Goal: Task Accomplishment & Management: Manage account settings

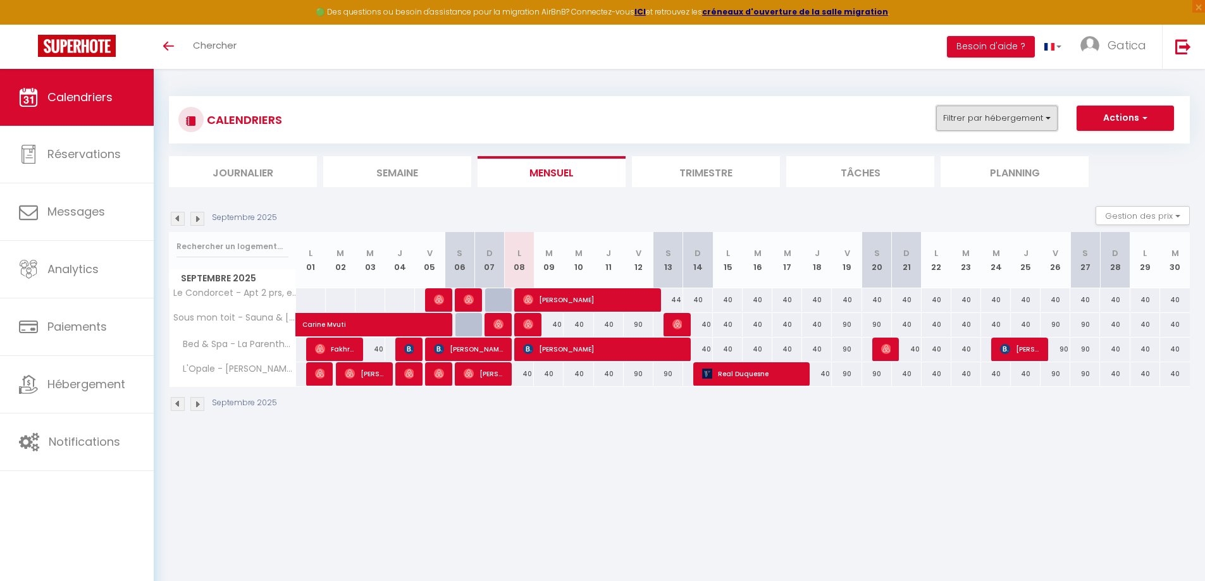
click at [1040, 110] on button "Filtrer par hébergement" at bounding box center [996, 118] width 121 height 25
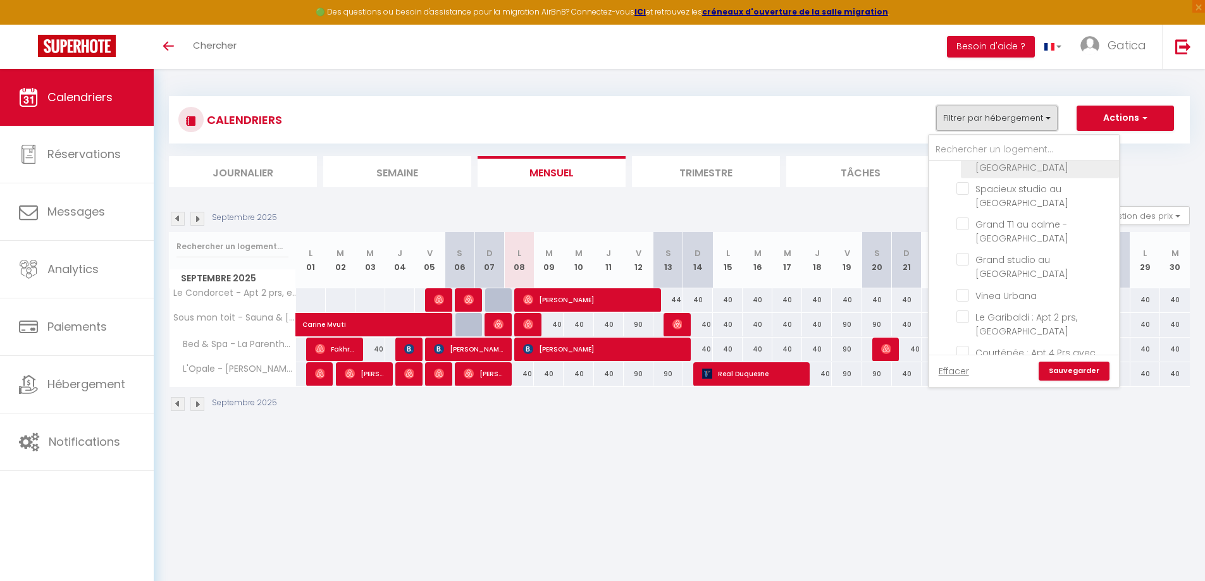
scroll to position [379, 0]
click at [1146, 40] on link "Gatica" at bounding box center [1116, 47] width 91 height 44
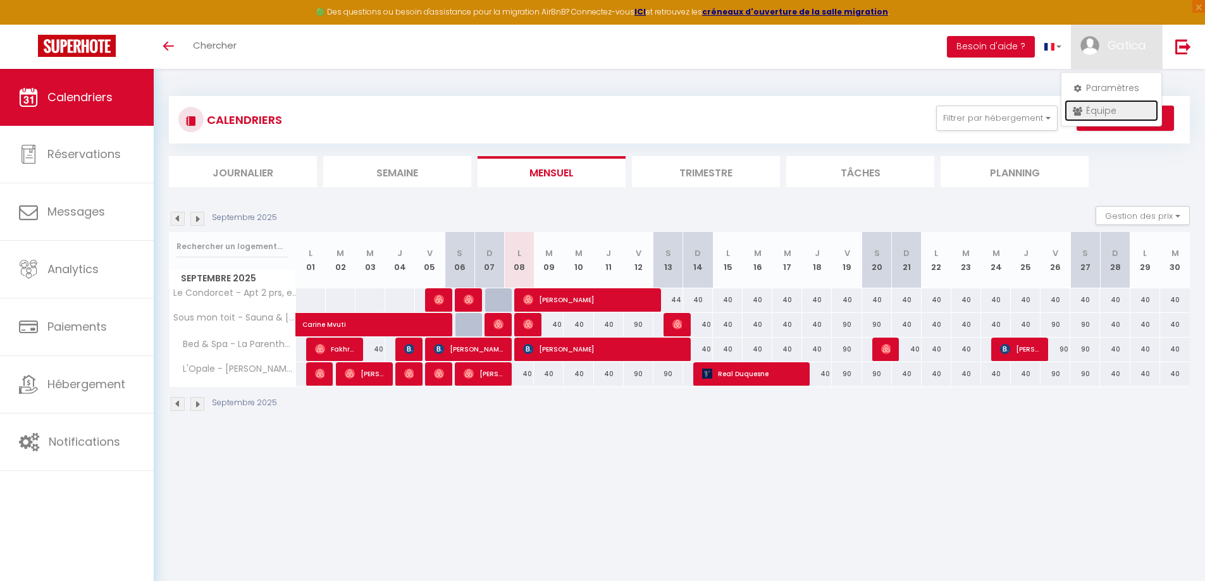
click at [1109, 110] on link "Équipe" at bounding box center [1111, 110] width 94 height 21
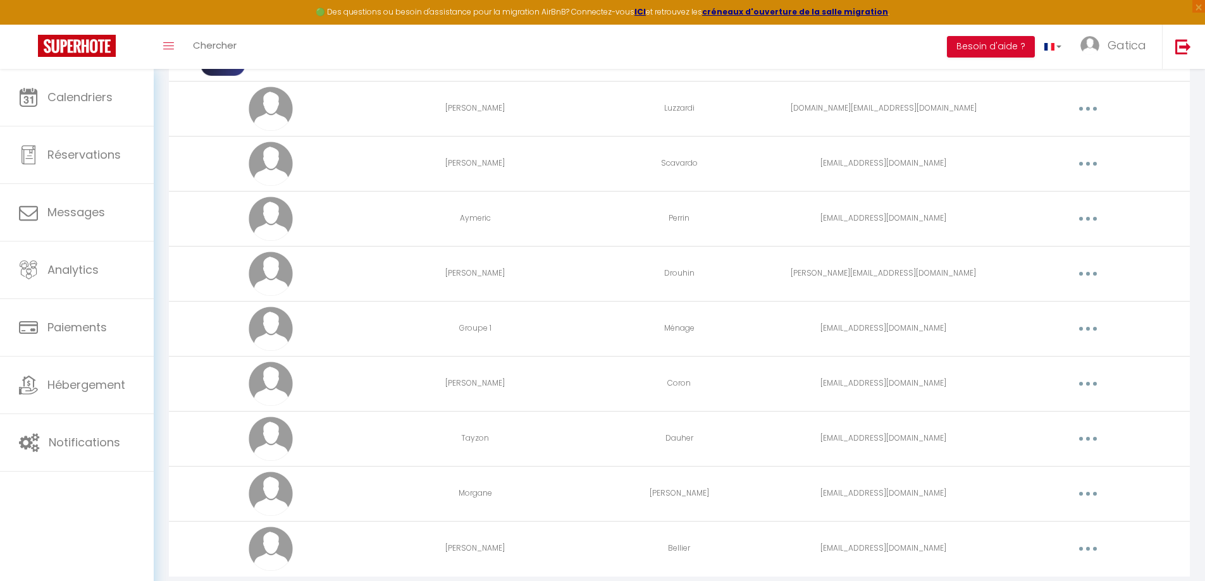
scroll to position [240, 0]
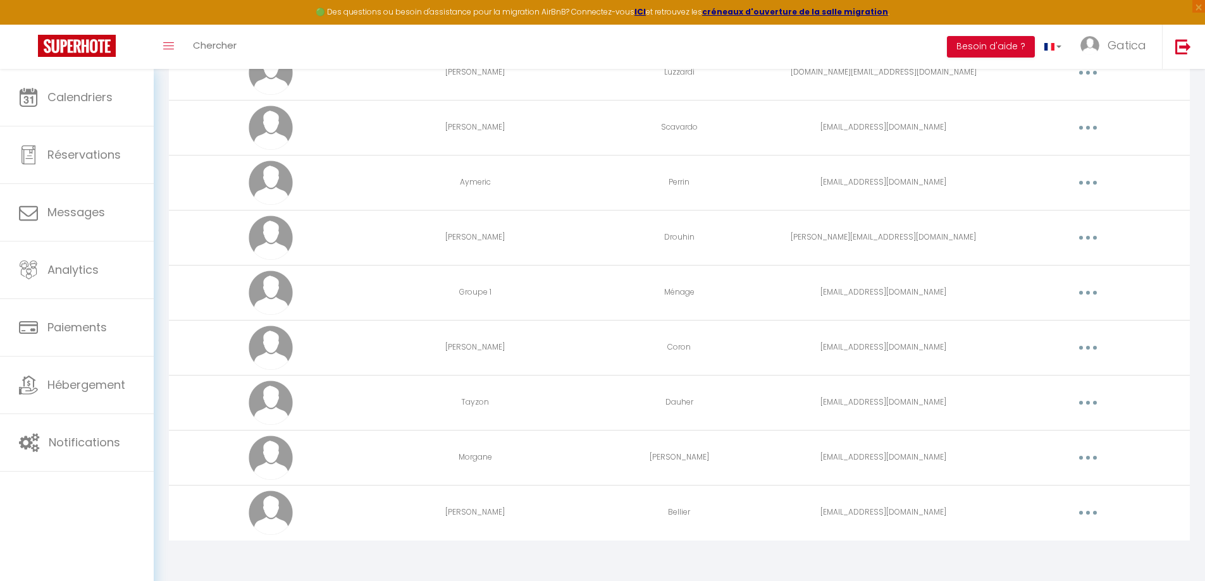
click at [1091, 242] on button "button" at bounding box center [1087, 238] width 35 height 20
click at [1034, 261] on link "Editer" at bounding box center [1055, 266] width 94 height 21
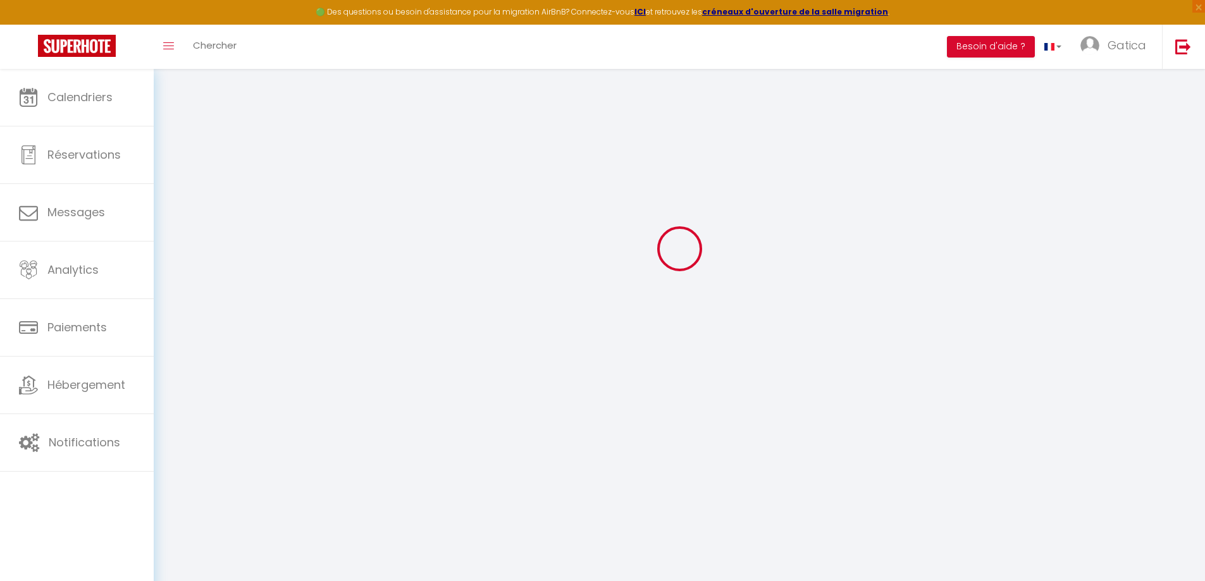
type input "Lucie"
type input "Drouhin"
type input "lucie.drouhin@yahoo.fr"
type textarea "https://app.superhote.com/#/connect/etmgnZXkkj"
checkbox input "true"
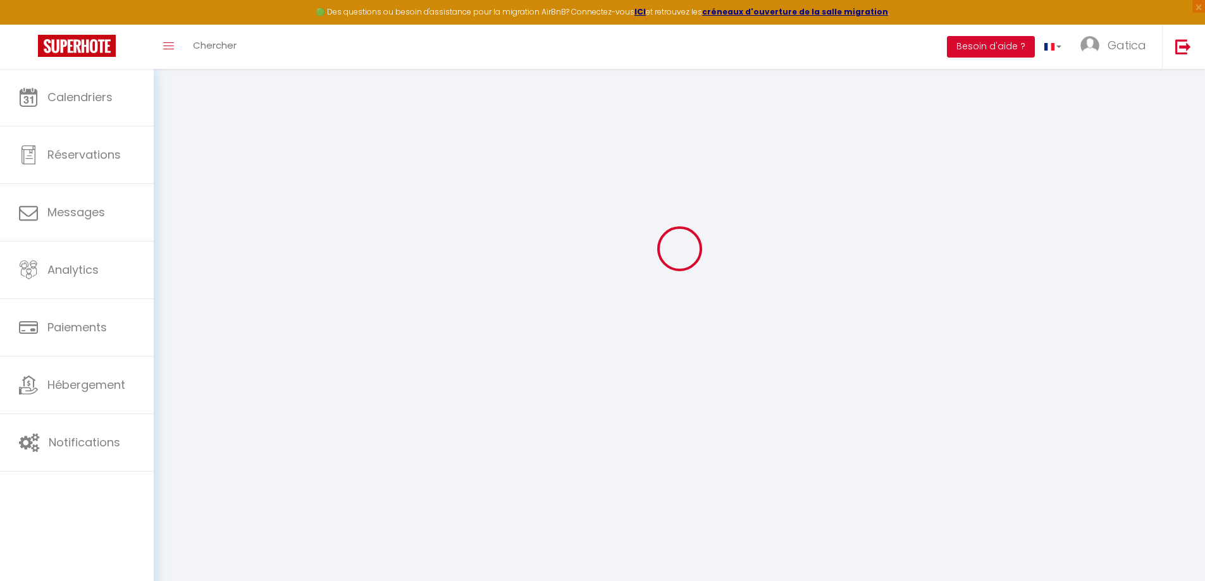
checkbox input "true"
checkbox input "false"
checkbox input "true"
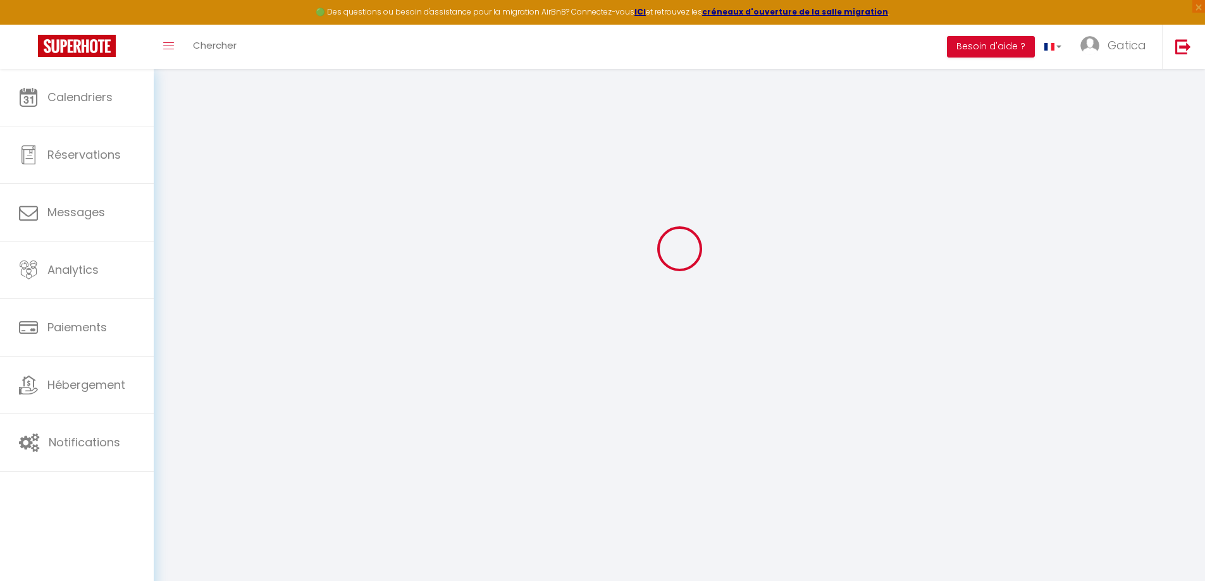
checkbox input "true"
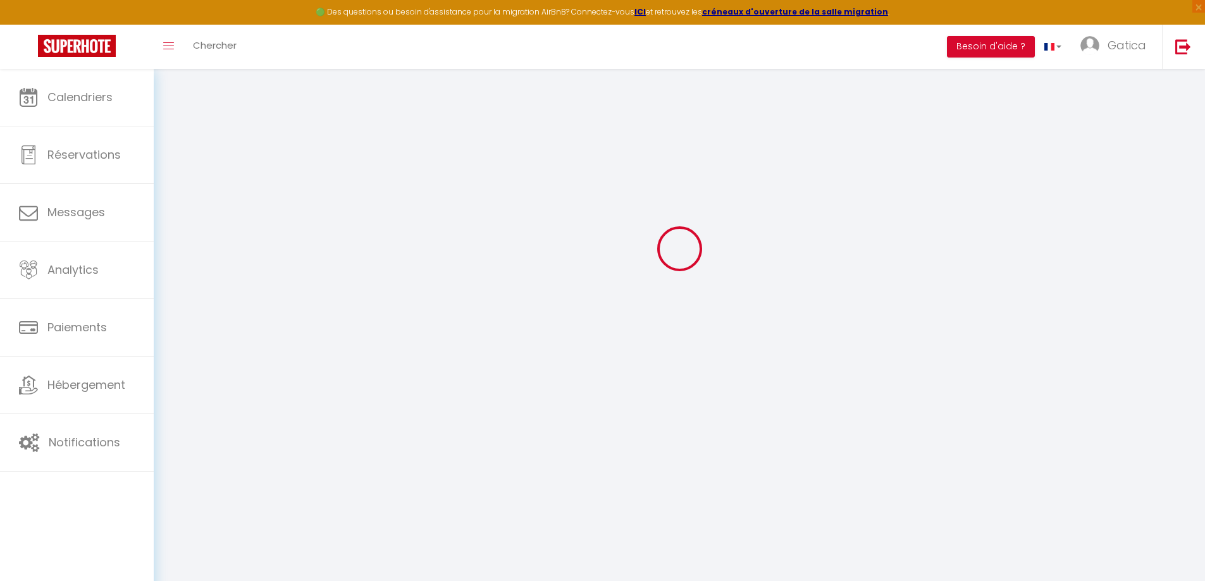
checkbox input "true"
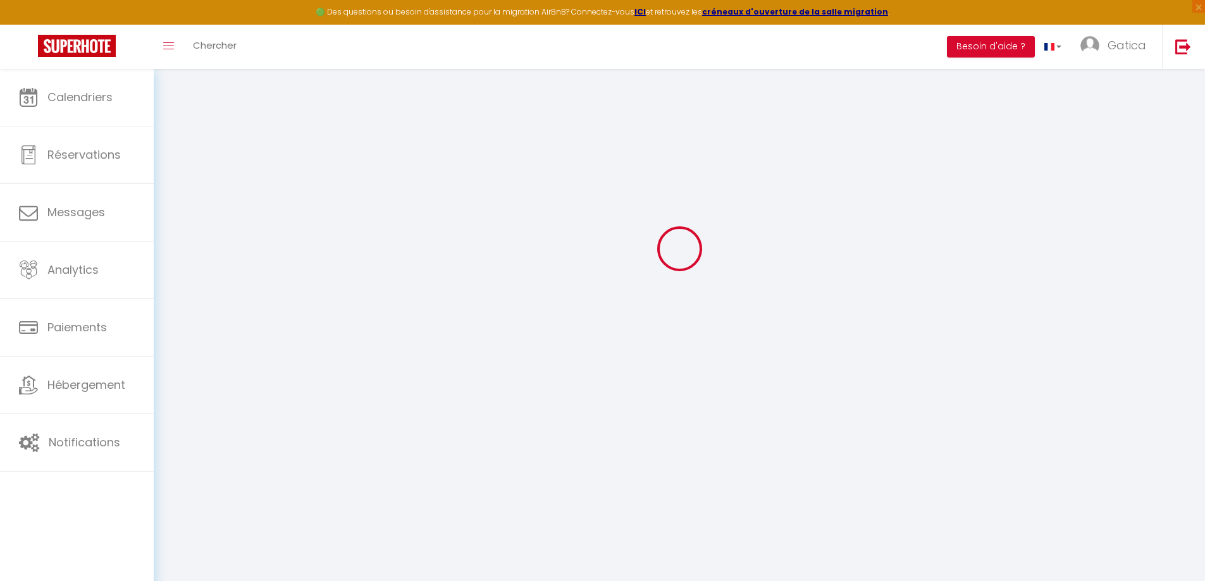
checkbox input "true"
select select
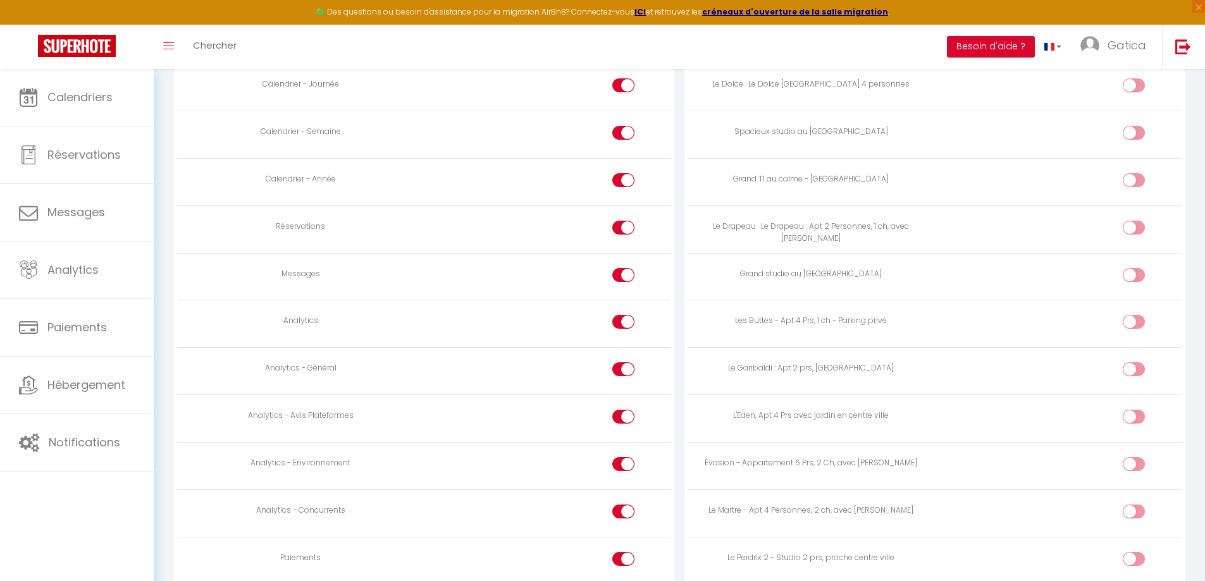
scroll to position [2075, 0]
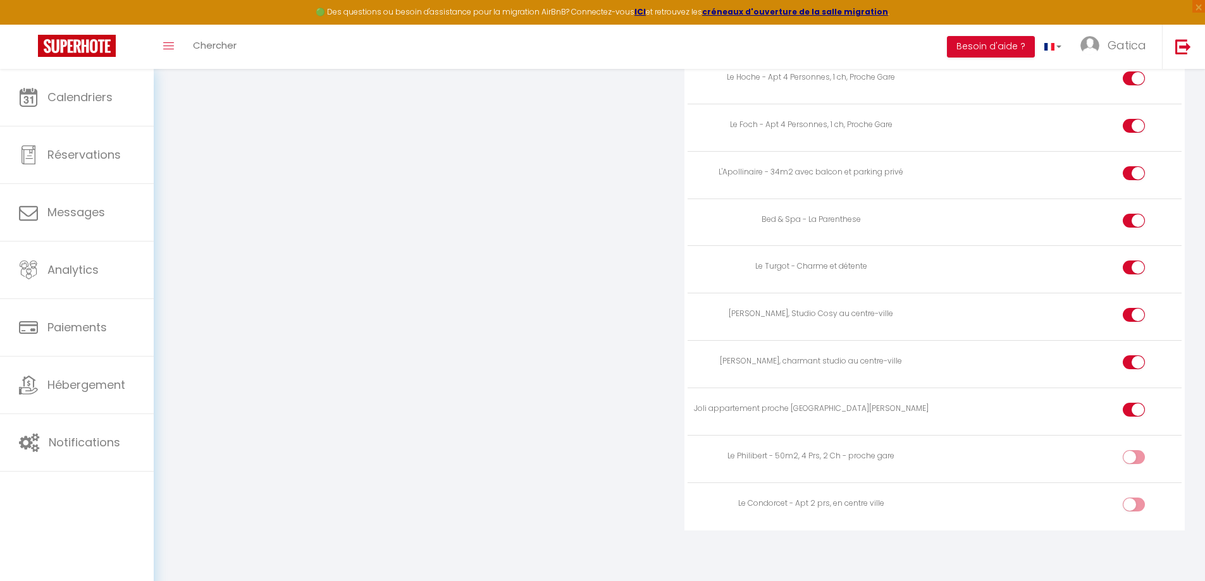
click at [1131, 504] on div at bounding box center [1133, 505] width 22 height 14
click at [1133, 504] on input "checkbox" at bounding box center [1144, 507] width 22 height 19
checkbox input "true"
click at [1138, 457] on input "checkbox" at bounding box center [1144, 459] width 22 height 19
checkbox input "true"
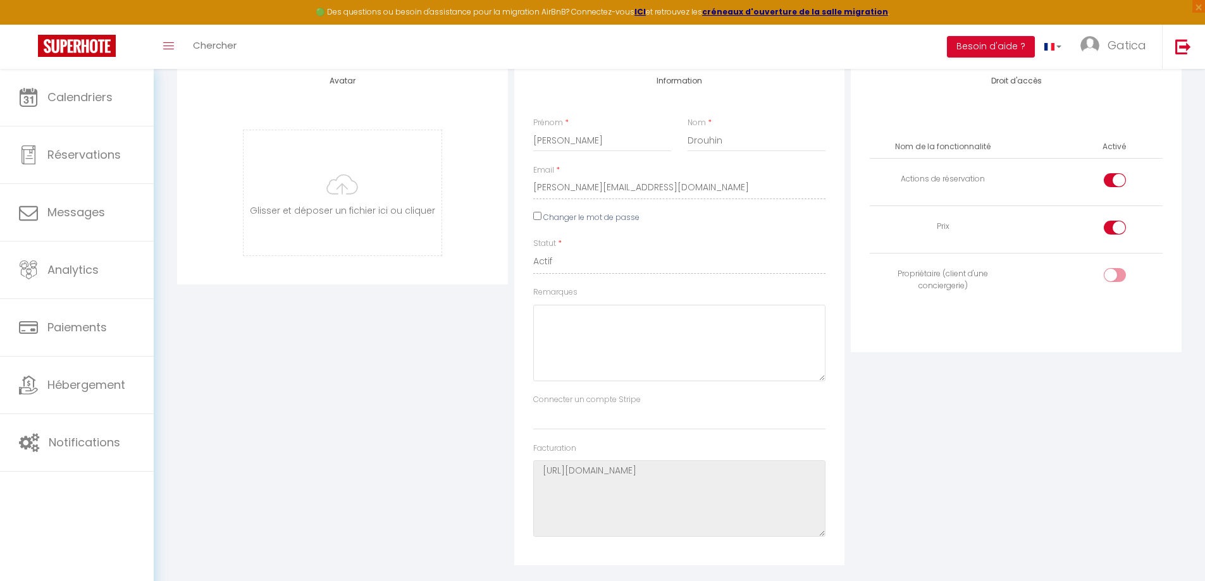
scroll to position [0, 0]
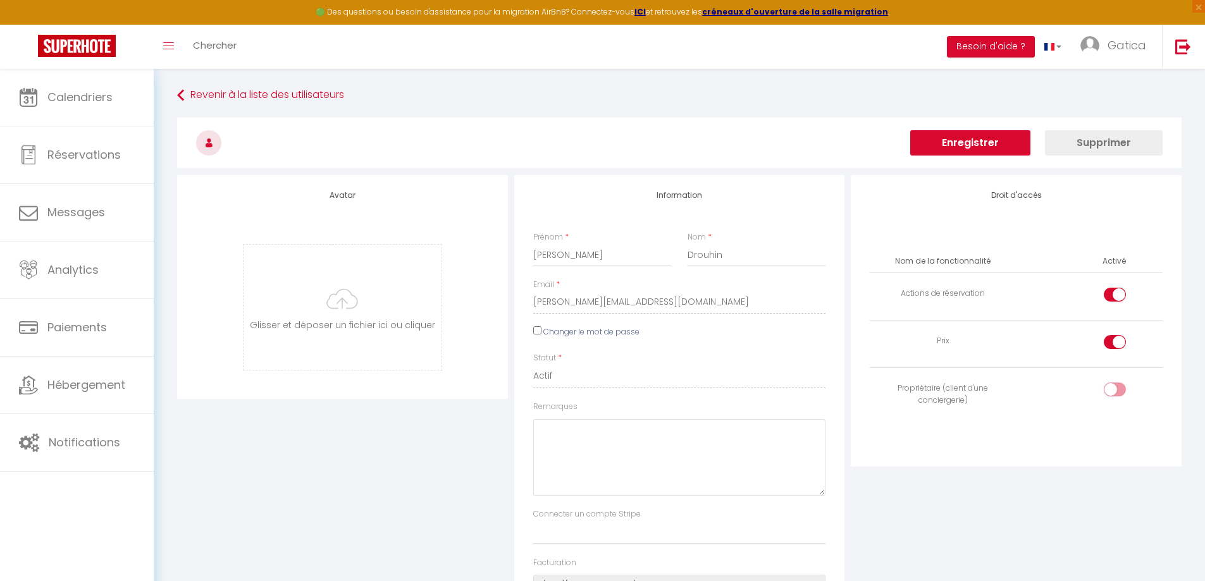
click at [1001, 139] on button "Enregistrer" at bounding box center [970, 142] width 120 height 25
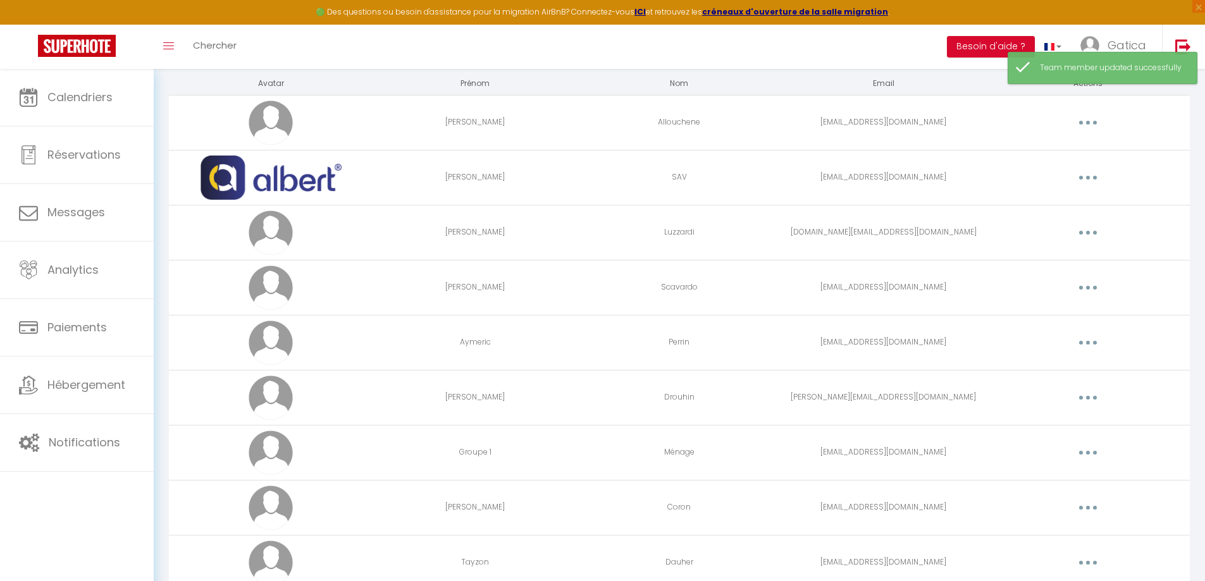
scroll to position [240, 0]
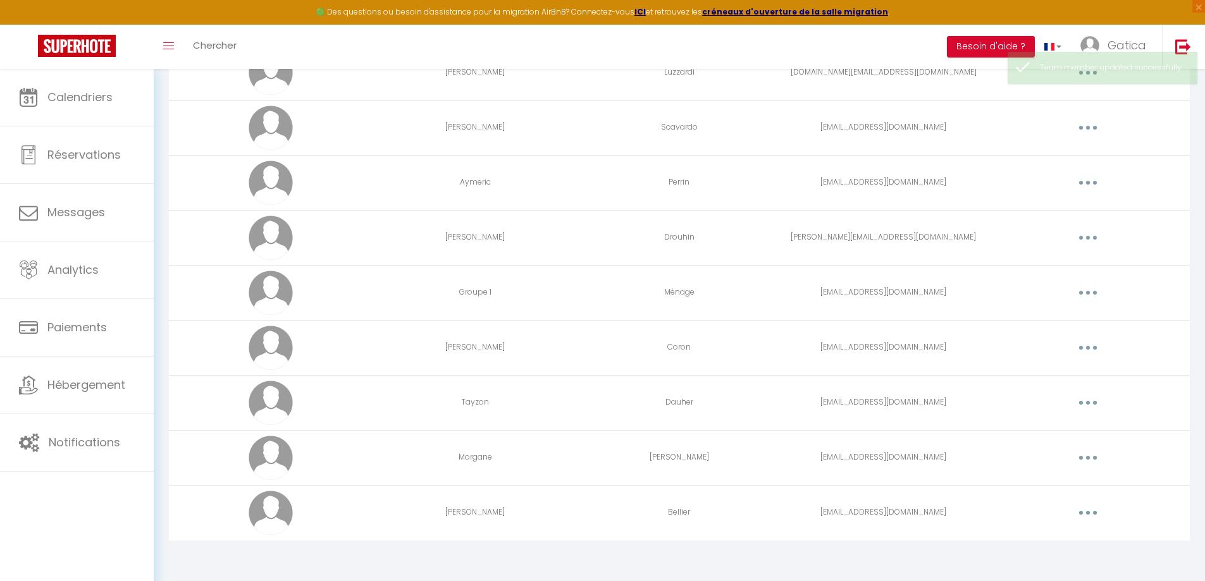
click at [1096, 294] on button "button" at bounding box center [1087, 293] width 35 height 20
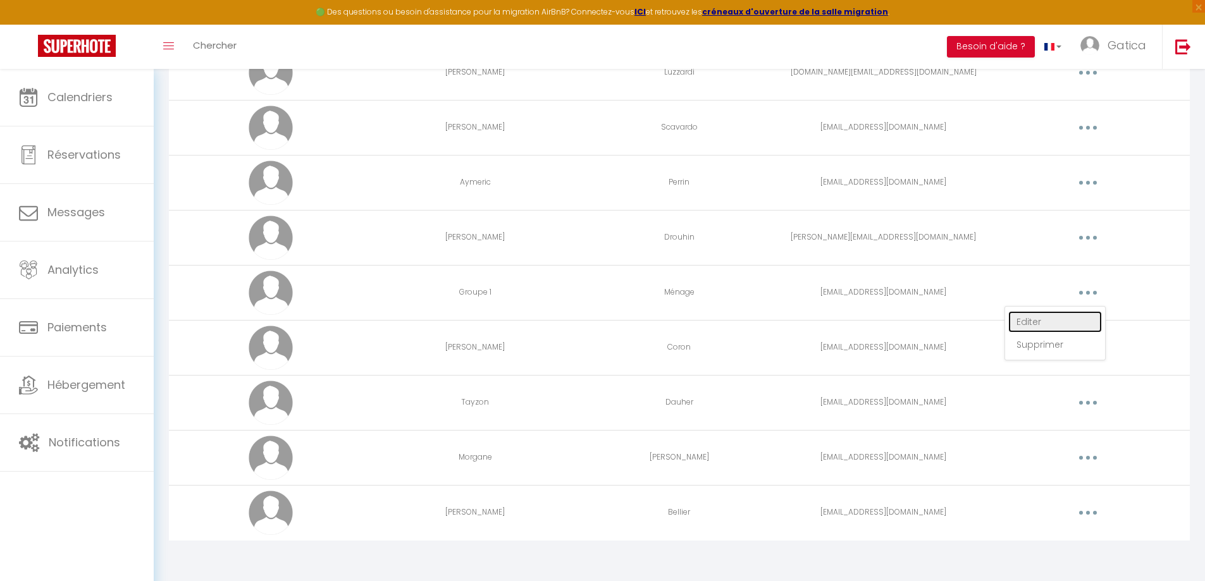
click at [1038, 322] on link "Editer" at bounding box center [1055, 321] width 94 height 21
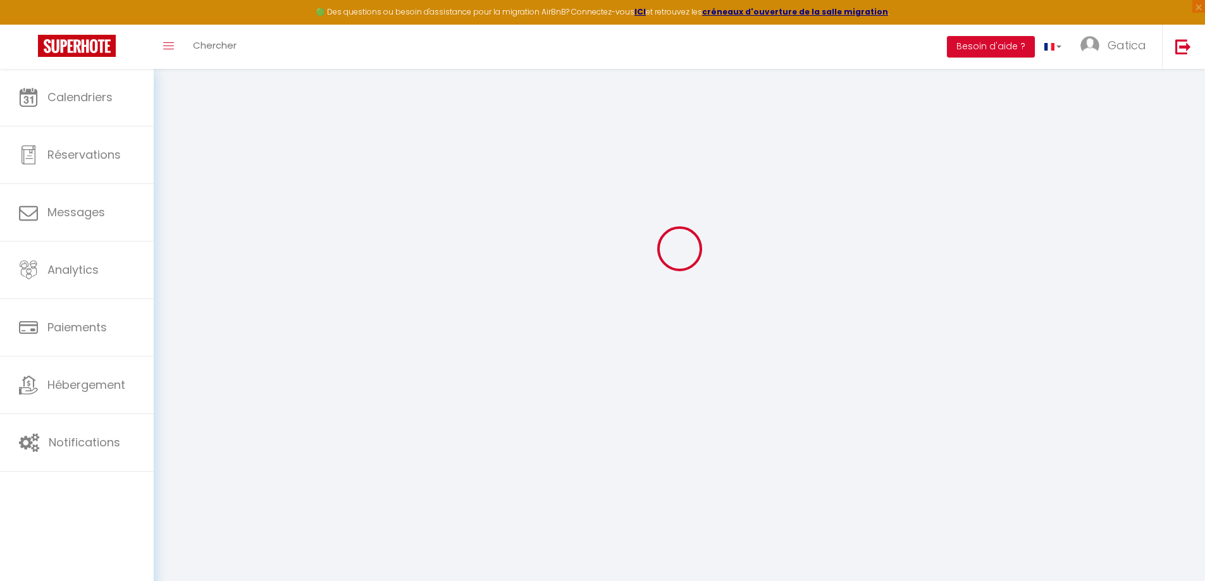
type input "Groupe 1"
type input "Ménage"
type input "groupe1menage@luxapart.fr"
type textarea "https://app.superhote.com/#/connect/0EBoCNj8Wr"
checkbox input "true"
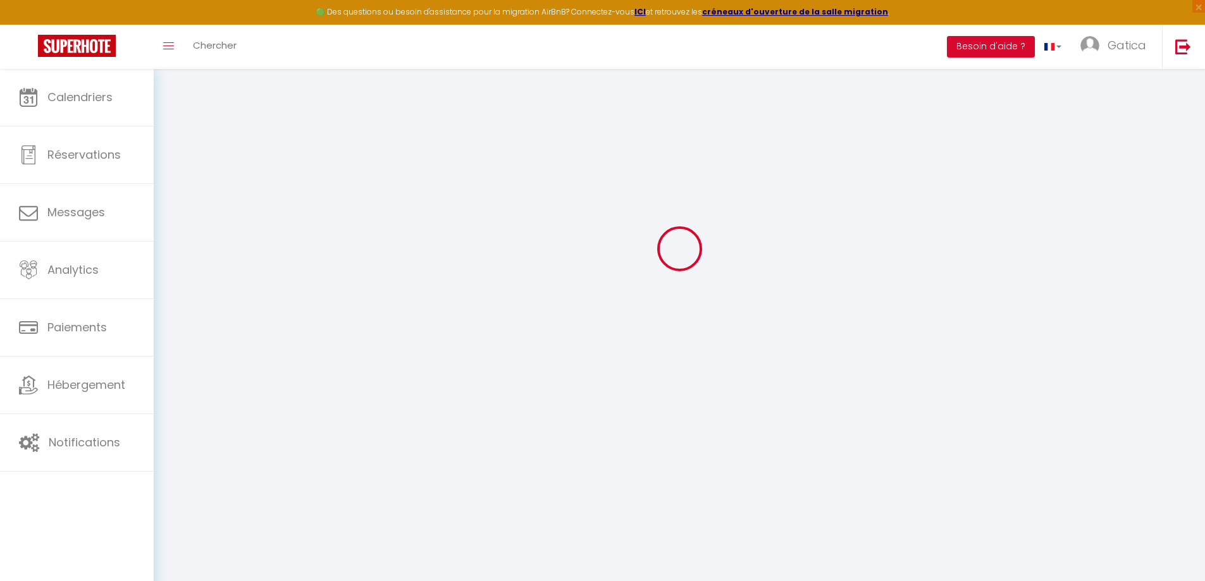
checkbox input "false"
checkbox input "true"
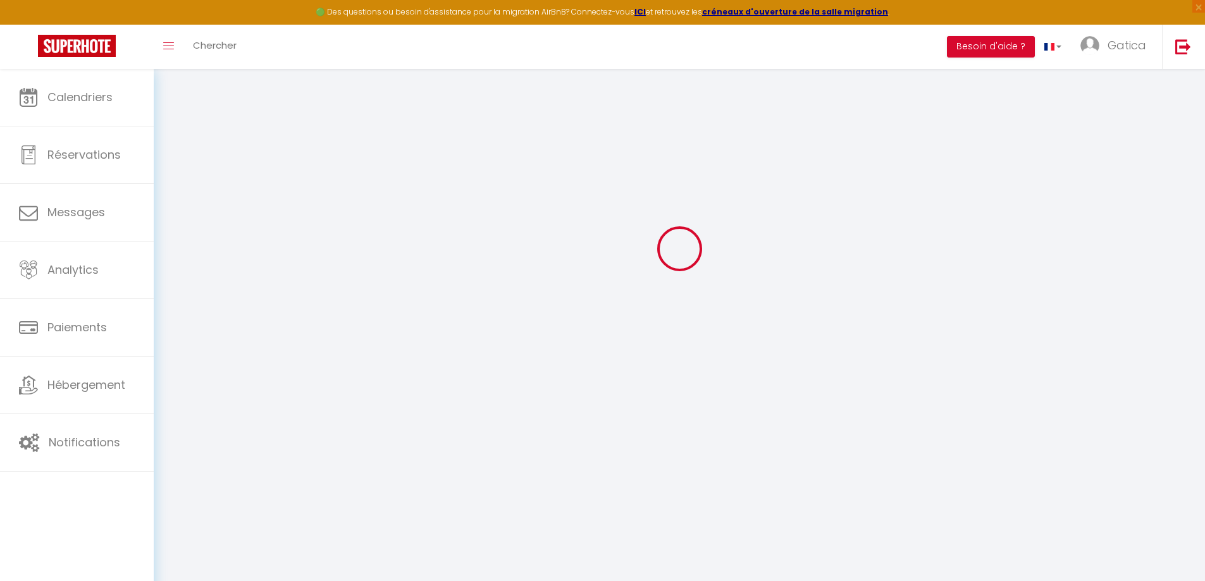
checkbox input "true"
checkbox input "false"
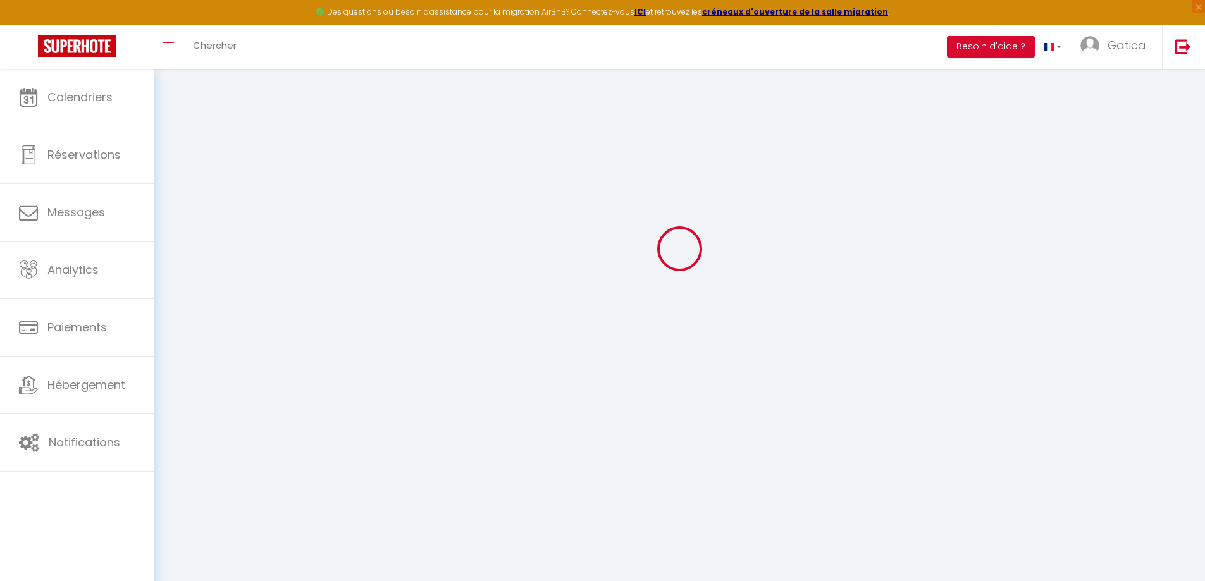
checkbox input "false"
select select
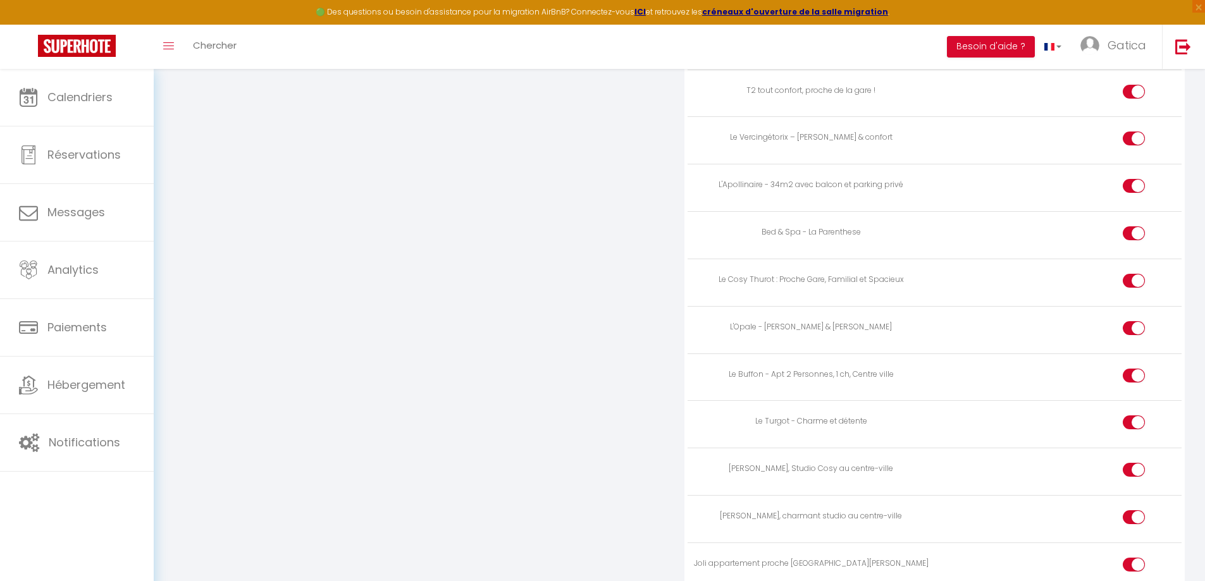
scroll to position [2075, 0]
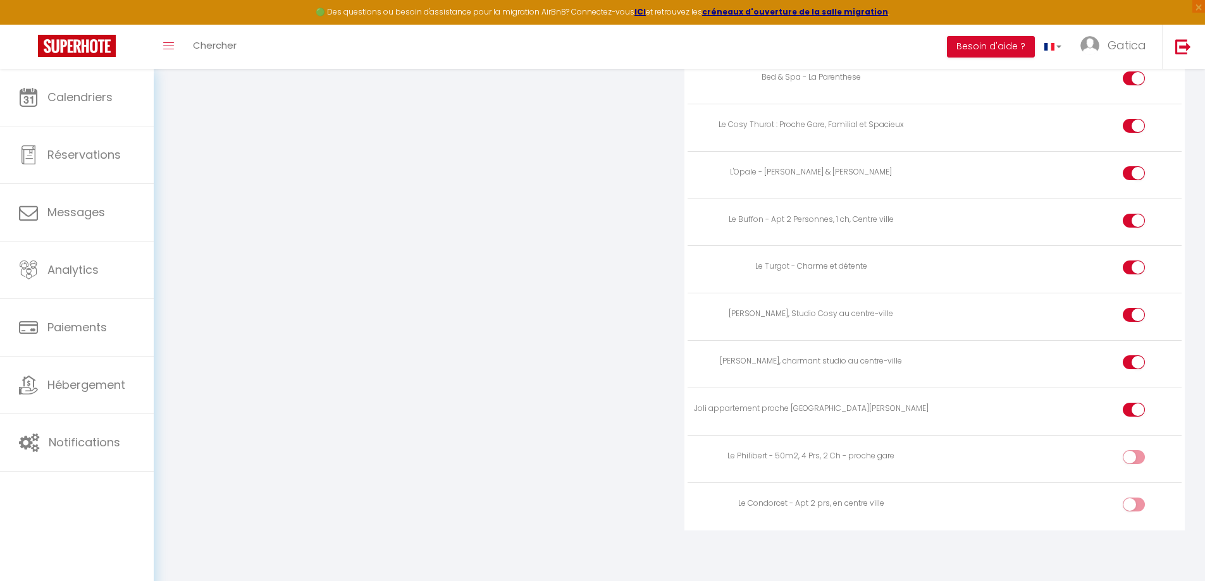
click at [1138, 460] on input "checkbox" at bounding box center [1144, 459] width 22 height 19
checkbox input "true"
click at [1131, 507] on div at bounding box center [1133, 505] width 22 height 14
click at [1133, 507] on input "checkbox" at bounding box center [1144, 507] width 22 height 19
checkbox input "true"
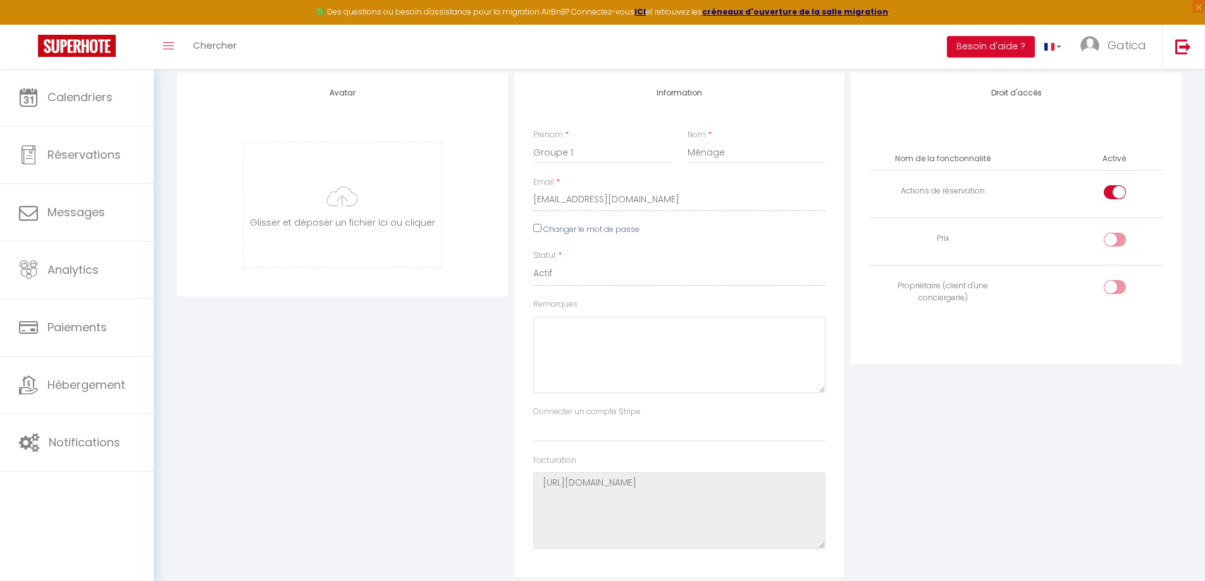
scroll to position [24, 0]
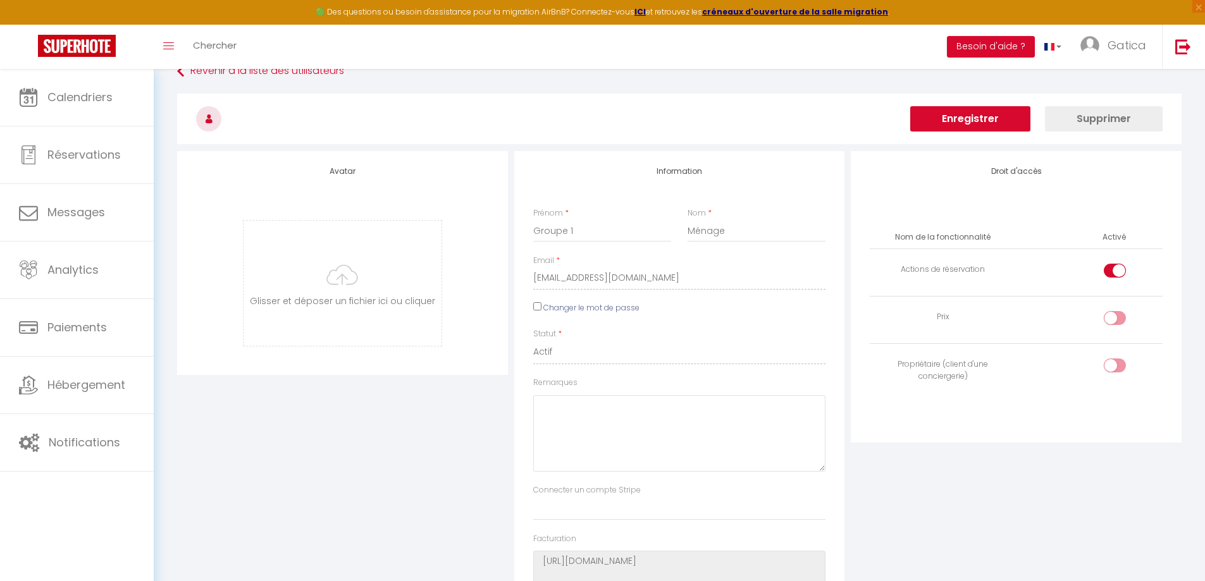
click at [984, 118] on button "Enregistrer" at bounding box center [970, 118] width 120 height 25
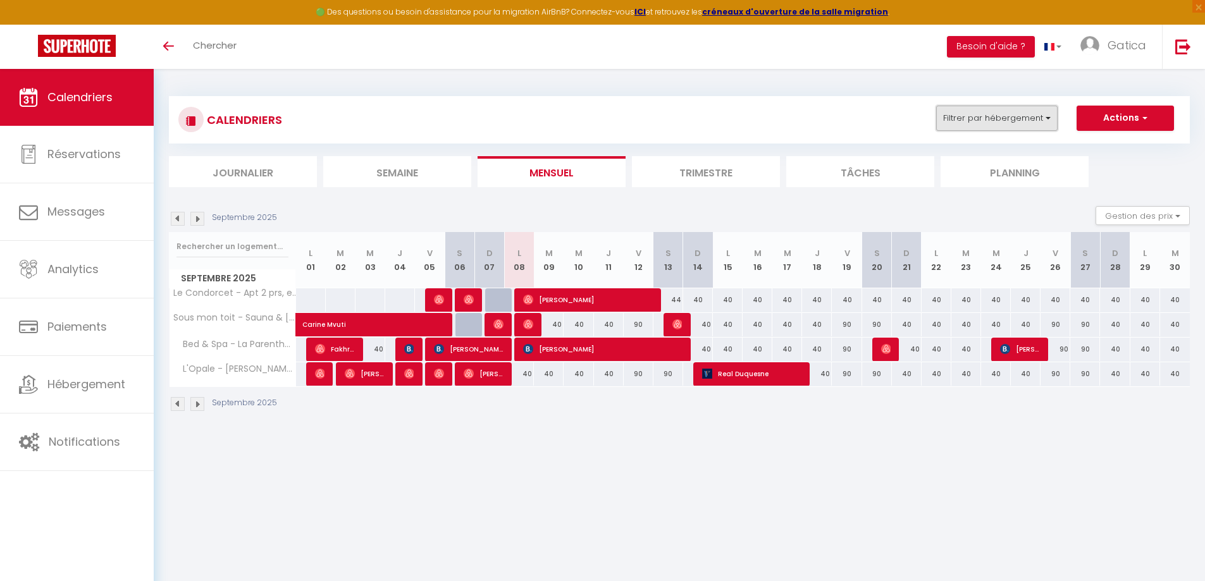
click at [1023, 113] on button "Filtrer par hébergement" at bounding box center [996, 118] width 121 height 25
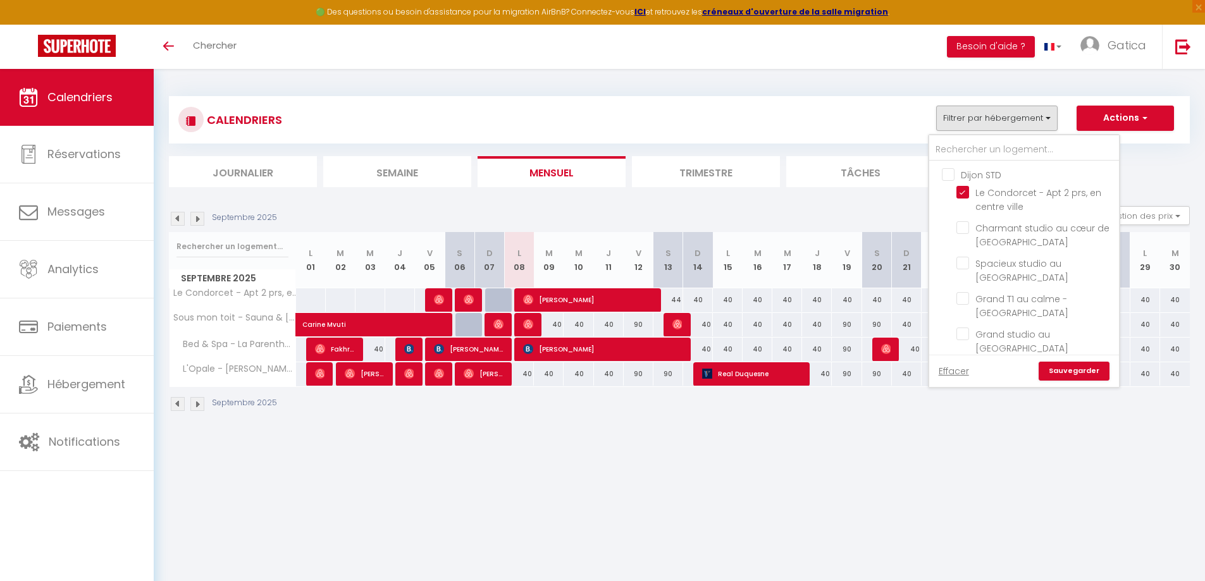
click at [952, 175] on input "Dijon STD" at bounding box center [1037, 174] width 190 height 13
checkbox input "true"
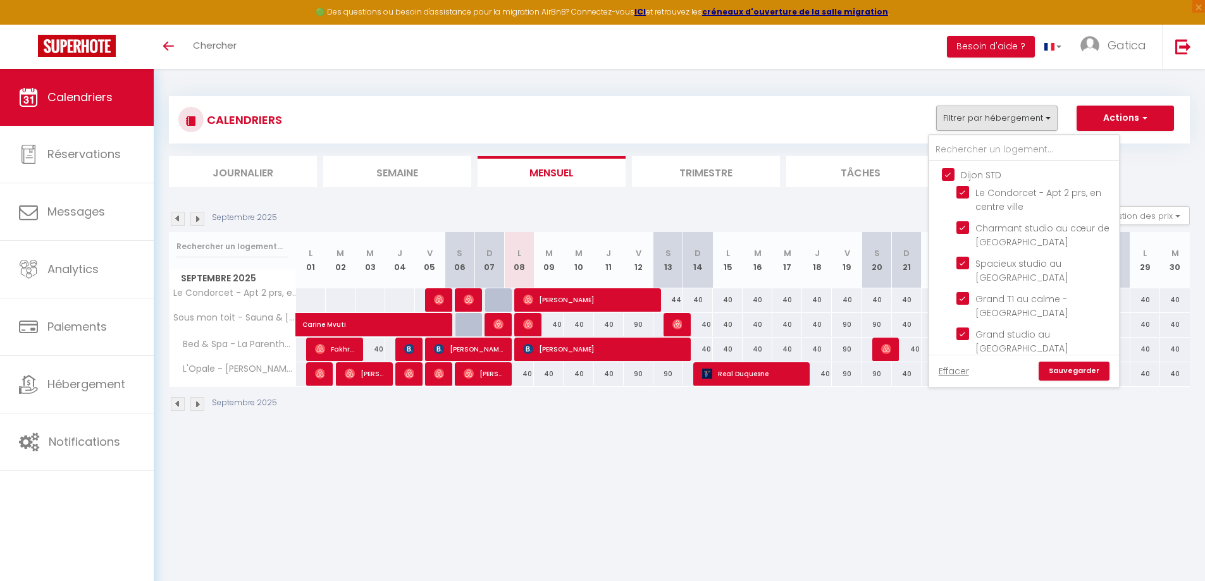
checkbox input "true"
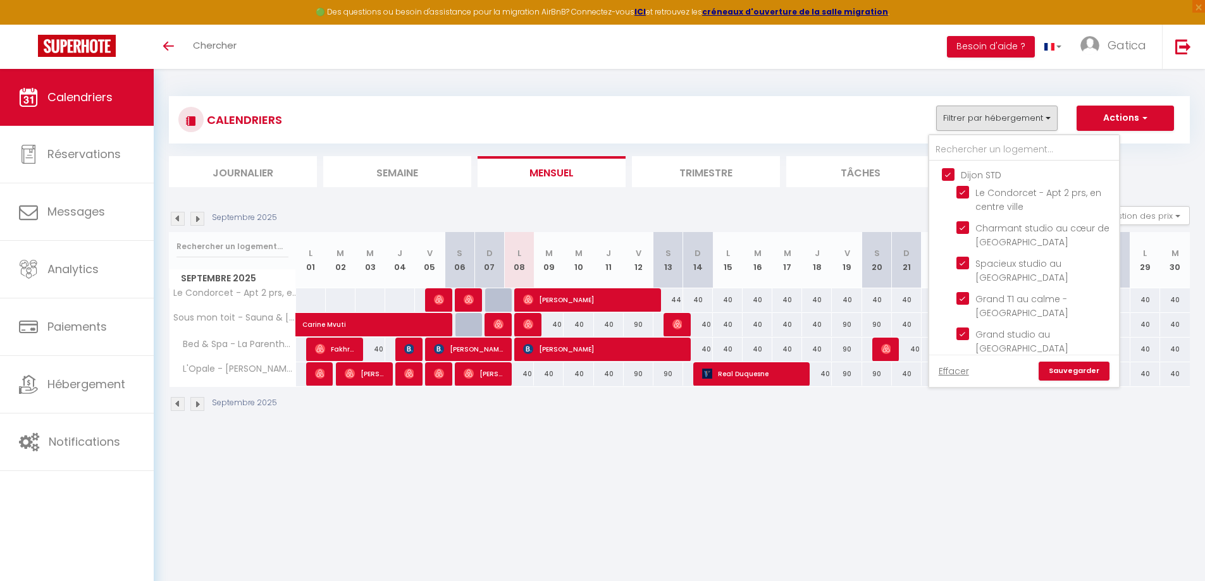
checkbox input "true"
checkbox input "false"
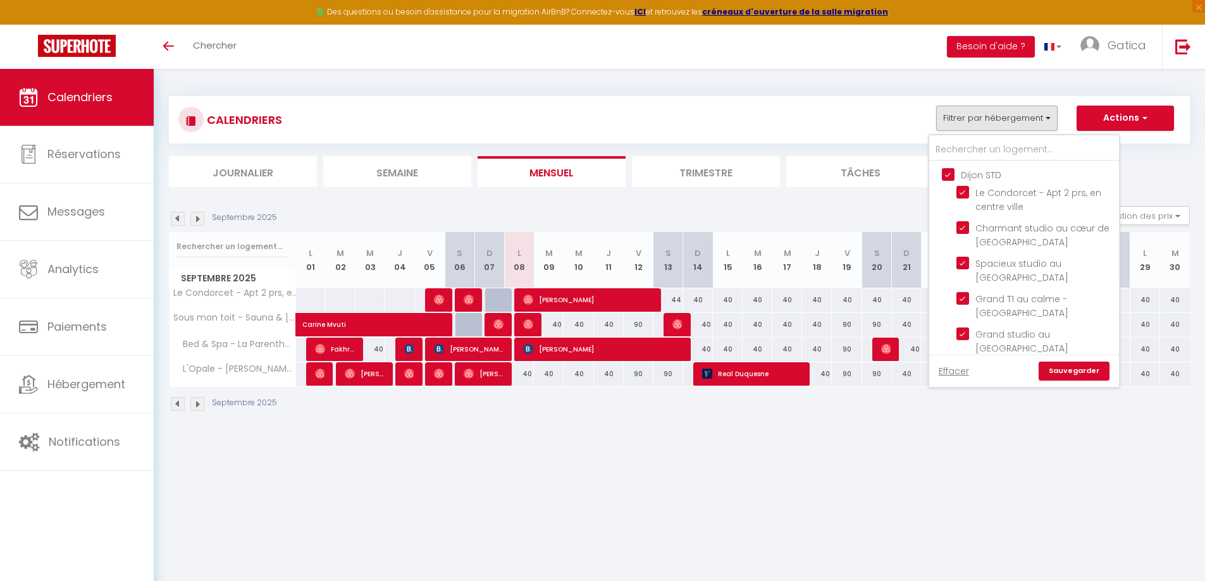
checkbox input "false"
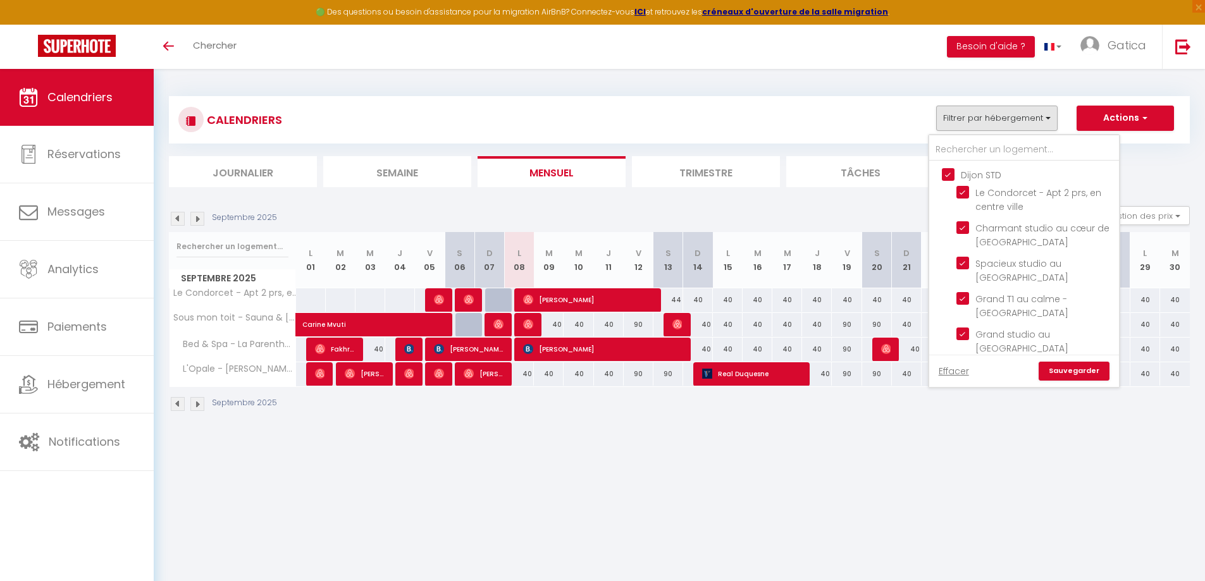
checkbox input "false"
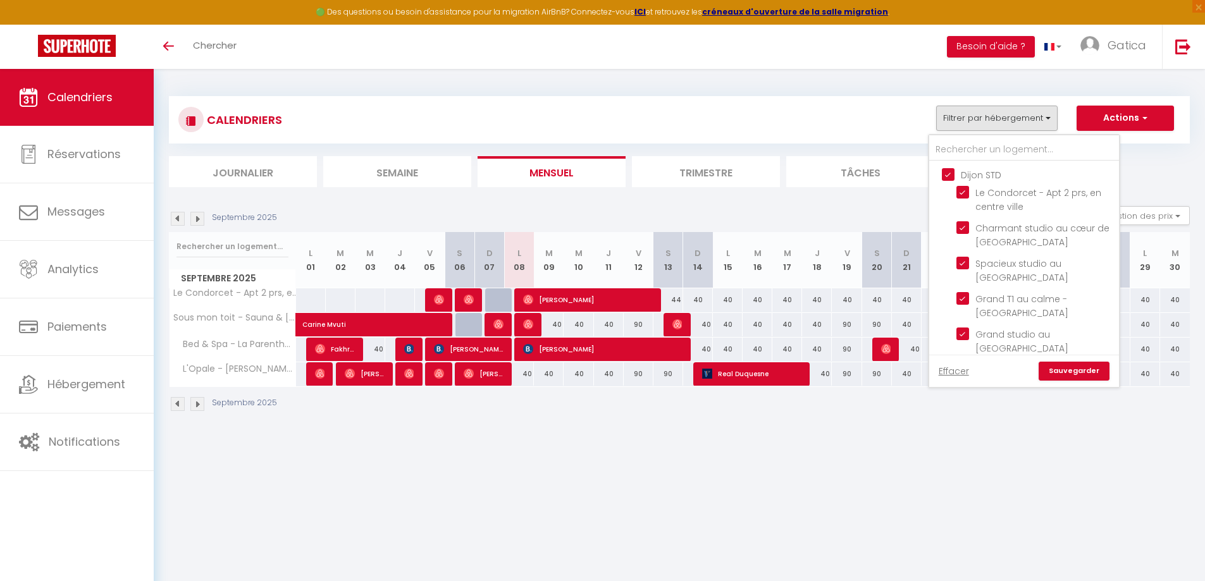
checkbox input "false"
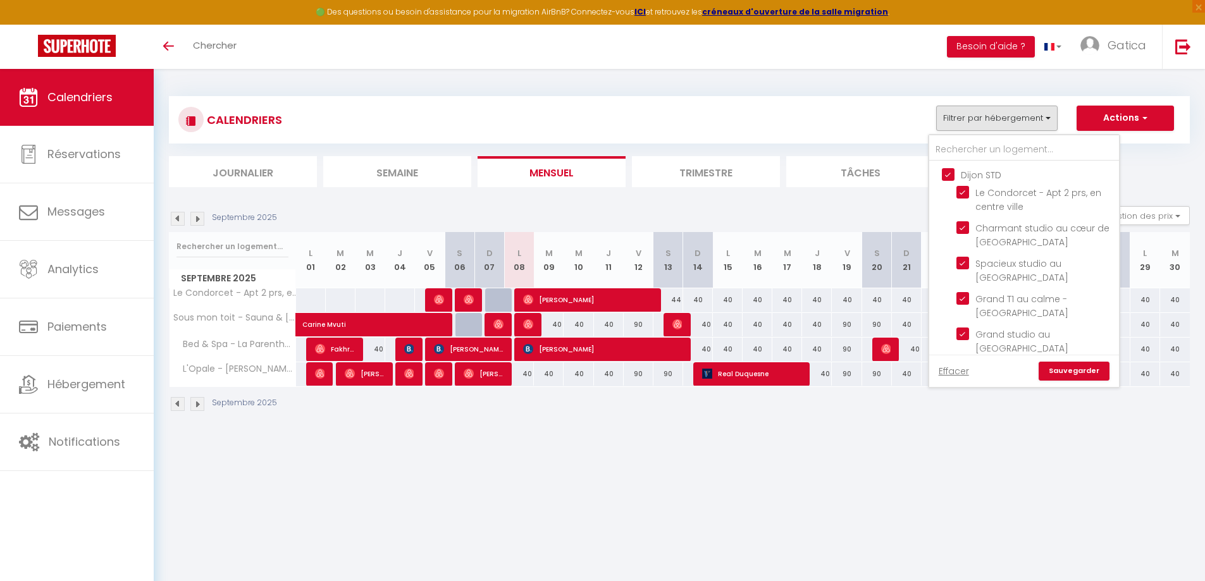
checkbox input "false"
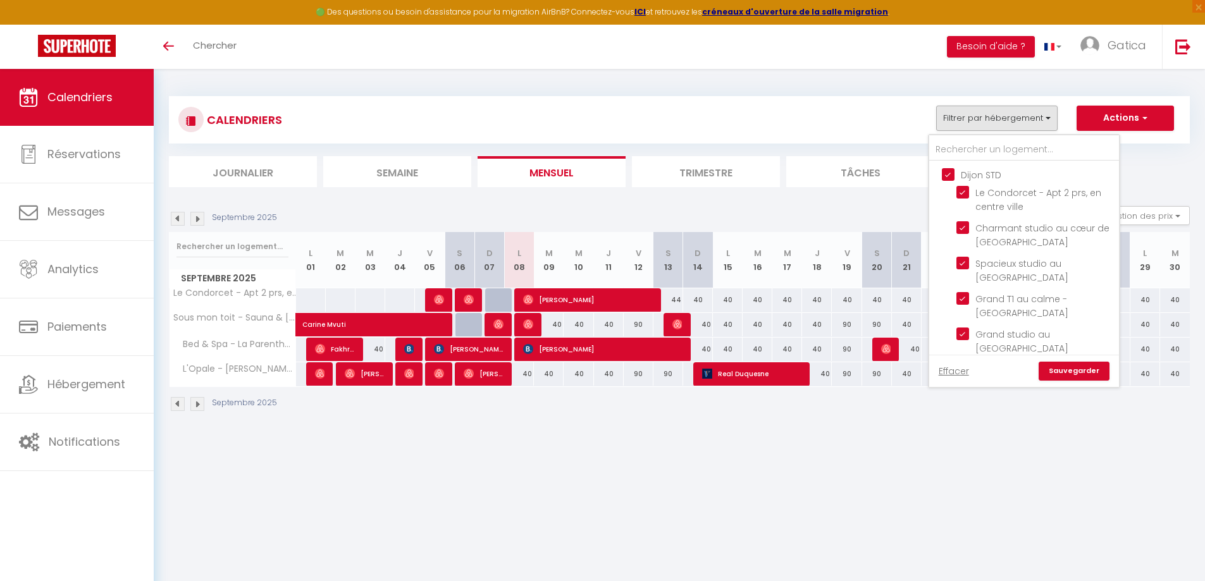
checkbox input "false"
checkbox input "true"
click at [530, 374] on div "40" at bounding box center [519, 373] width 30 height 23
type input "40"
type input "Lun 08 Septembre 2025"
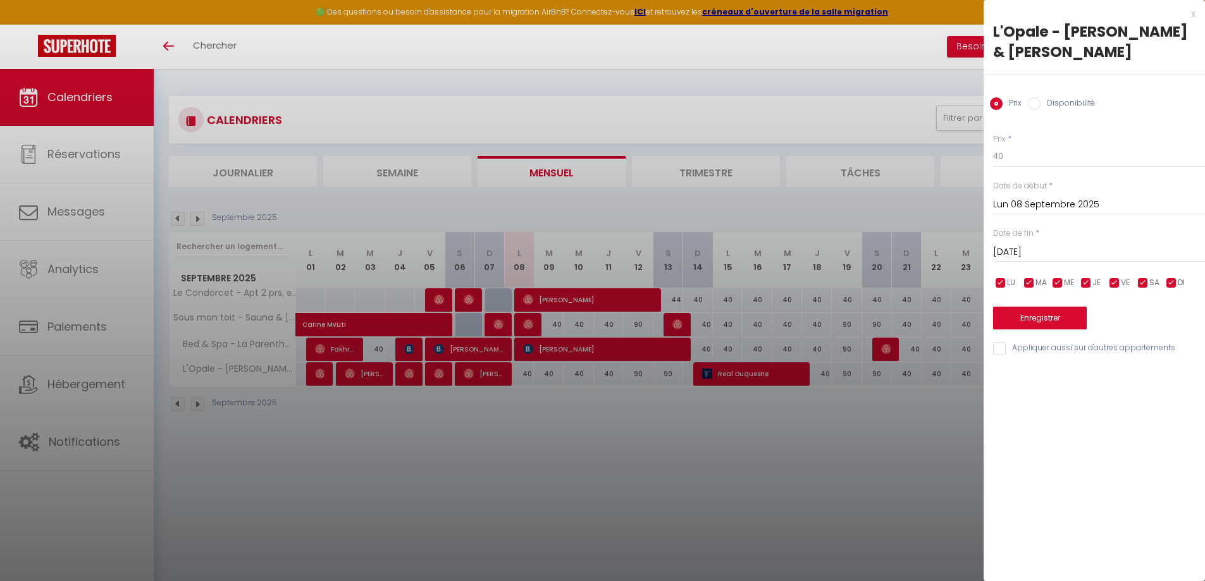
click at [1046, 244] on input "[DATE] Septembre 2025" at bounding box center [1099, 252] width 212 height 16
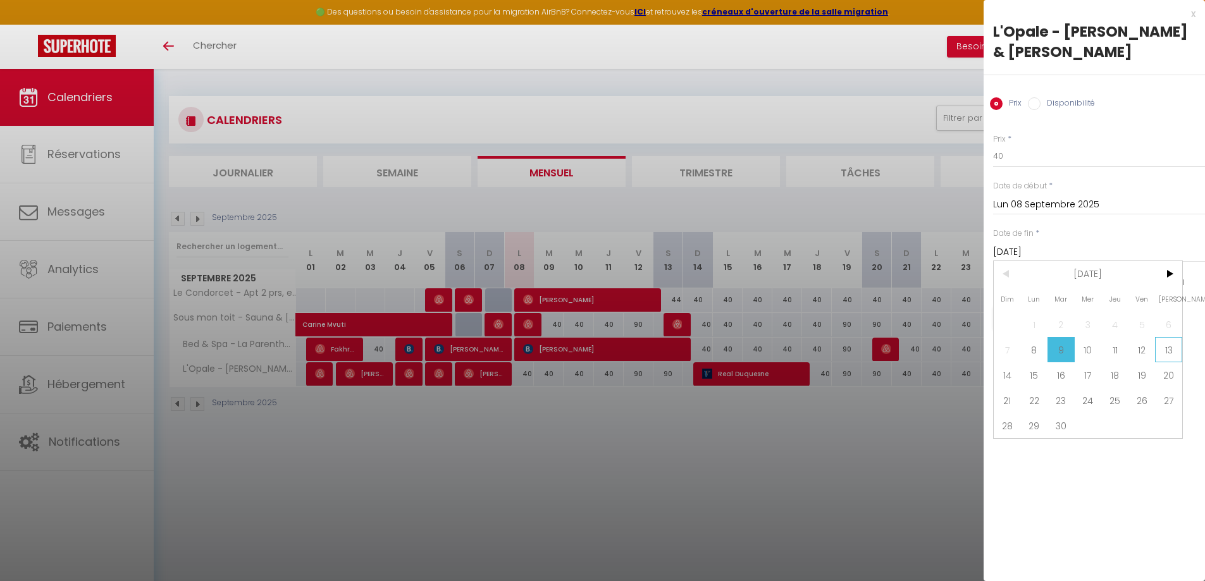
click at [1165, 337] on span "13" at bounding box center [1168, 349] width 27 height 25
type input "[PERSON_NAME] 13 Septembre 2025"
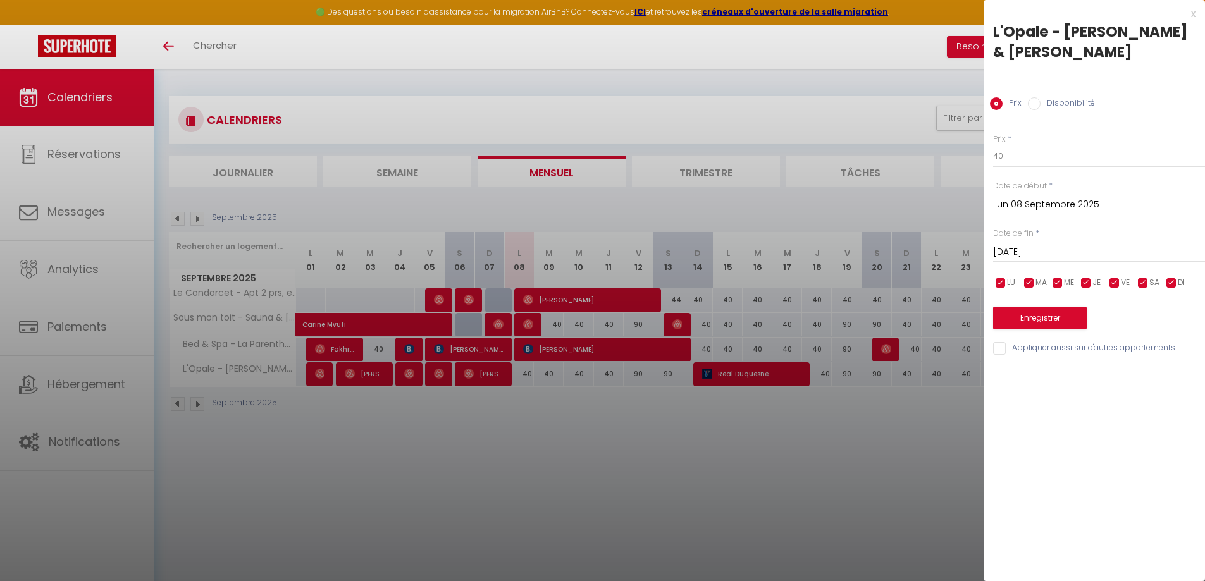
click at [1055, 97] on label "Disponibilité" at bounding box center [1067, 104] width 54 height 14
click at [1040, 97] on input "Disponibilité" at bounding box center [1034, 103] width 13 height 13
radio input "true"
radio input "false"
drag, startPoint x: 1016, startPoint y: 137, endPoint x: 1017, endPoint y: 147, distance: 10.2
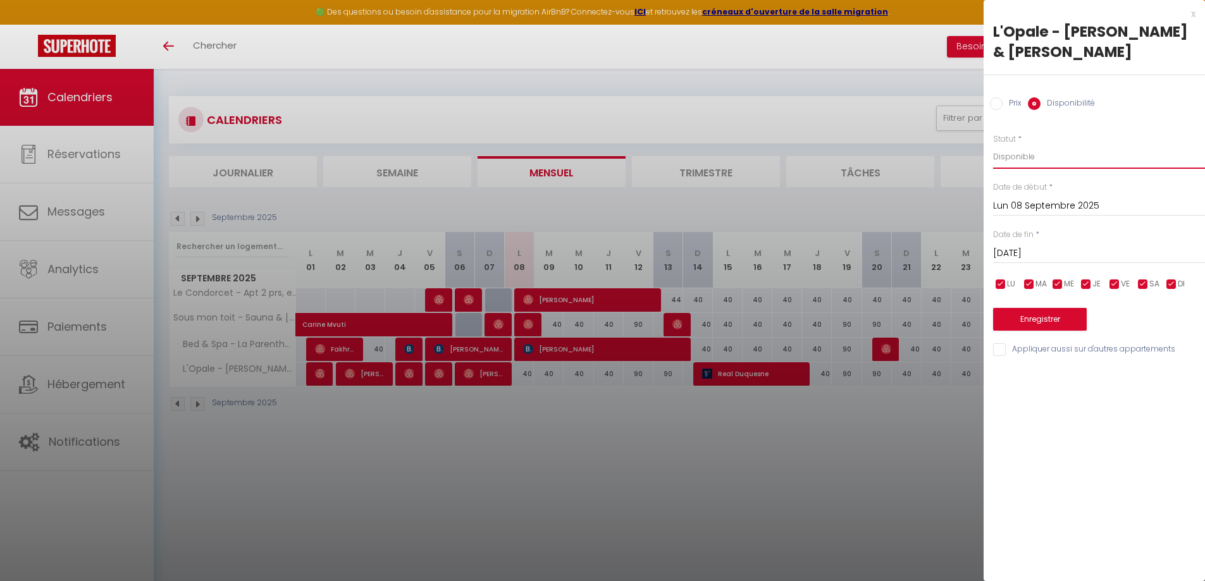
click at [1016, 145] on select "Disponible Indisponible" at bounding box center [1099, 157] width 212 height 24
select select "0"
click at [993, 145] on select "Disponible Indisponible" at bounding box center [1099, 157] width 212 height 24
click at [1047, 308] on button "Enregistrer" at bounding box center [1040, 319] width 94 height 23
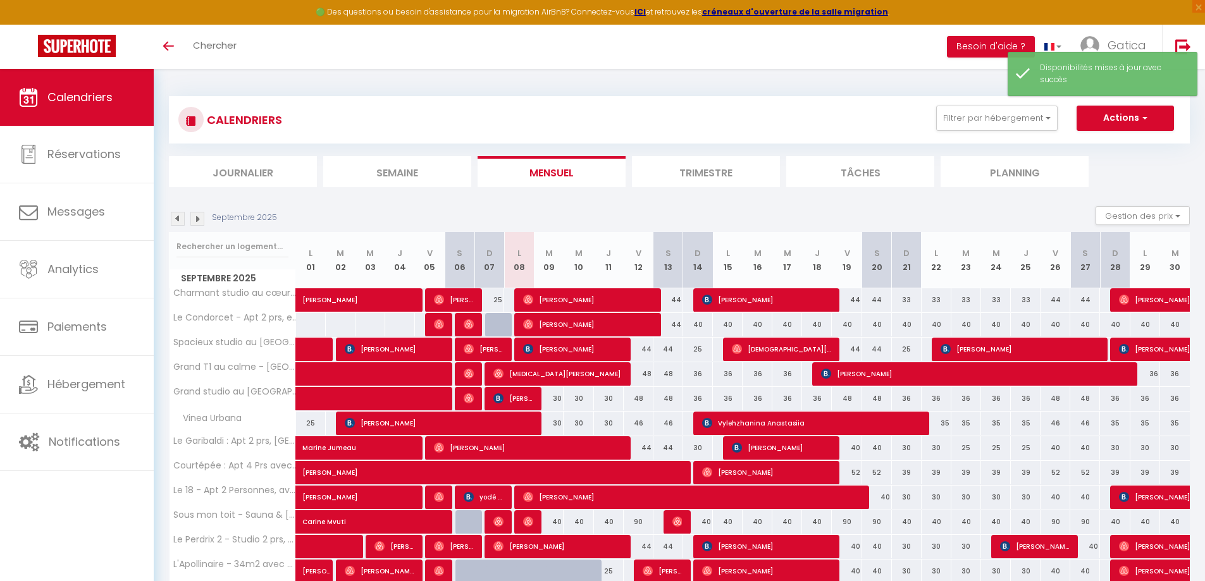
scroll to position [154, 0]
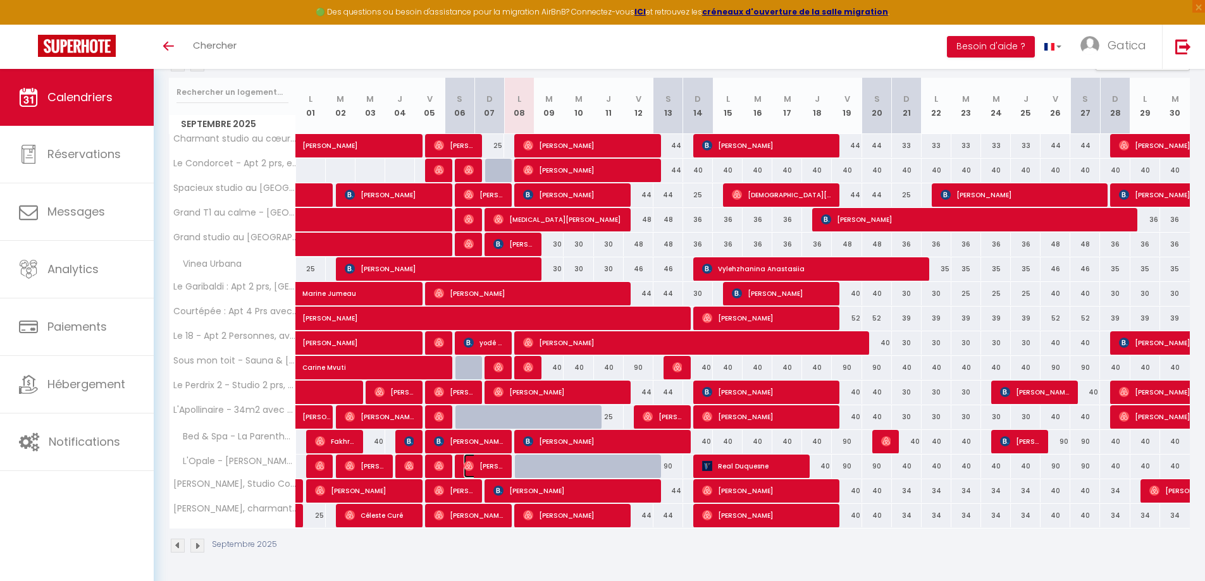
click at [486, 469] on span "[PERSON_NAME]" at bounding box center [483, 466] width 40 height 24
select select "OK"
select select "0"
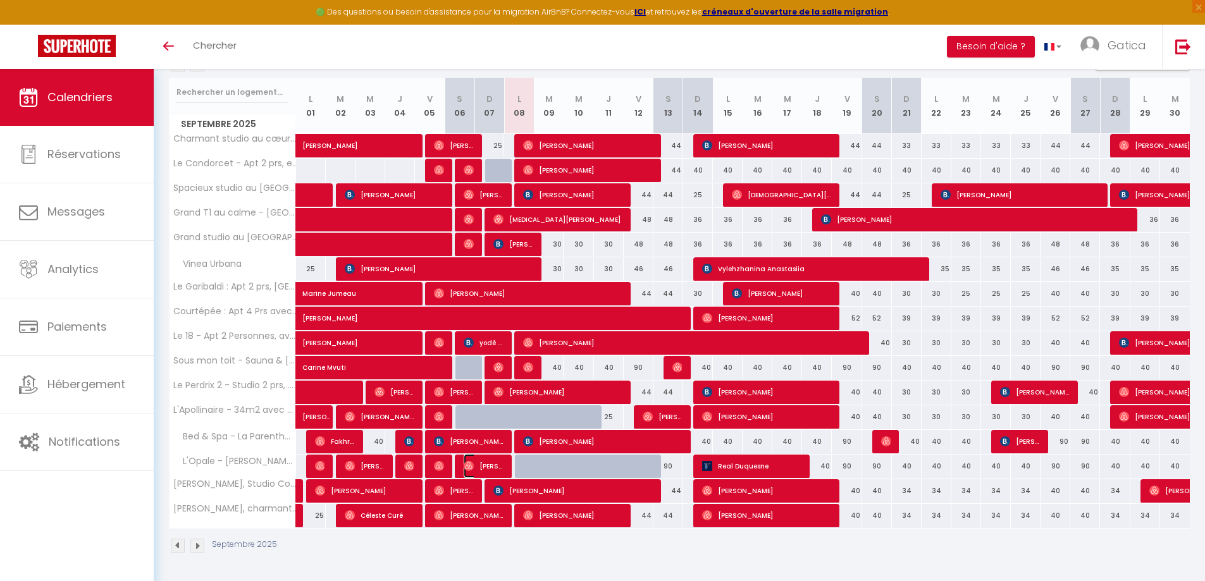
select select "1"
select select
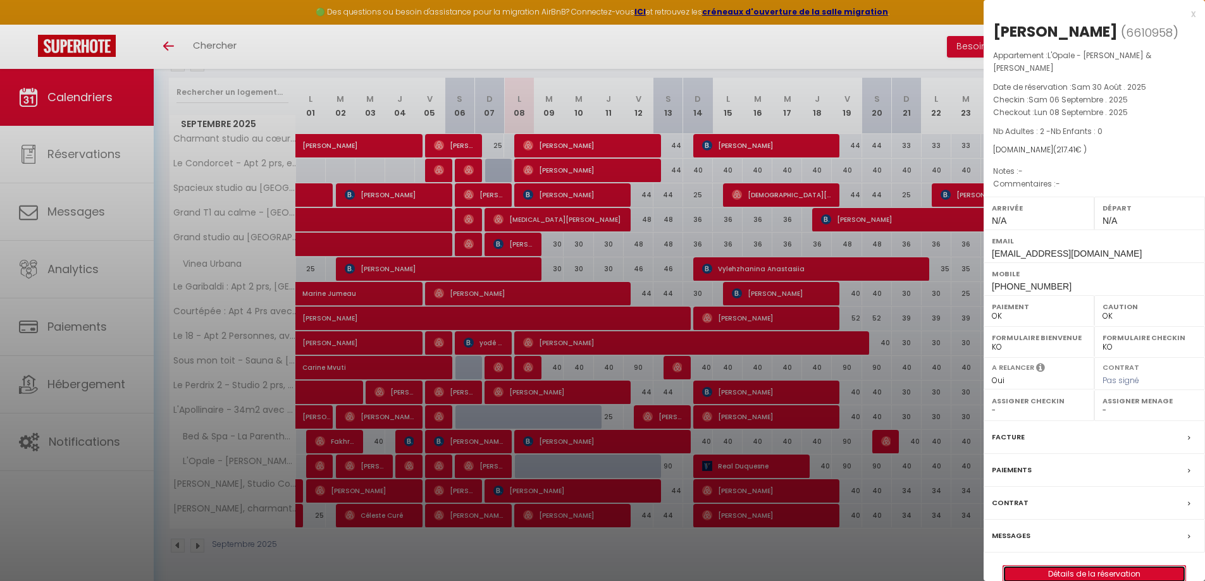
click at [1092, 566] on link "Détails de la réservation" at bounding box center [1094, 574] width 182 height 16
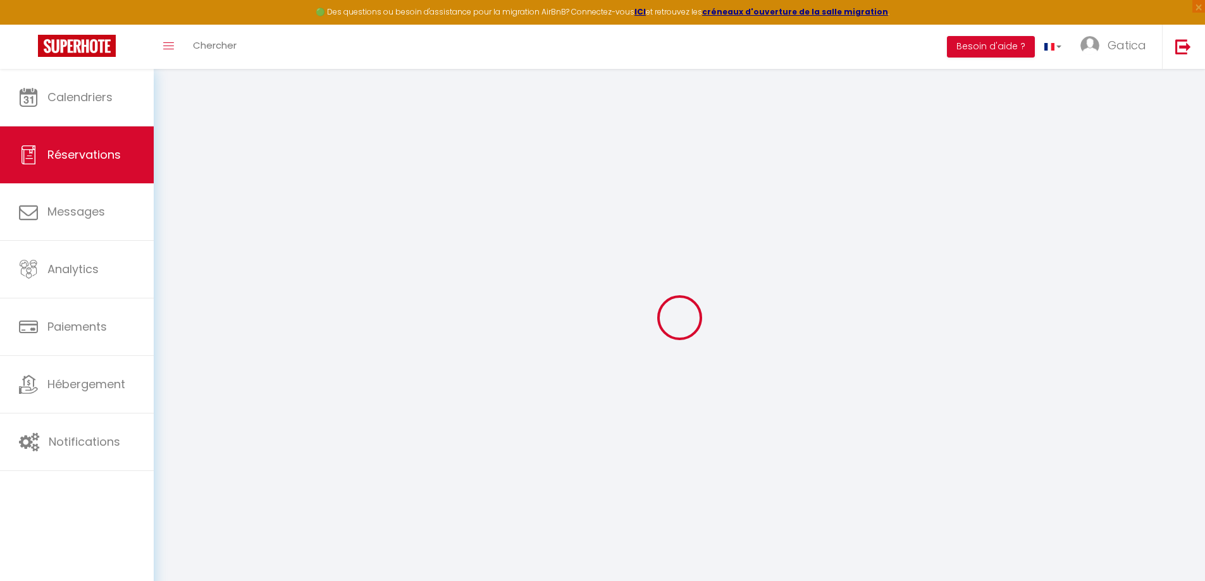
type input "Faïna"
type input "Abdou"
type input "d9rikrlfwc5lcpjqj6vhd5zuzacy@reply.superhote.com"
type input "+33766052224"
select select
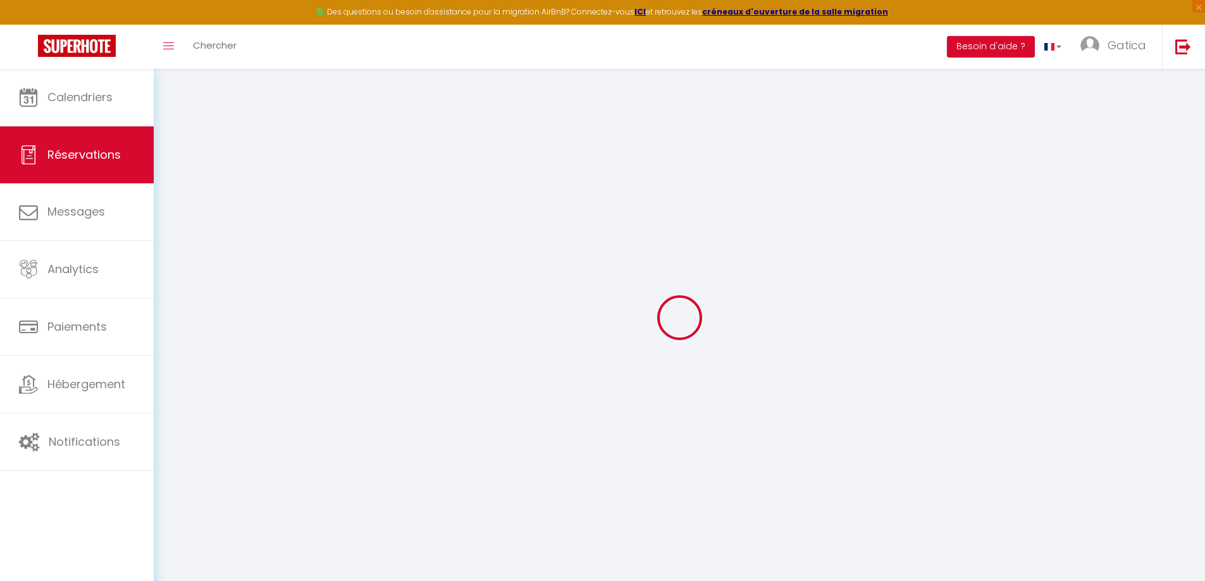
type input "37.62"
select select "62963"
select select "1"
select select
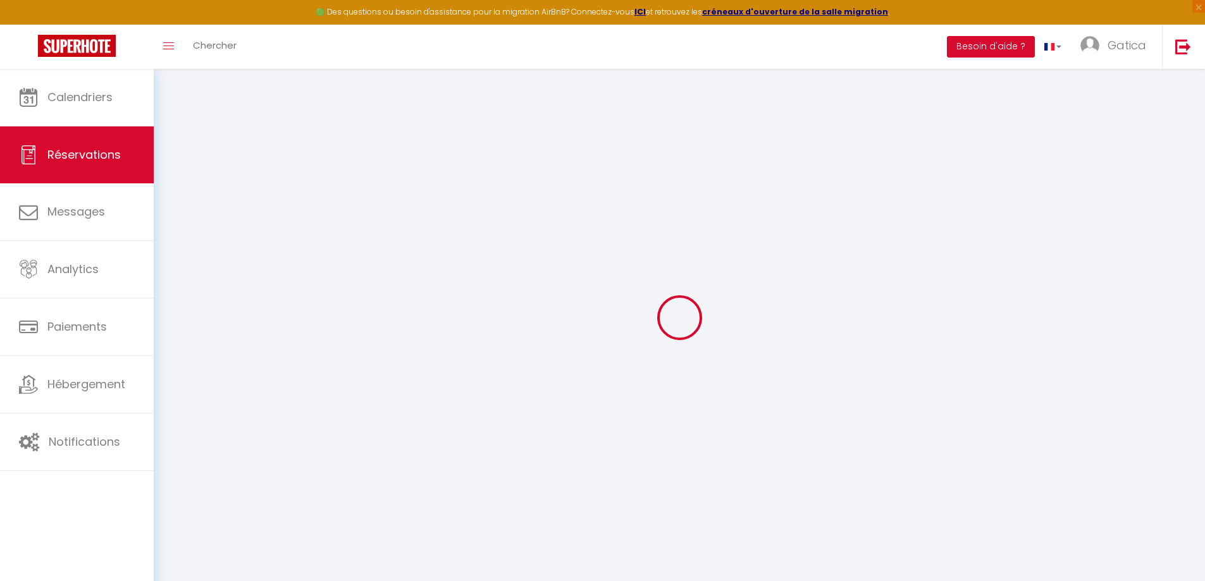
type input "2"
select select "12"
select select
type input "153"
checkbox input "false"
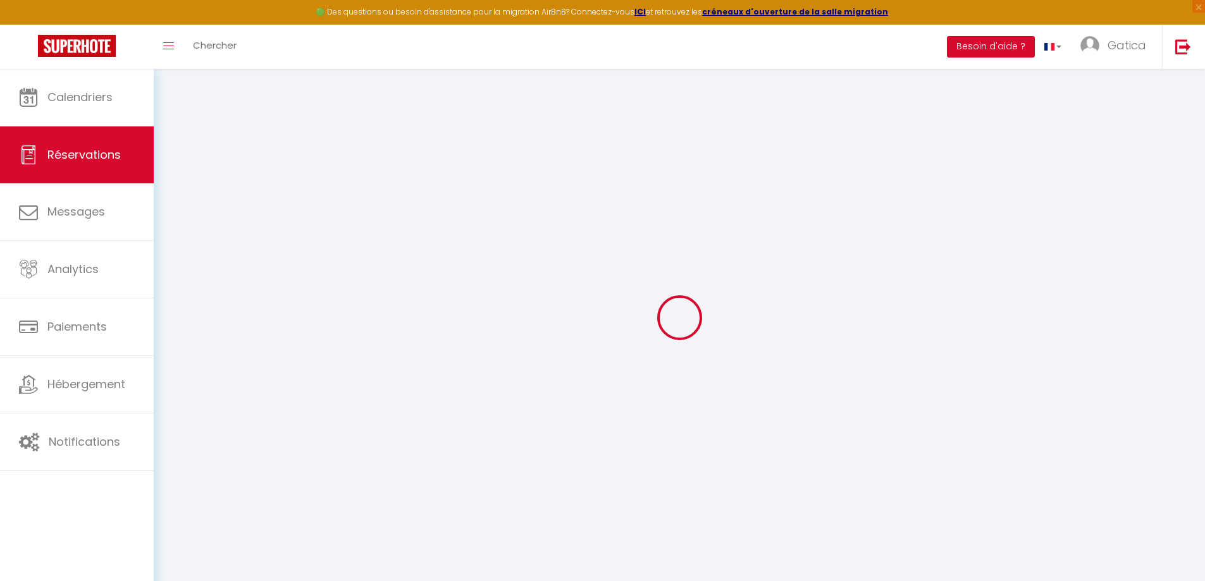
type input "0"
select select "1"
type input "0"
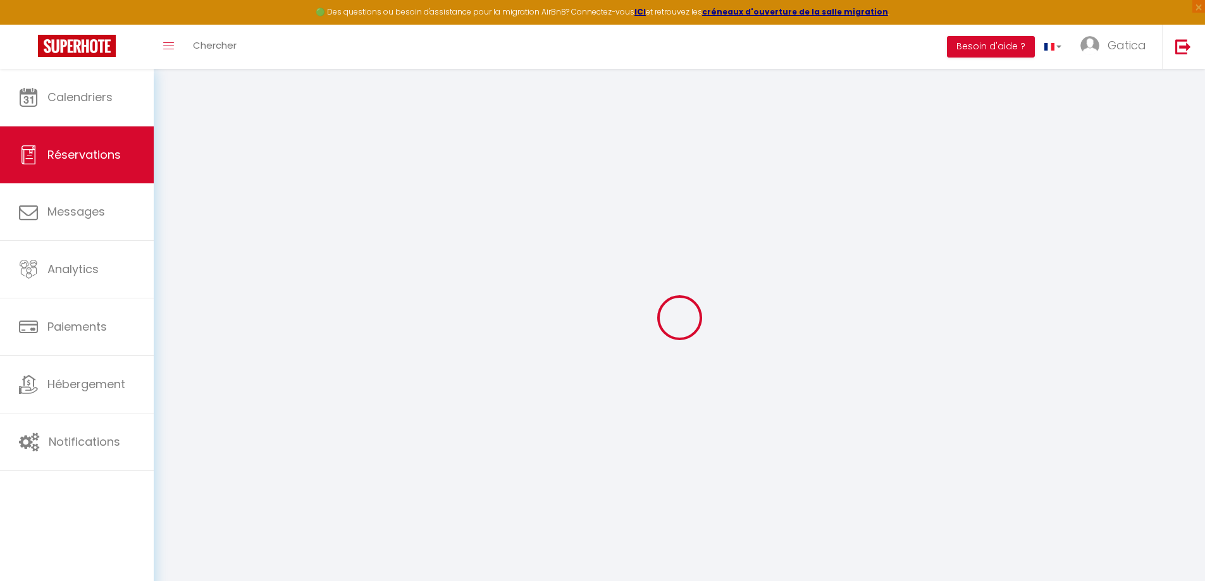
select select
select select "15"
checkbox input "false"
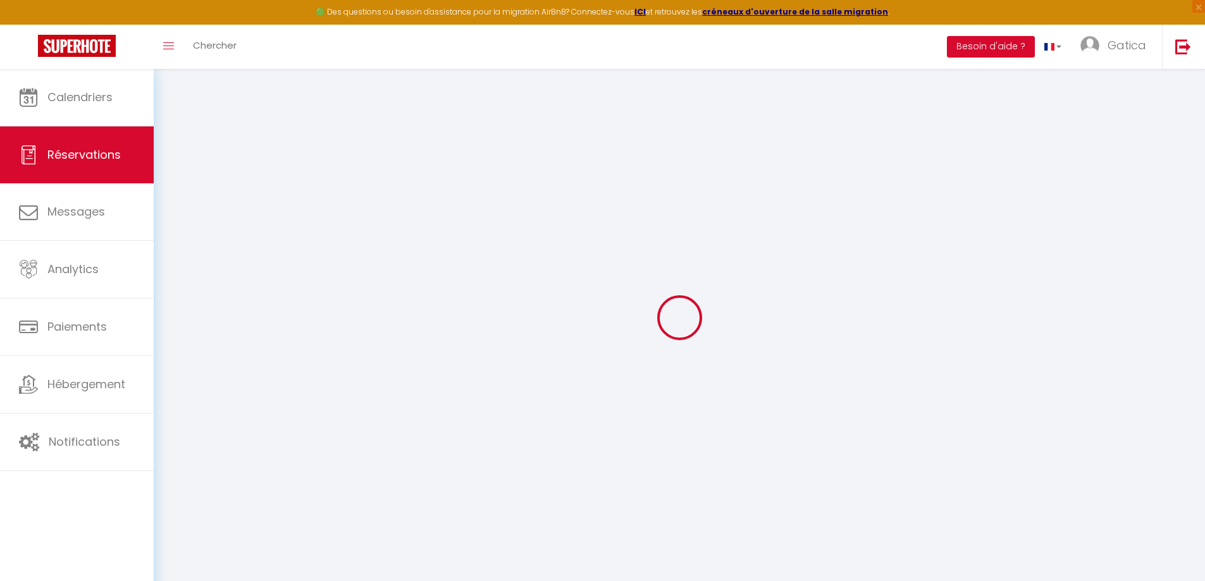
select select
checkbox input "false"
select select
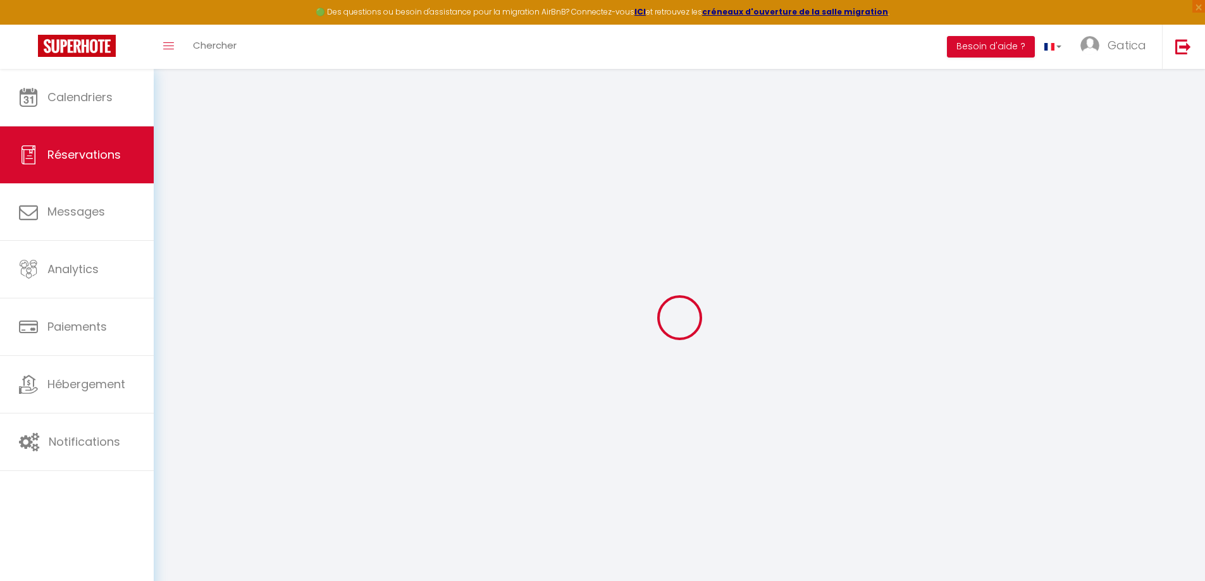
select select
checkbox input "false"
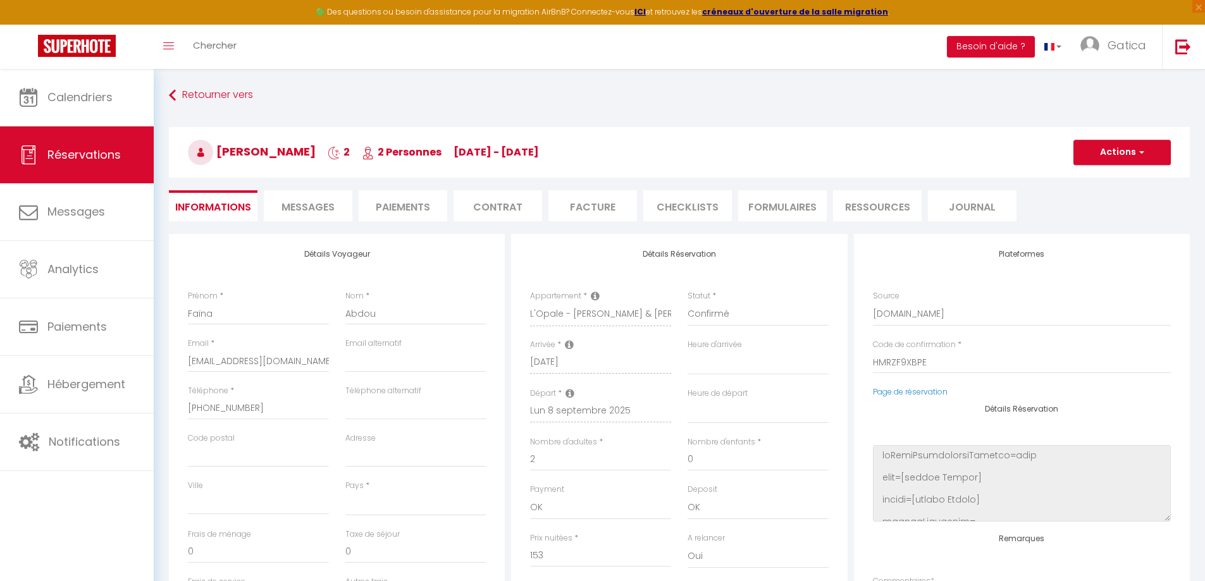
select select
type input "56"
type input "8.41"
select select
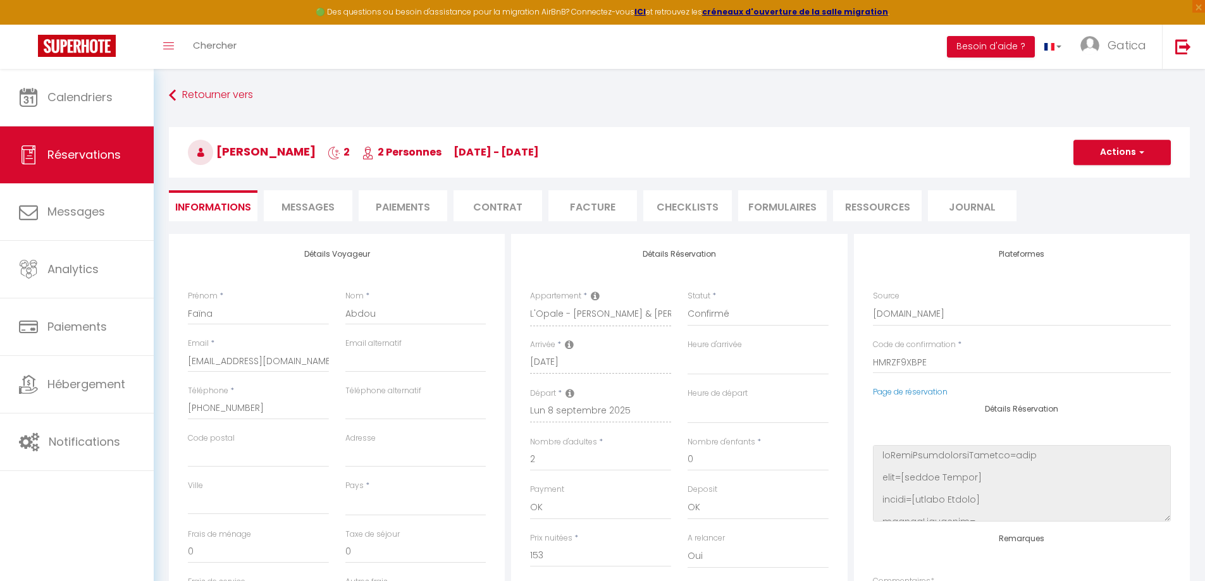
checkbox input "false"
select select
checkbox input "false"
select select
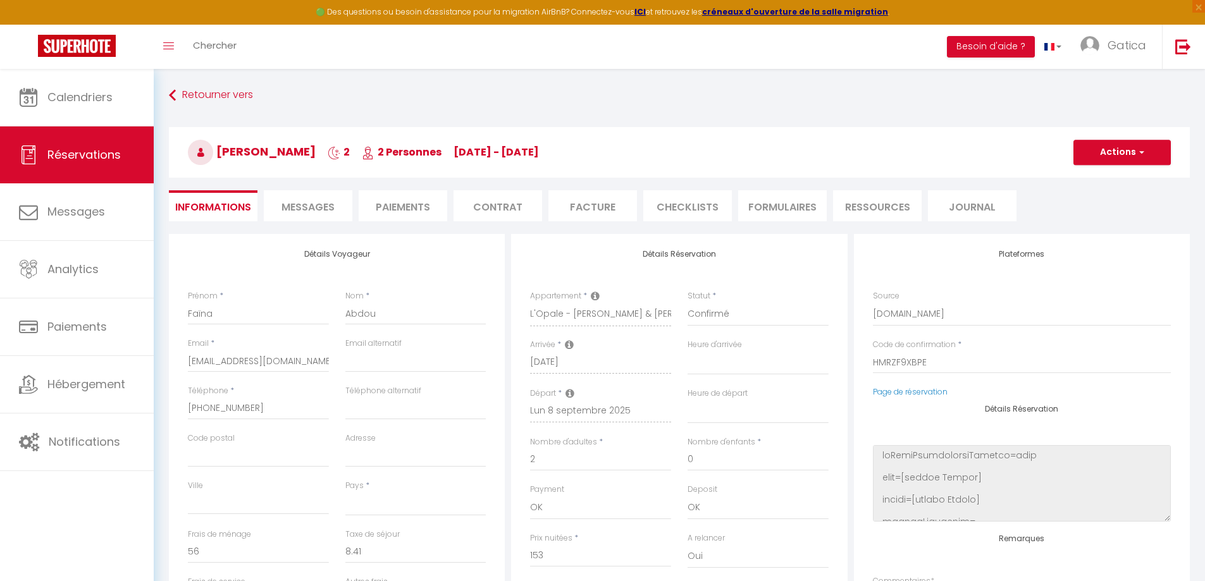
click at [300, 190] on li "Messages" at bounding box center [308, 205] width 89 height 31
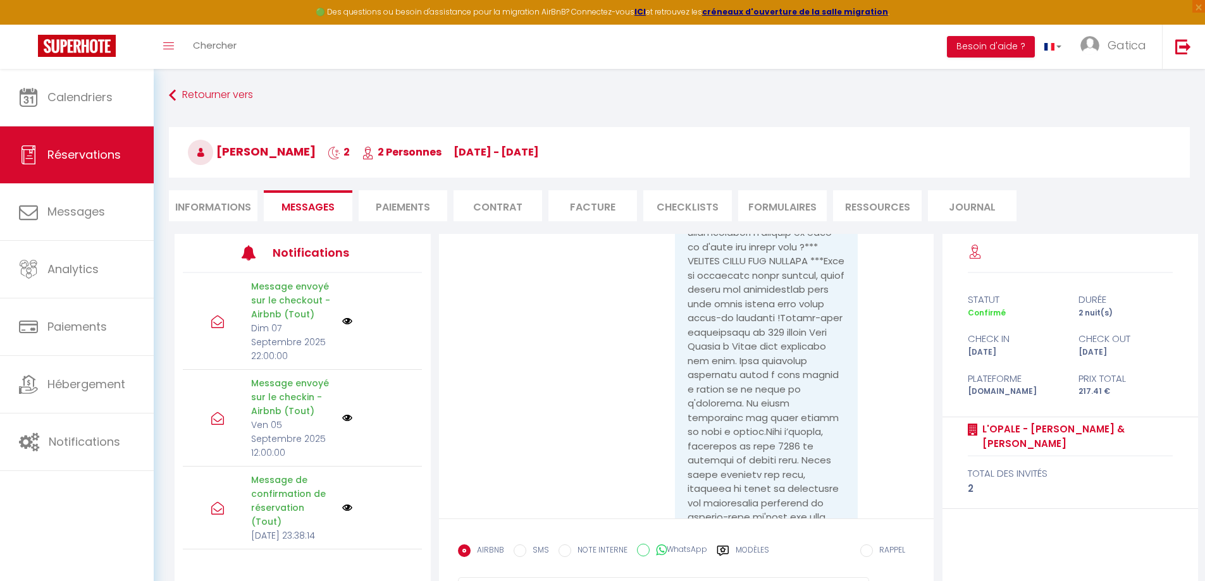
scroll to position [1012, 0]
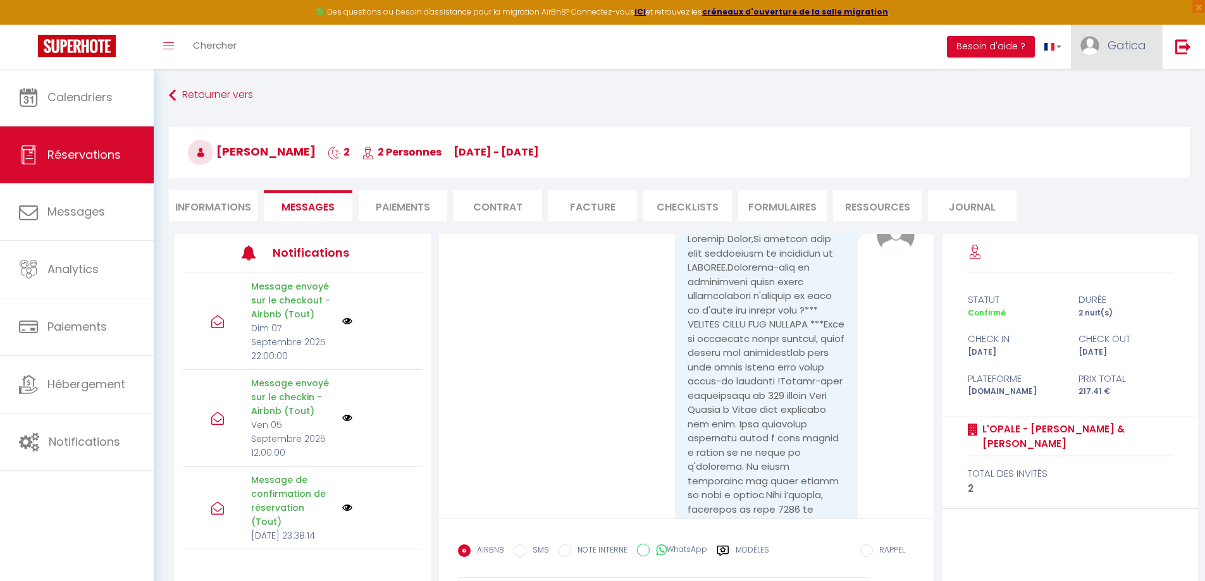
click at [1108, 39] on link "Gatica" at bounding box center [1116, 47] width 91 height 44
click at [1105, 106] on link "Équipe" at bounding box center [1111, 110] width 94 height 21
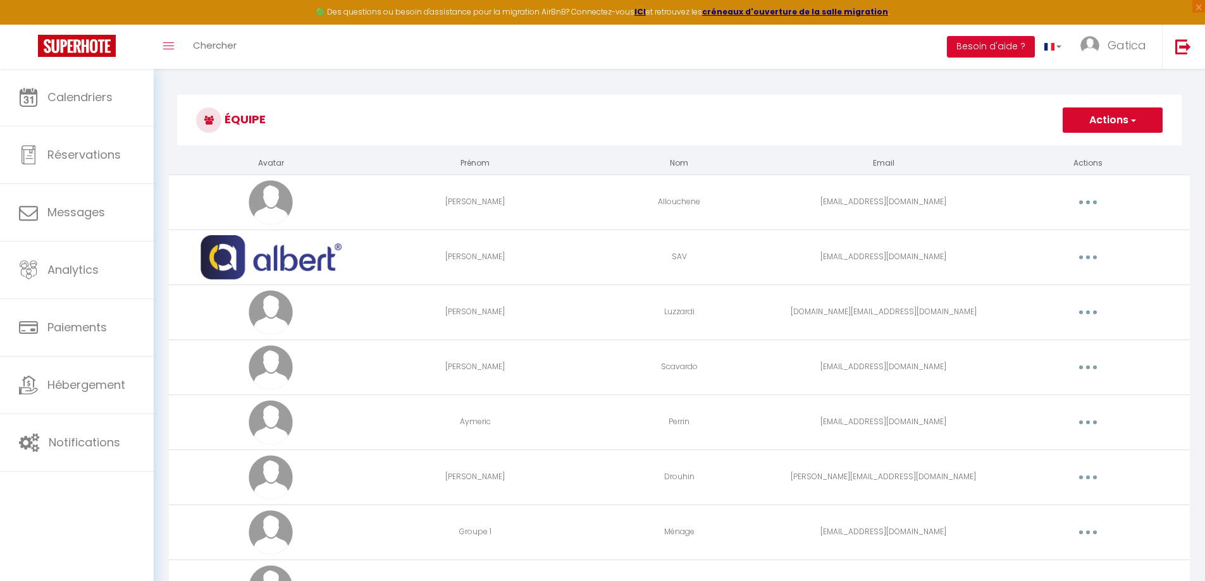
click at [1088, 253] on button "button" at bounding box center [1087, 257] width 35 height 20
click at [1024, 285] on link "Editer" at bounding box center [1055, 286] width 94 height 21
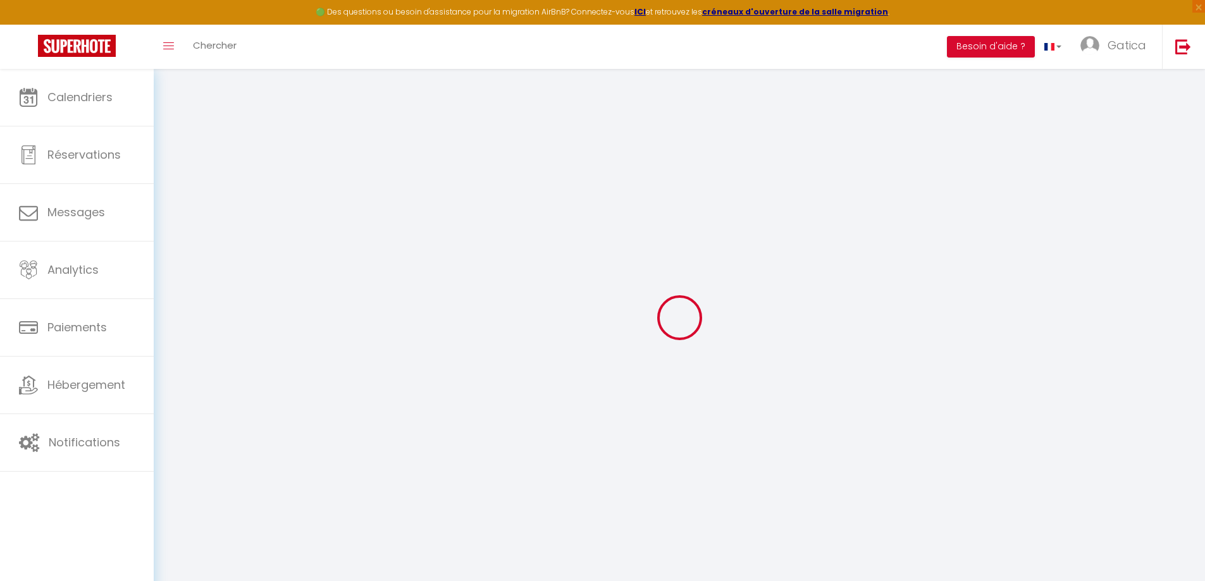
type input "albert"
type input "SAV"
type input "albertsav12@gmail.com"
type textarea "https://app.superhote.com/#/connect/pxhEGSipbS"
checkbox input "true"
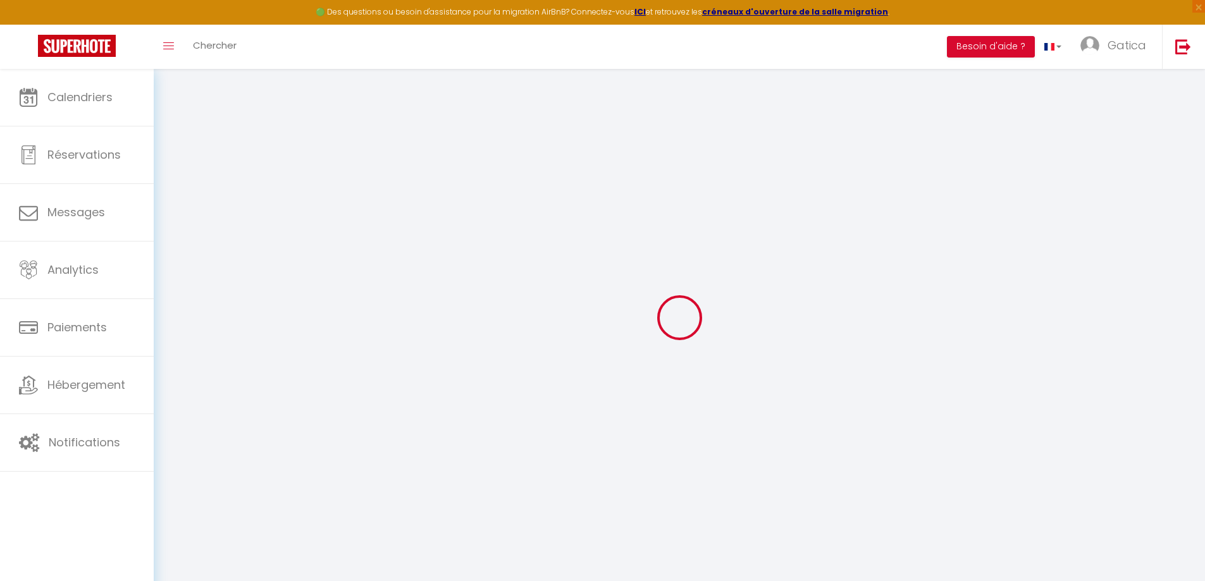
checkbox input "true"
checkbox input "false"
checkbox input "true"
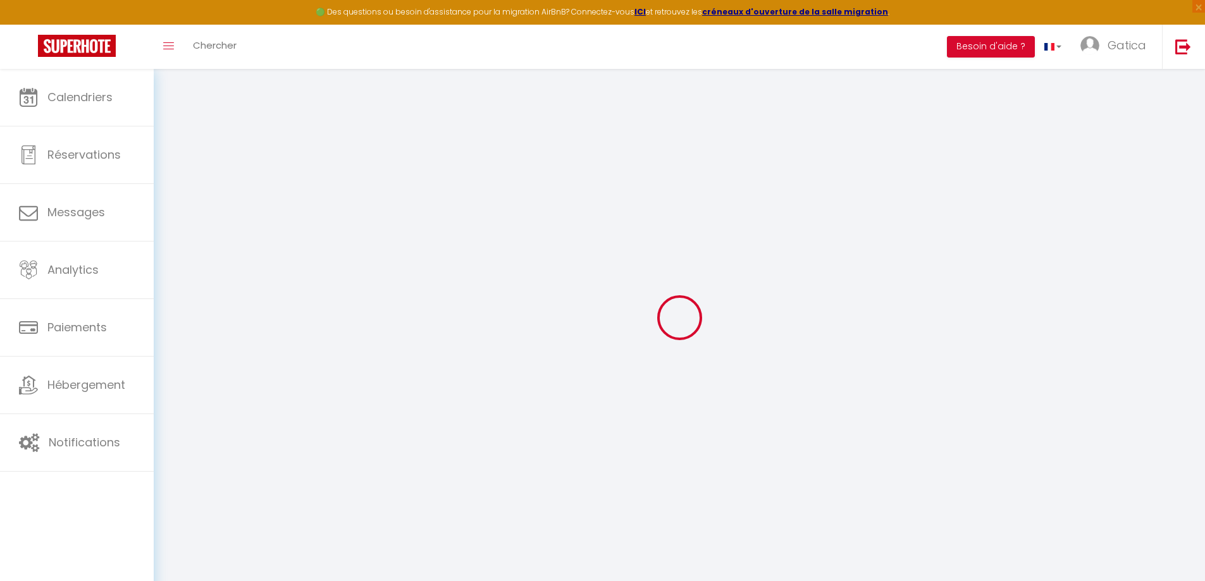
checkbox input "true"
checkbox input "false"
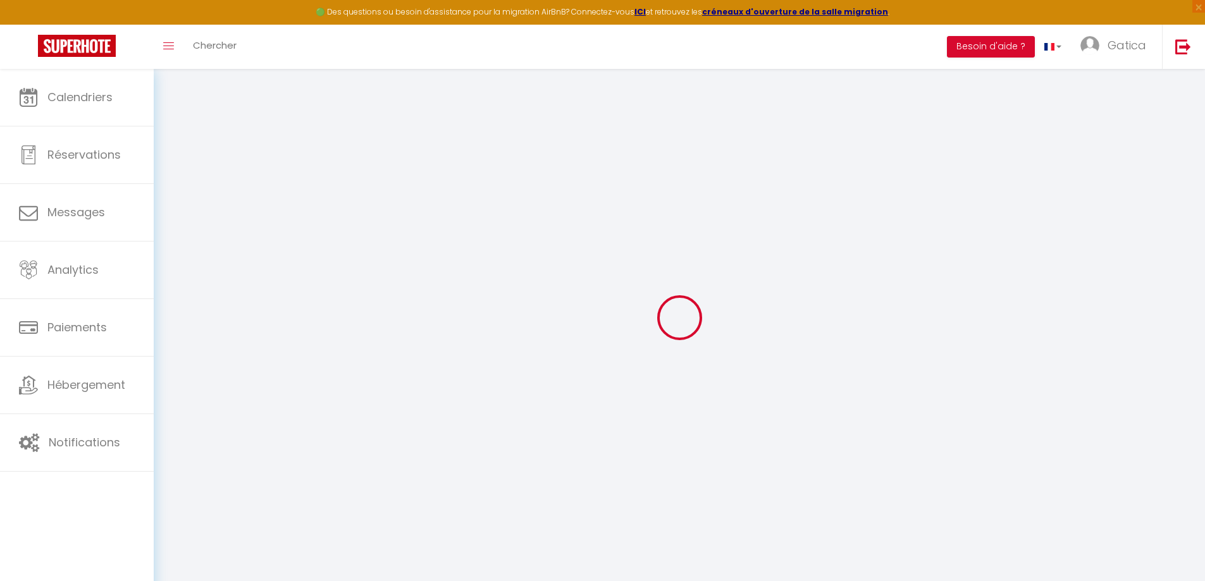
checkbox input "true"
select select
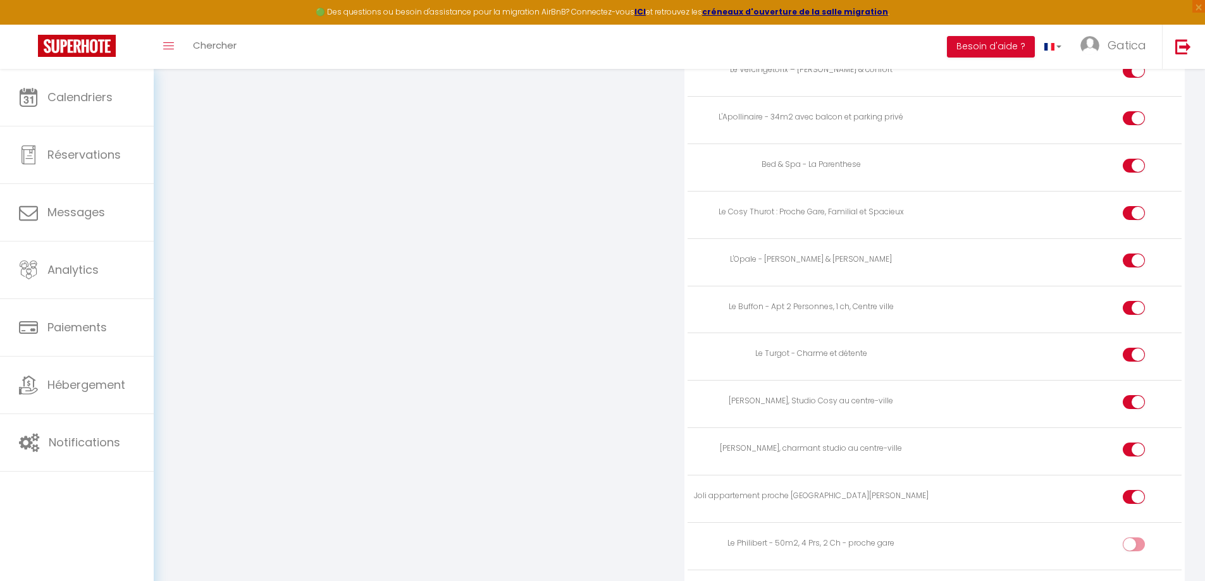
scroll to position [2075, 0]
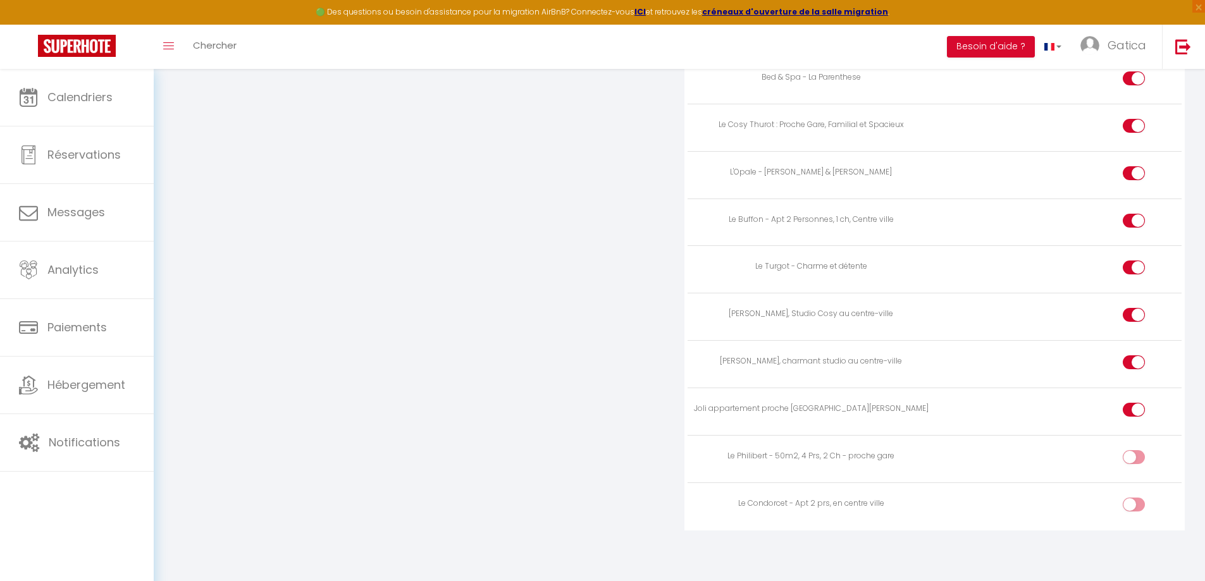
click at [1139, 463] on input "checkbox" at bounding box center [1144, 459] width 22 height 19
checkbox input "true"
click at [1131, 505] on div at bounding box center [1133, 505] width 22 height 14
click at [1133, 505] on input "checkbox" at bounding box center [1144, 507] width 22 height 19
checkbox input "true"
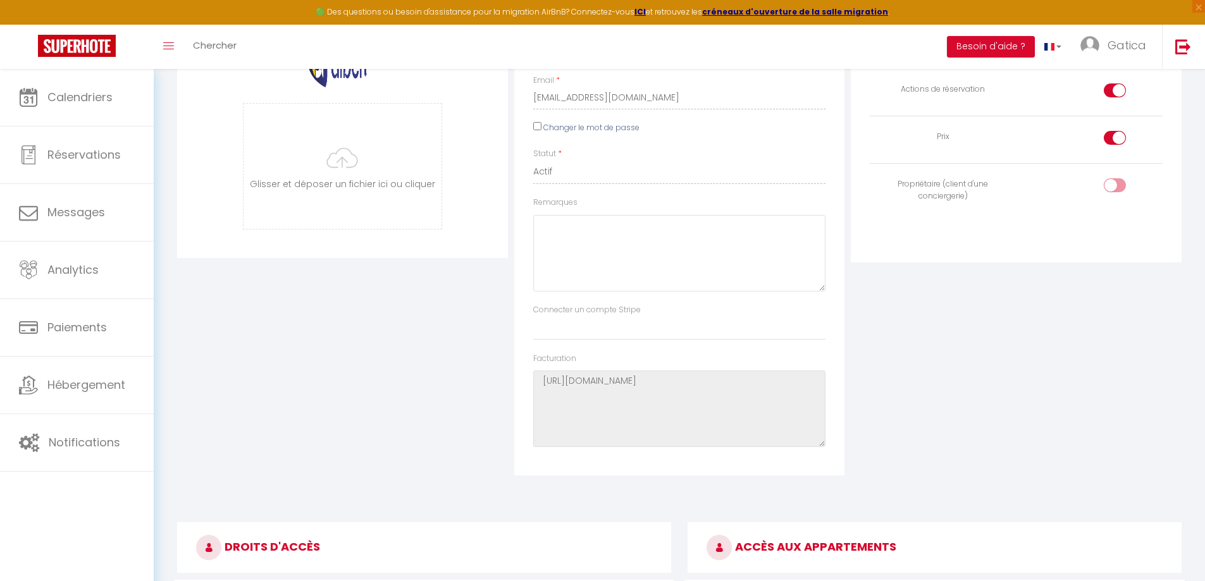
scroll to position [0, 0]
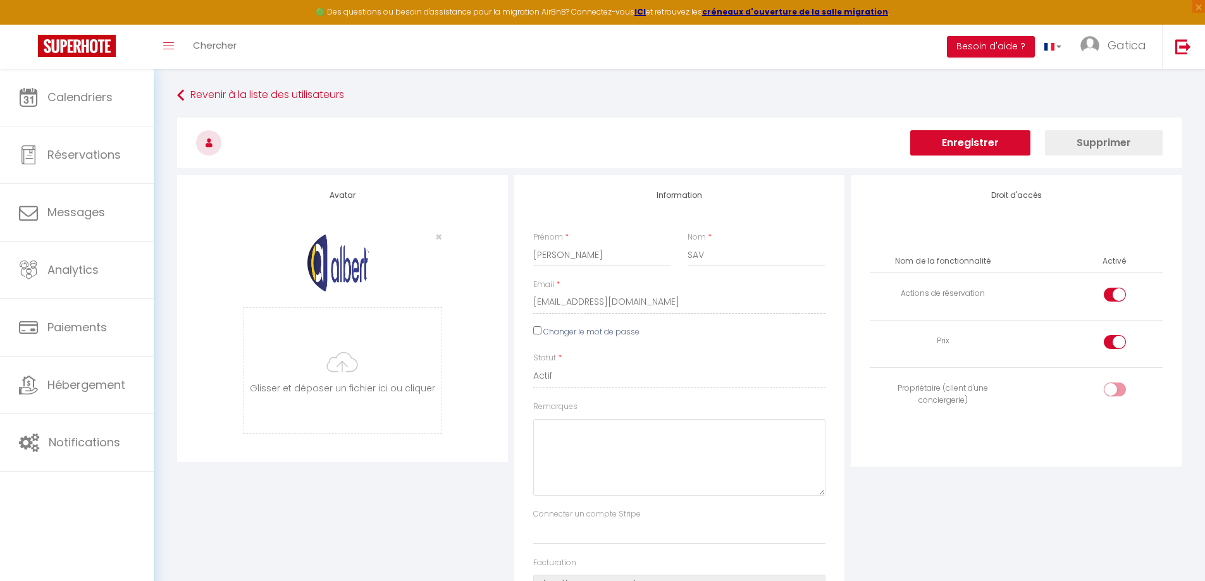
click at [936, 145] on button "Enregistrer" at bounding box center [970, 142] width 120 height 25
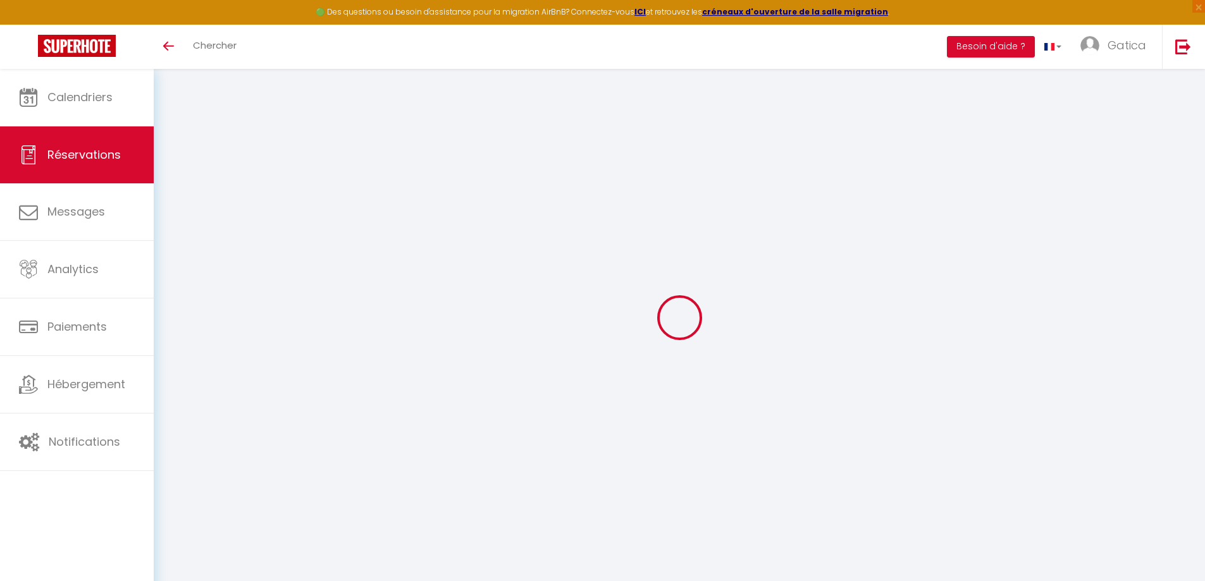
select select
checkbox input "false"
select select
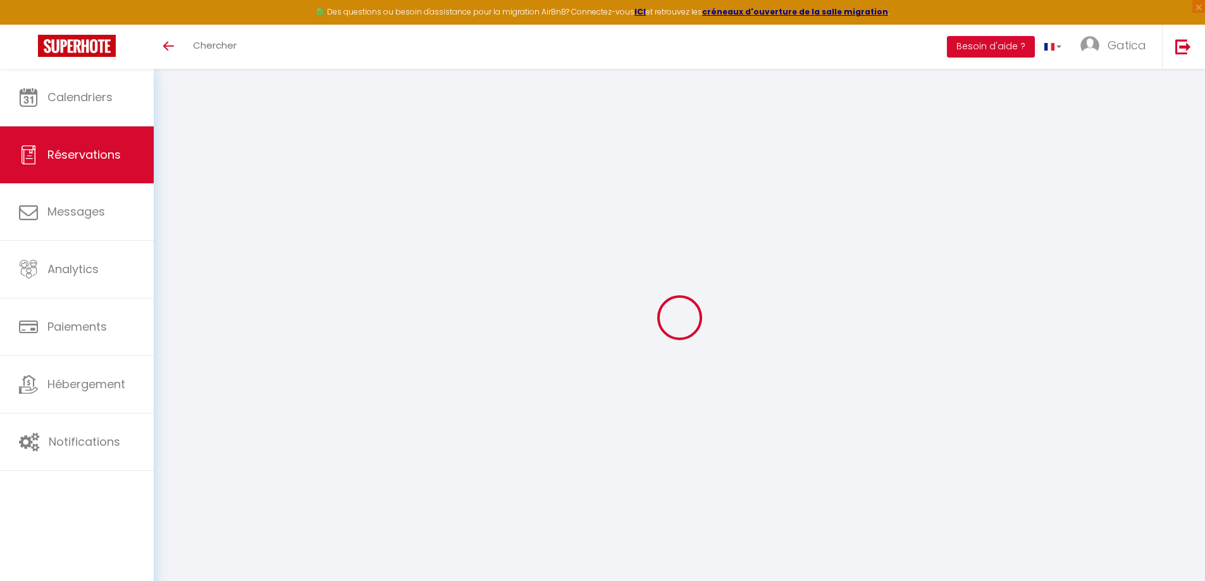
select select
checkbox input "false"
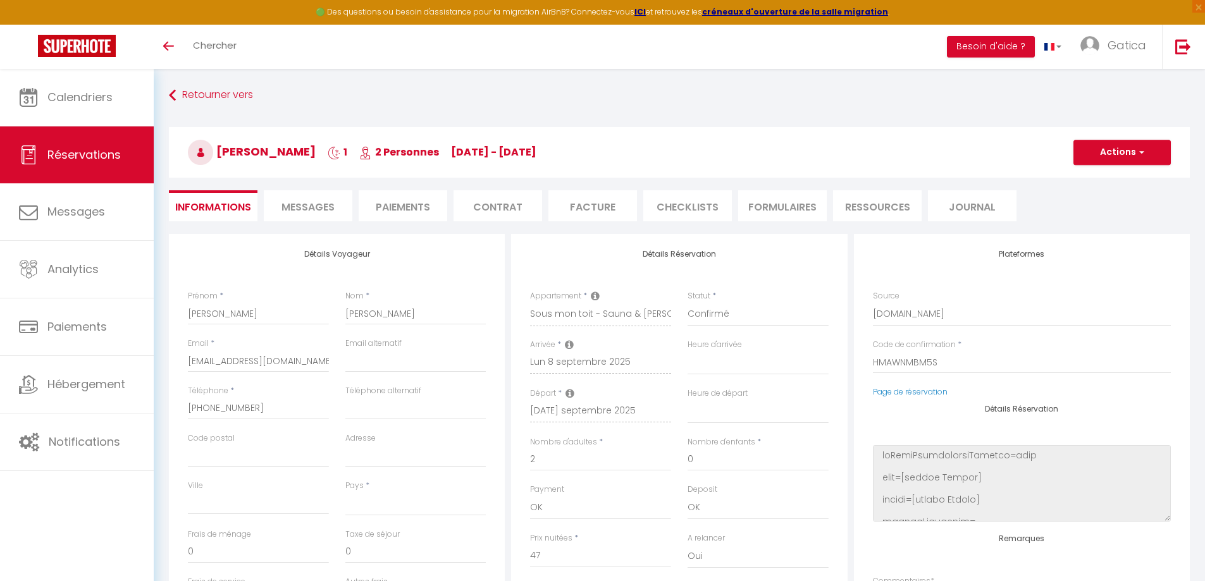
select select
checkbox input "false"
click at [318, 206] on span "Messages" at bounding box center [307, 207] width 53 height 15
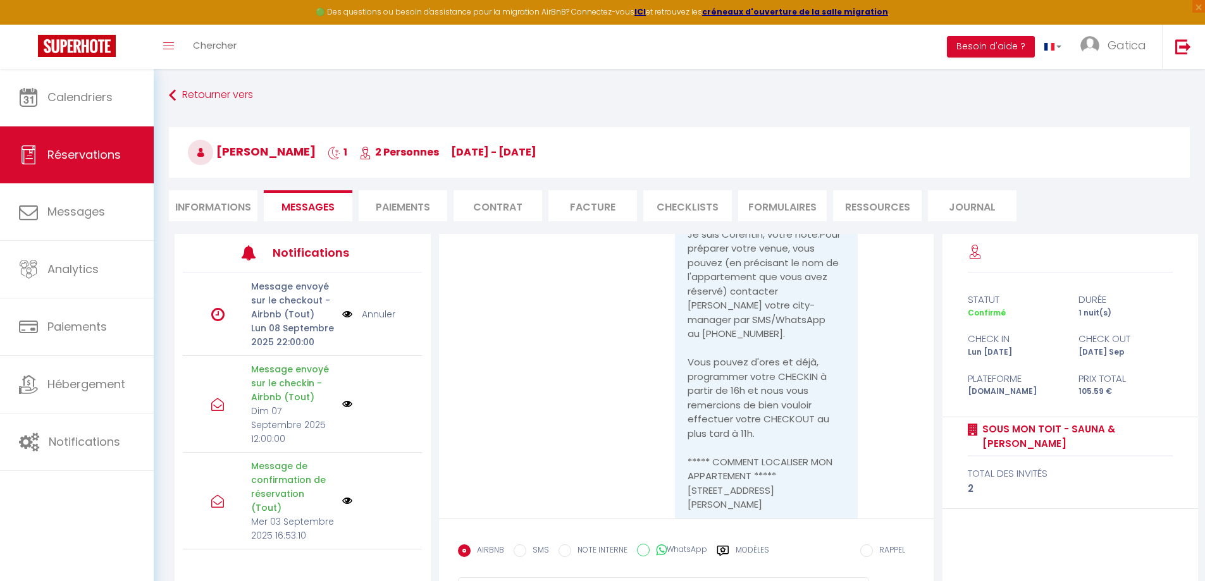
scroll to position [379, 0]
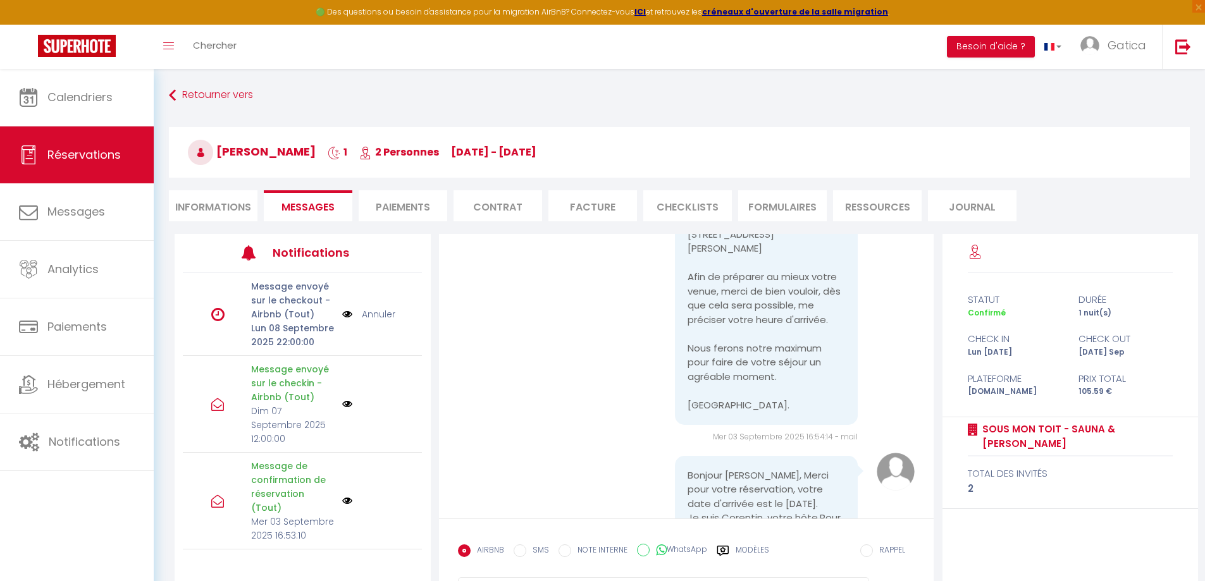
click at [424, 211] on li "Paiements" at bounding box center [403, 205] width 89 height 31
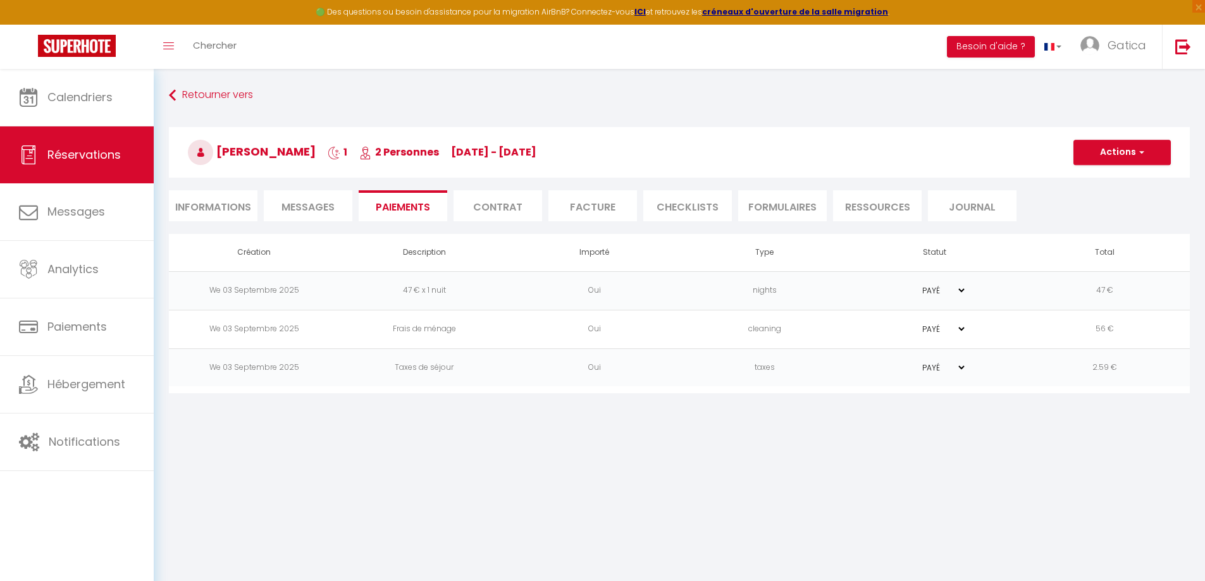
click at [485, 202] on li "Contrat" at bounding box center [497, 205] width 89 height 31
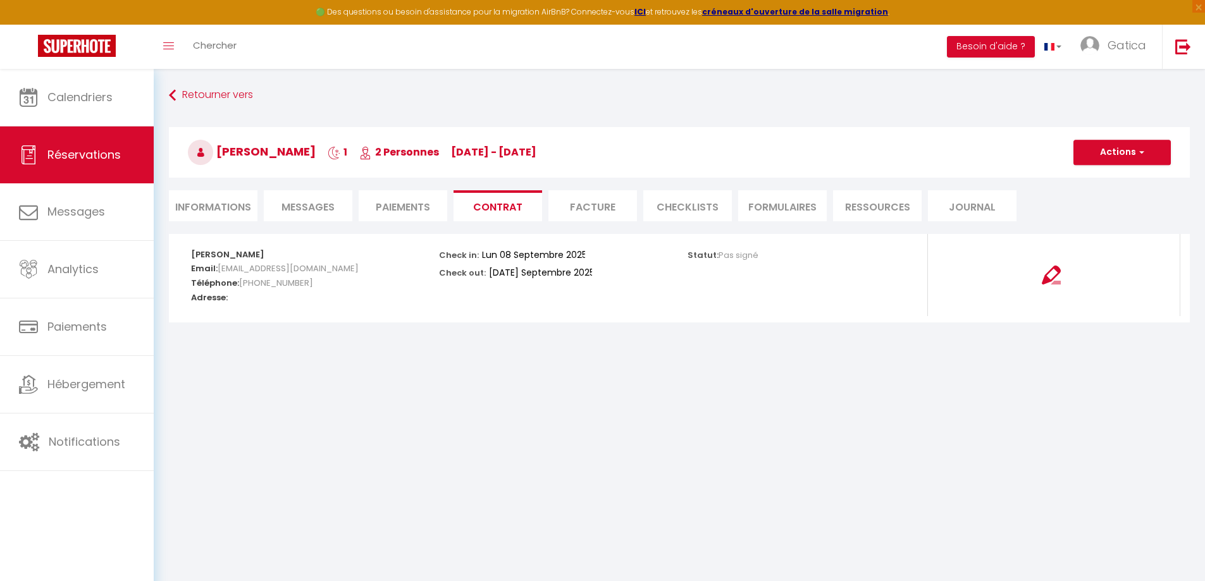
drag, startPoint x: 213, startPoint y: 197, endPoint x: 220, endPoint y: 204, distance: 9.8
click at [214, 198] on li "Informations" at bounding box center [213, 205] width 89 height 31
select select
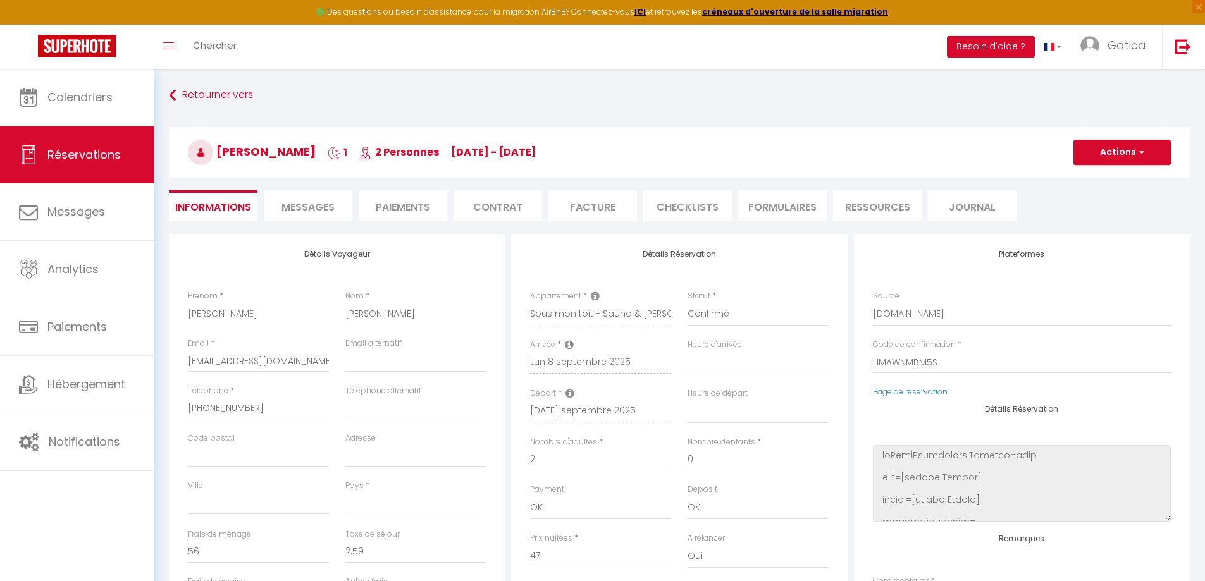
select select
checkbox input "false"
select select
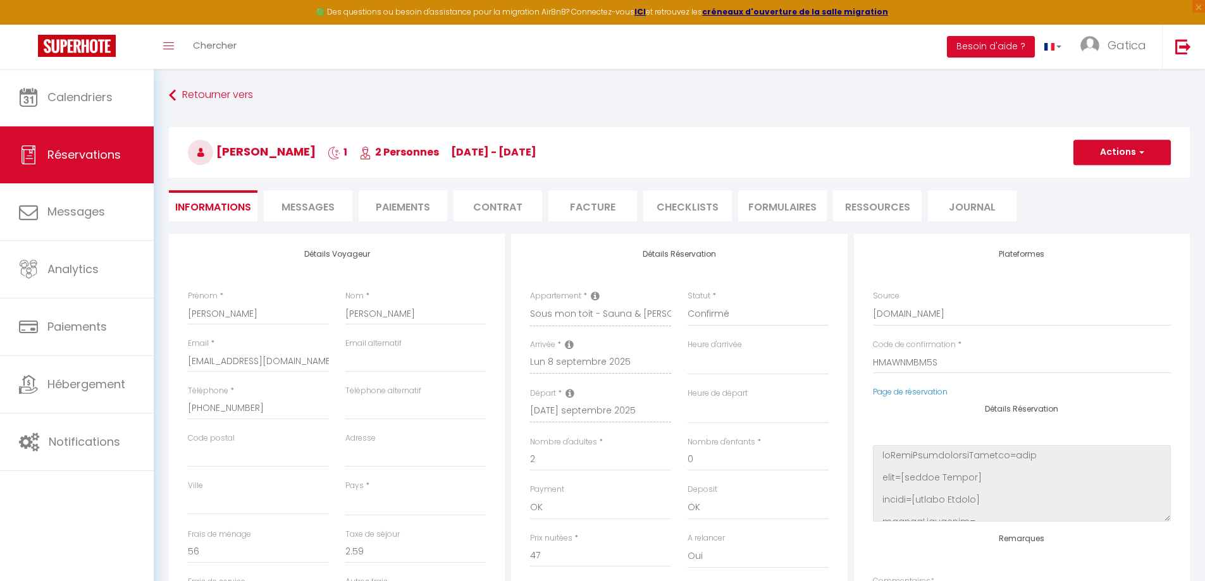
select select
checkbox input "false"
select select
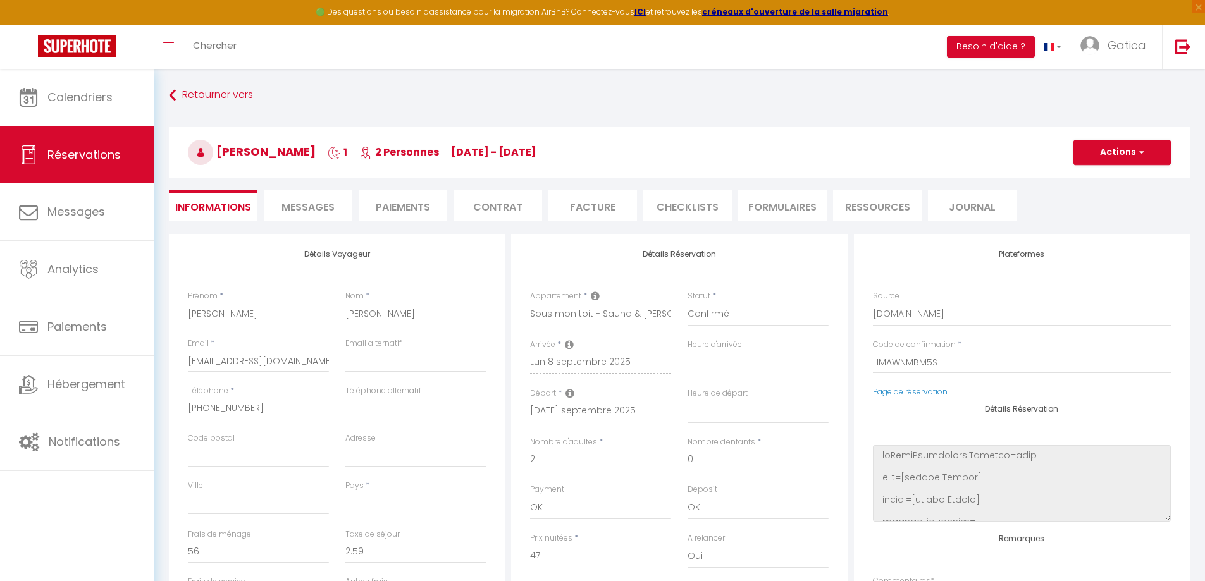
select select
checkbox input "false"
select select
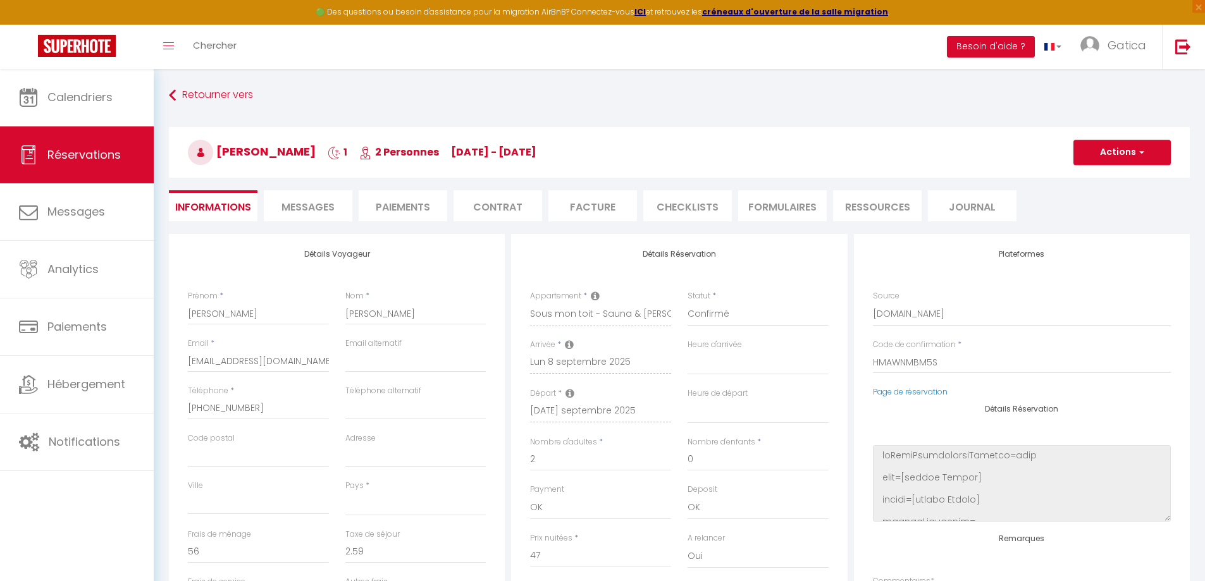
checkbox input "false"
select select
checkbox input "false"
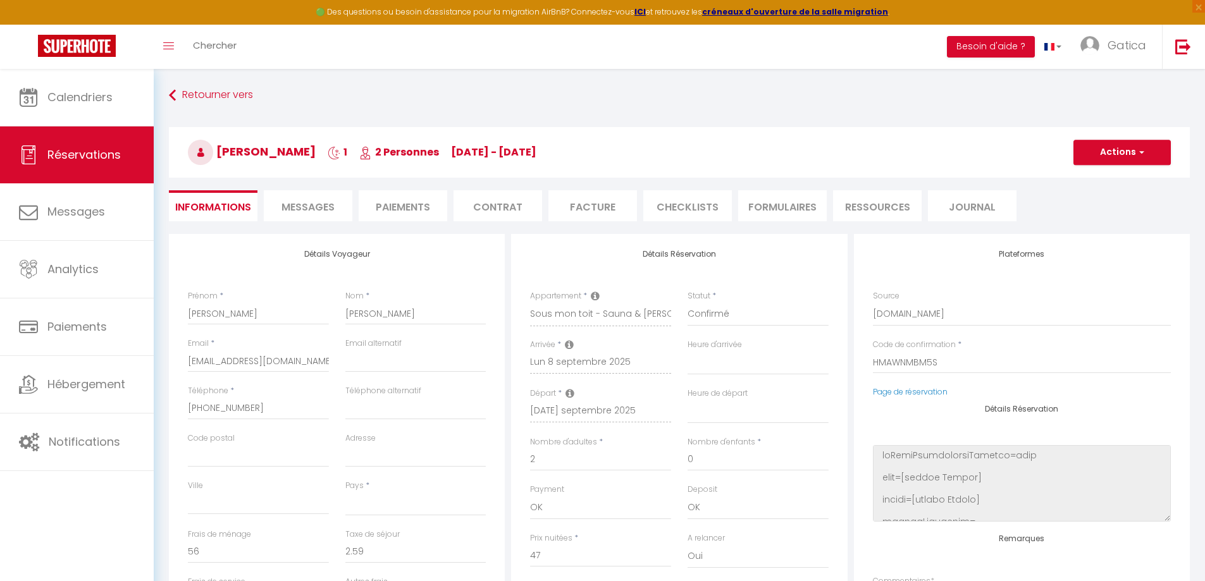
select select
checkbox input "false"
select select
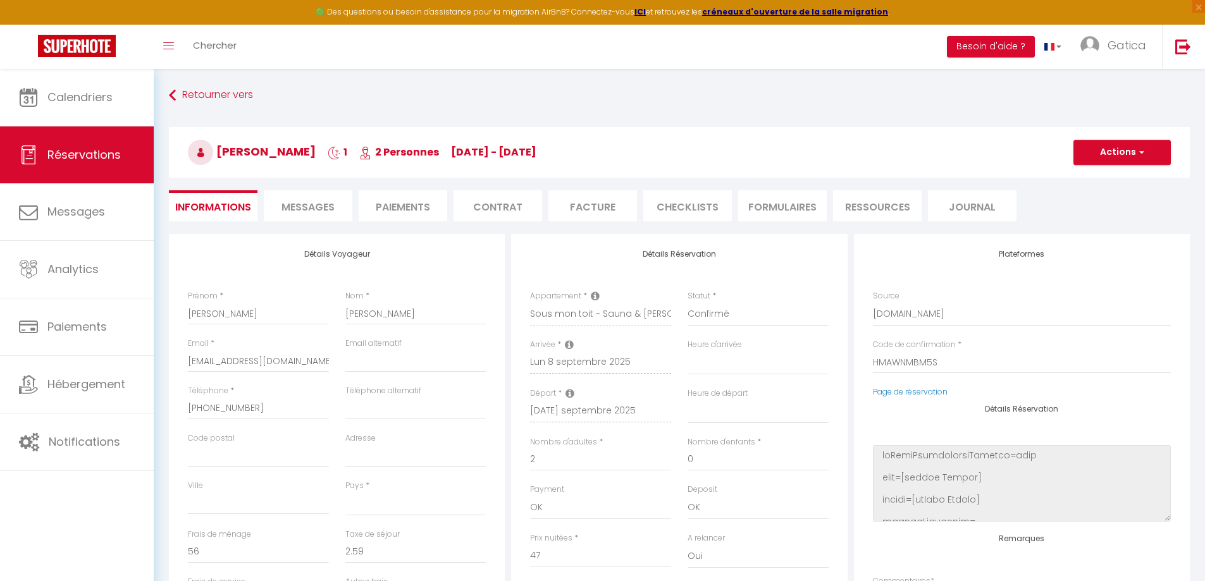
select select
checkbox input "false"
select select
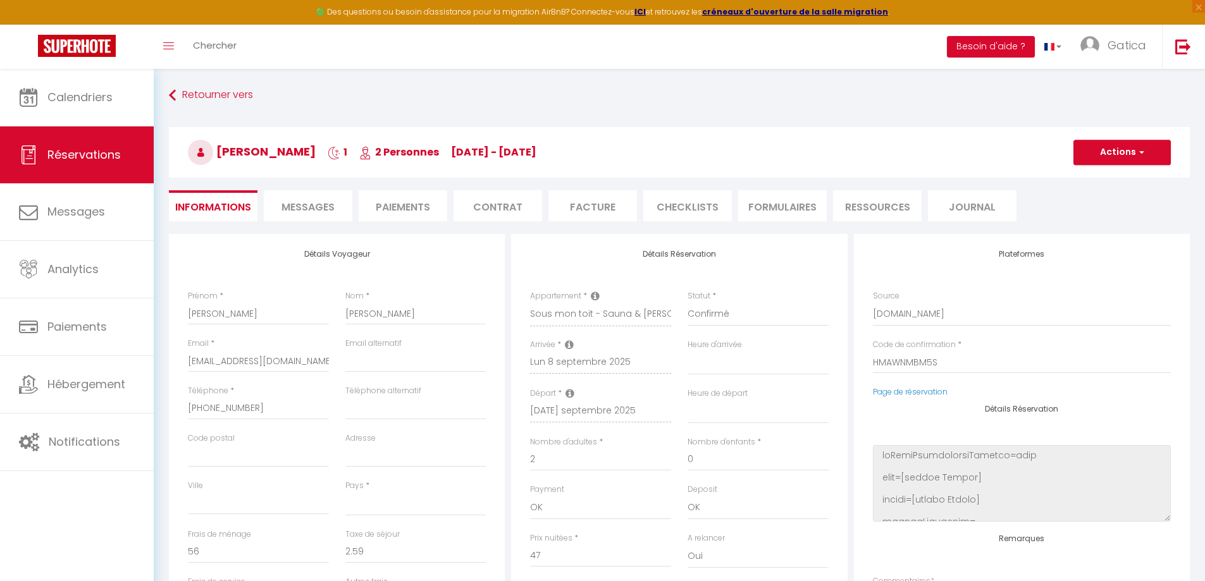
select select
checkbox input "false"
select select
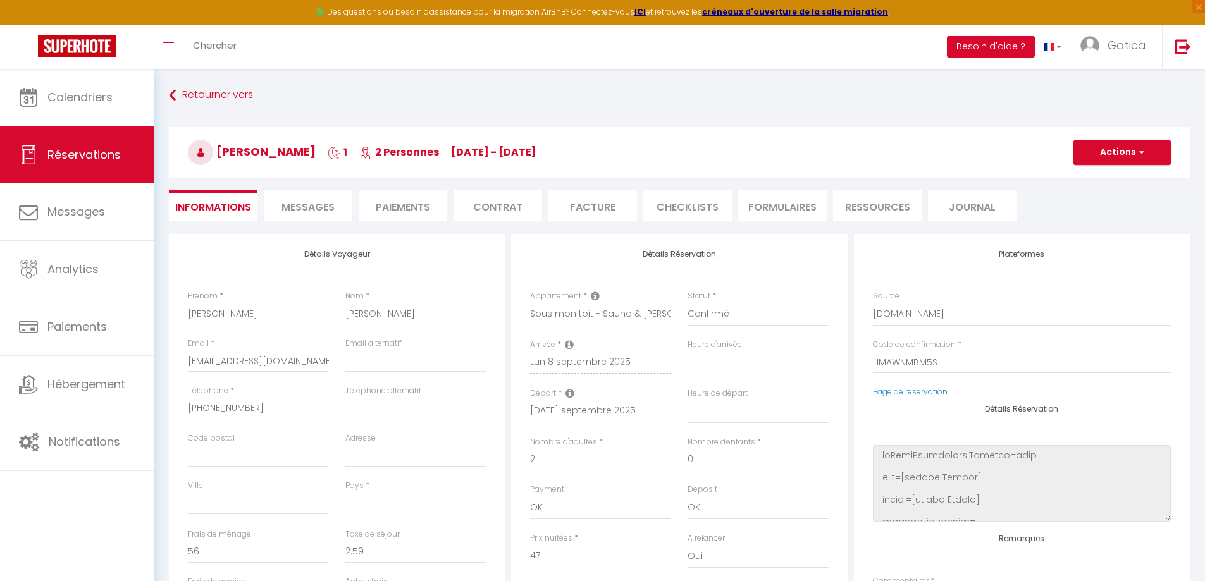
checkbox input "false"
select select
checkbox input "false"
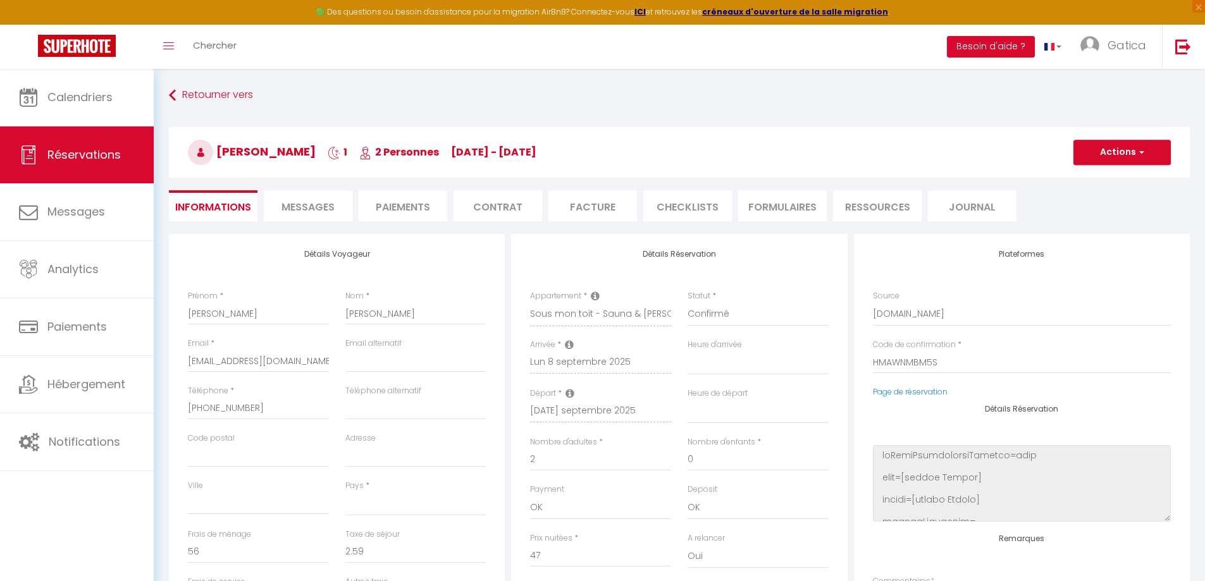
select select
checkbox input "false"
select select
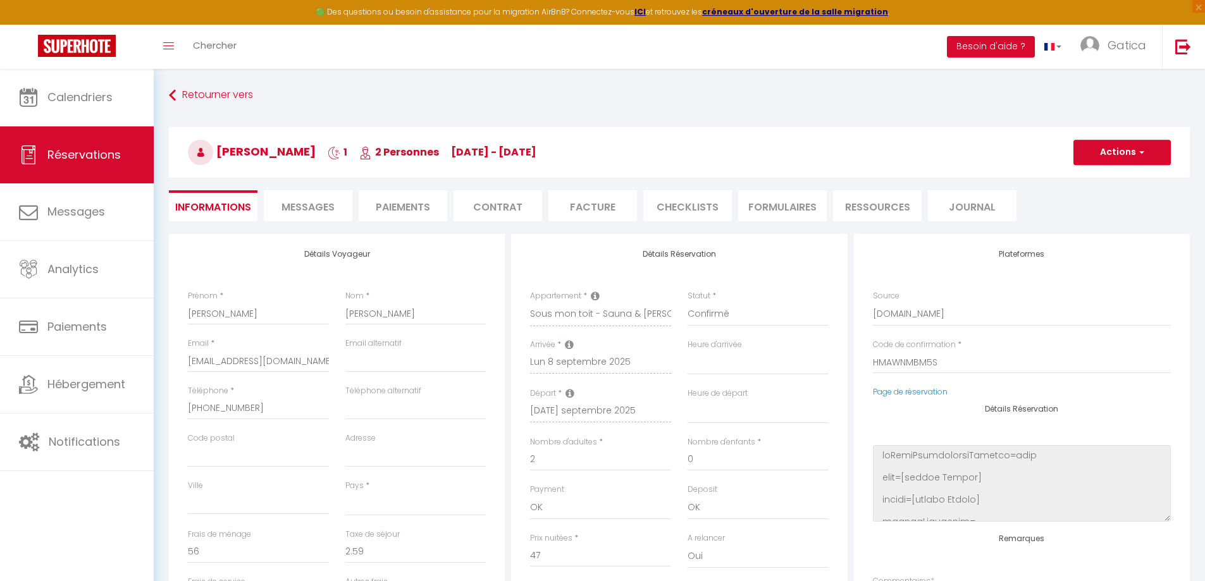
select select
checkbox input "false"
select select
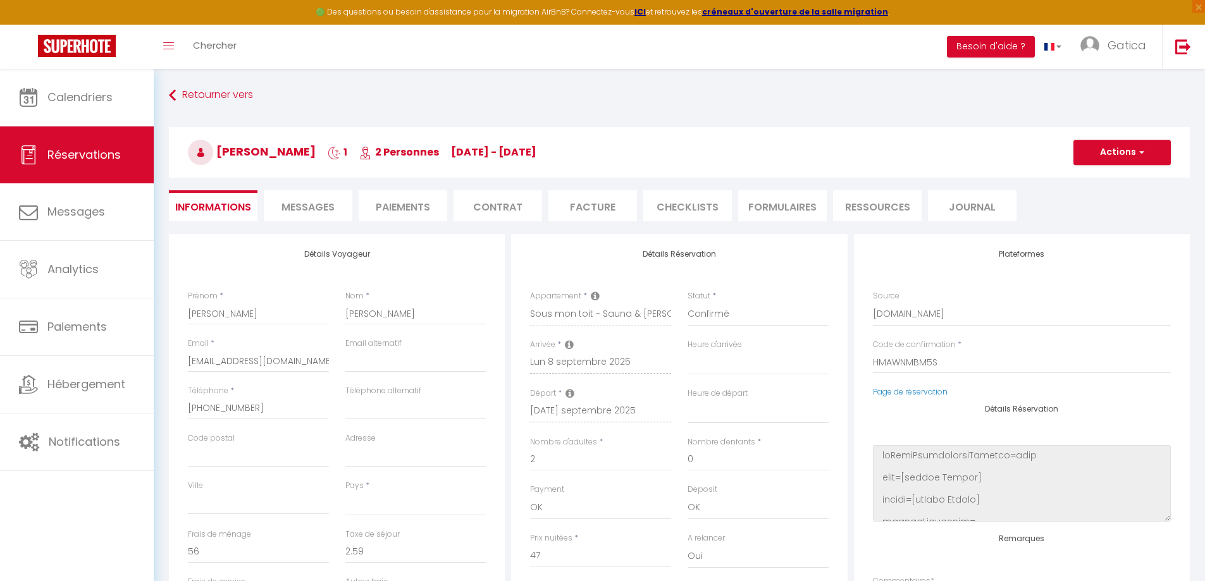
select select
checkbox input "false"
select select
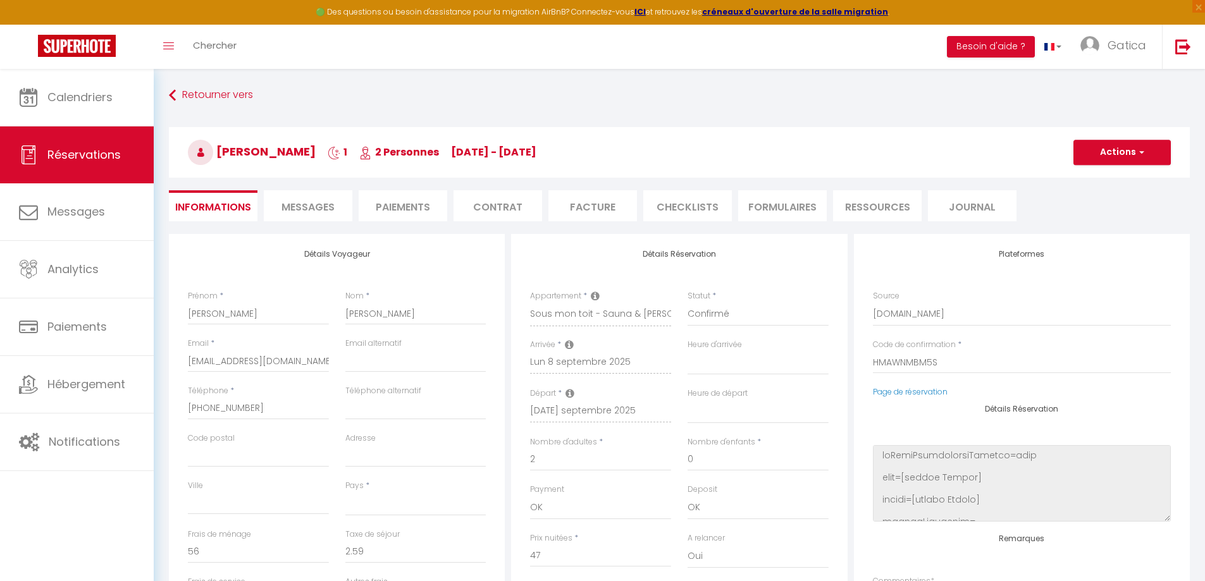
checkbox input "false"
select select
checkbox input "false"
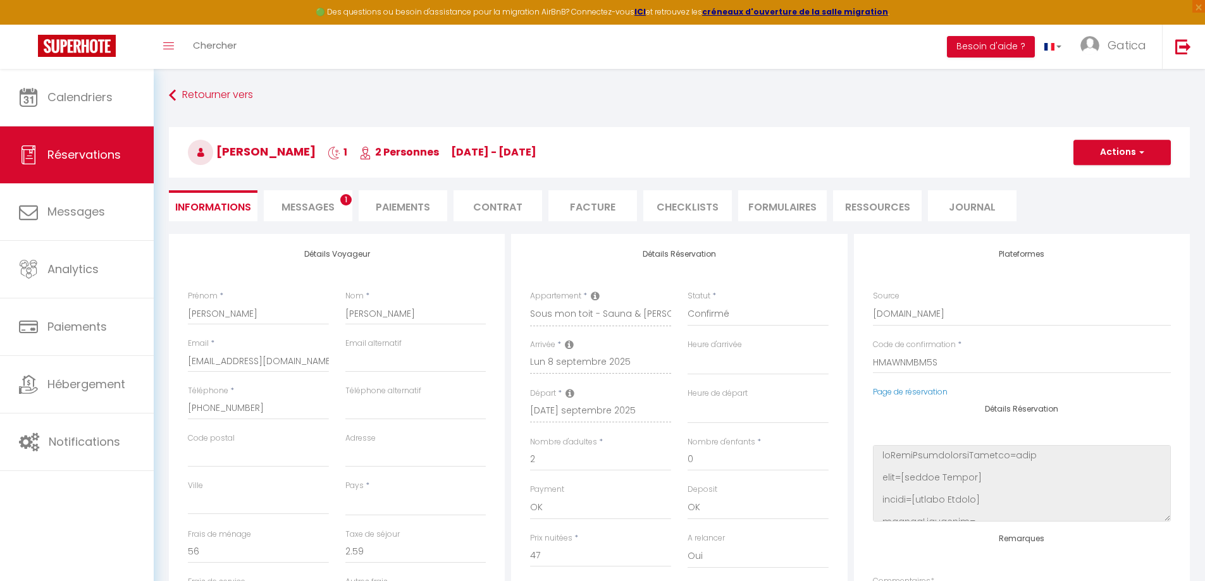
select select
checkbox input "false"
select select
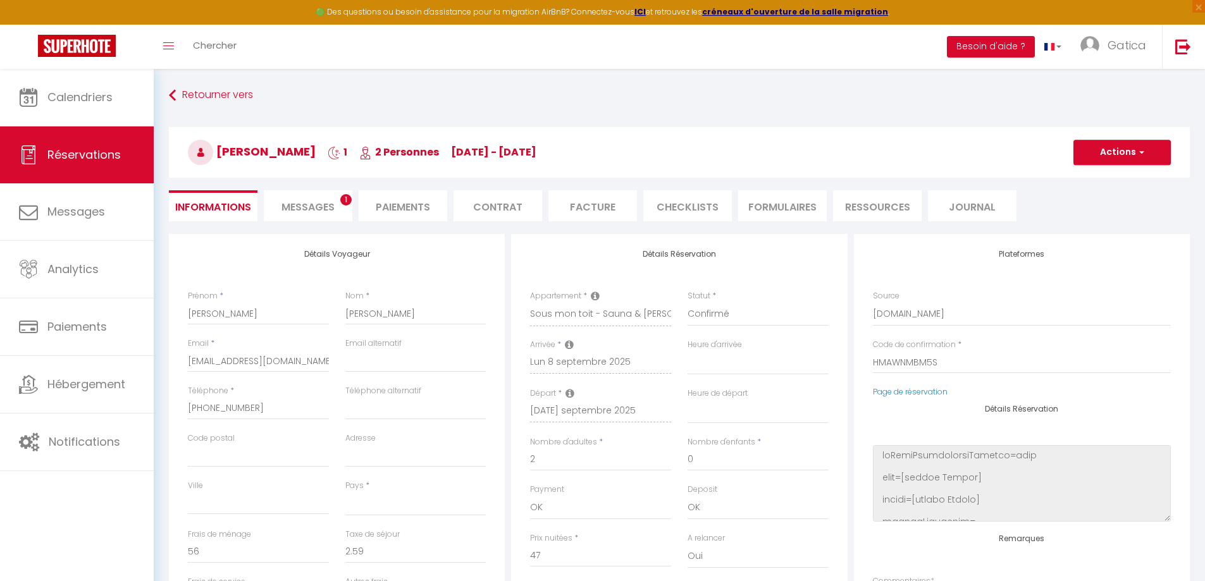
select select
checkbox input "false"
select select
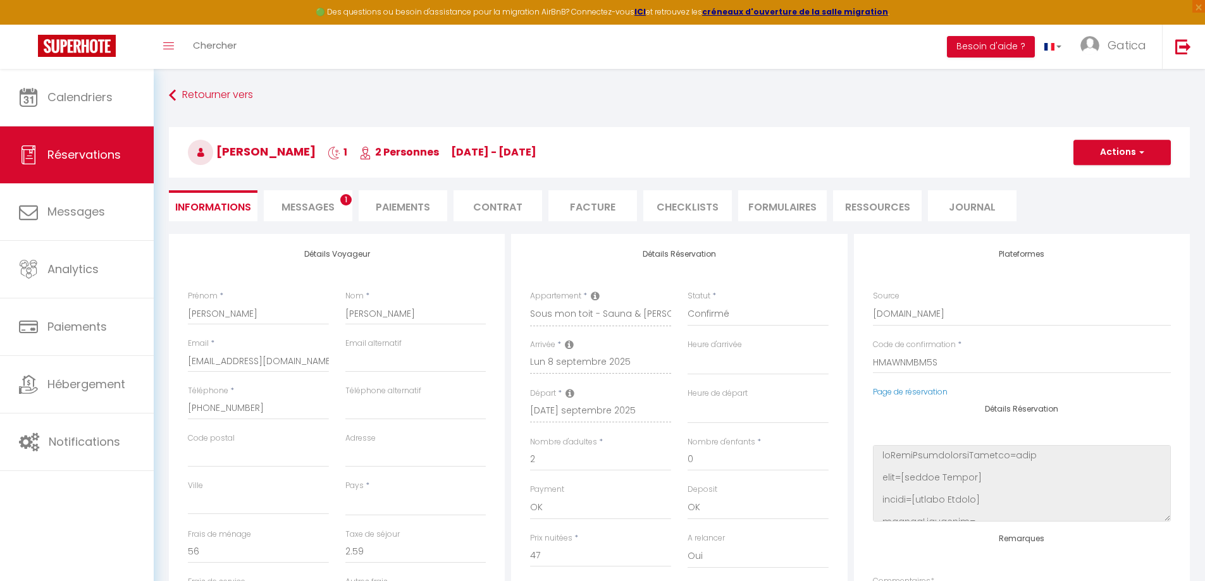
select select
checkbox input "false"
select select
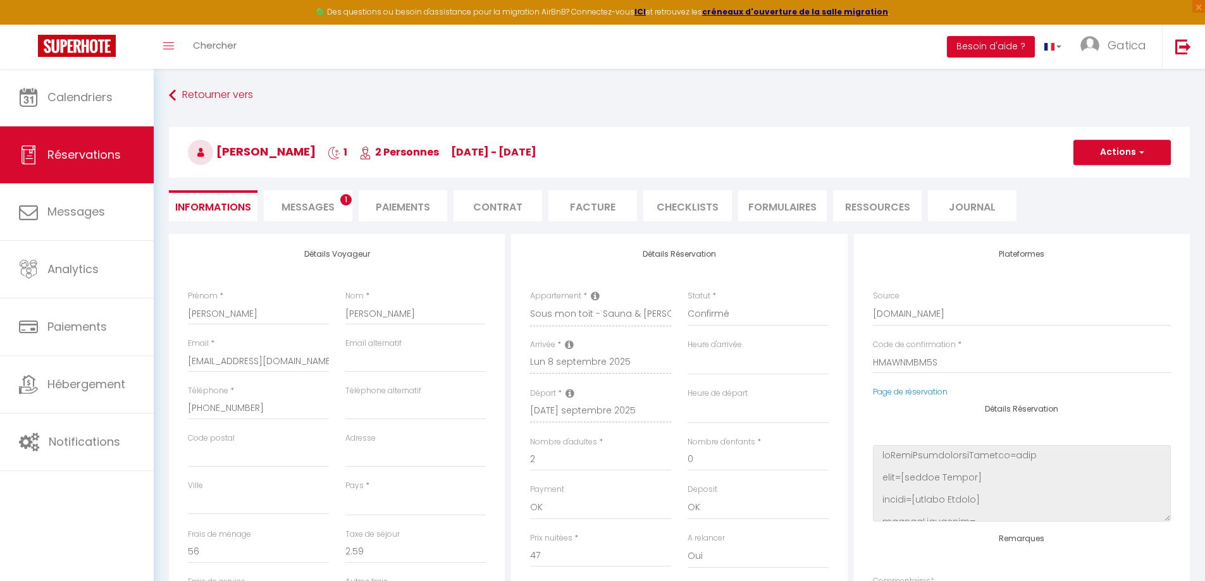
checkbox input "false"
select select
checkbox input "false"
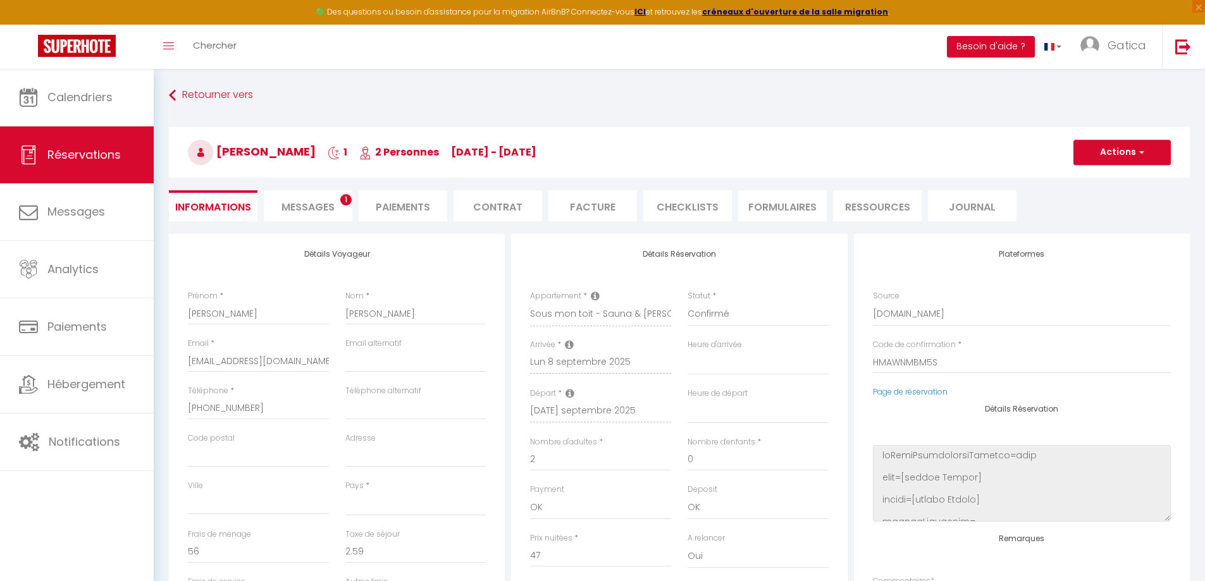
select select
checkbox input "false"
select select
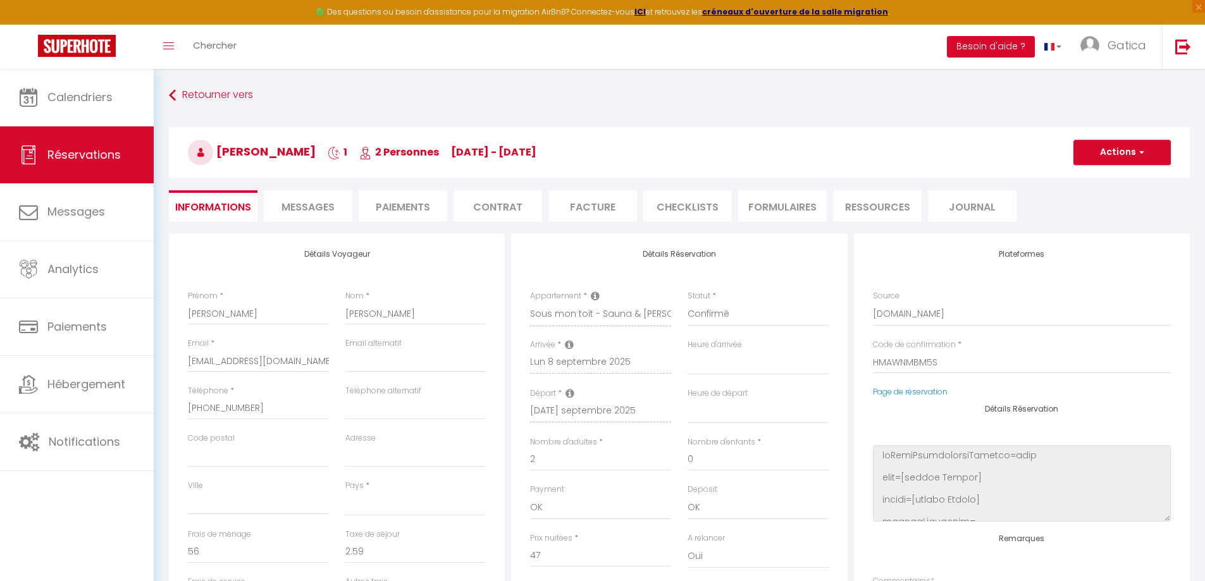
select select
checkbox input "false"
select select
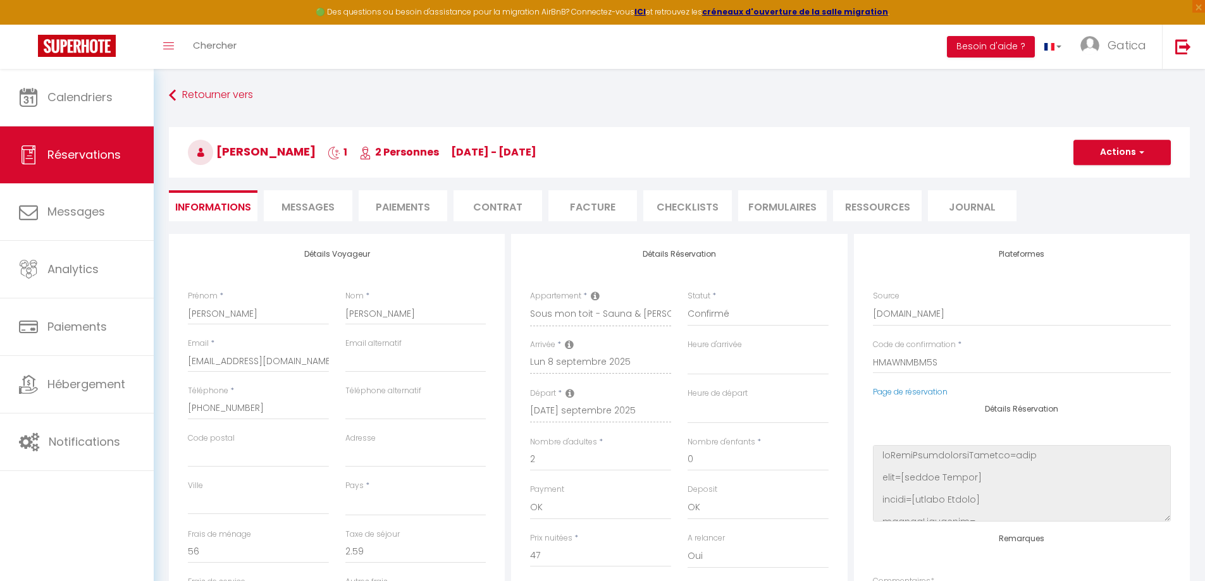
select select
checkbox input "false"
select select
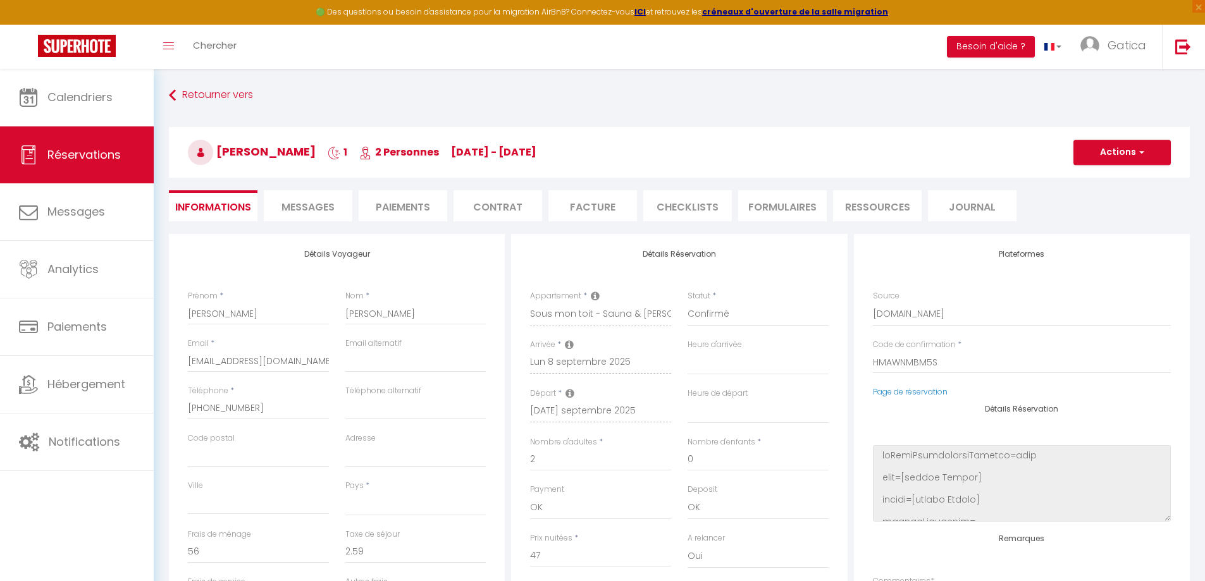
checkbox input "false"
select select
checkbox input "false"
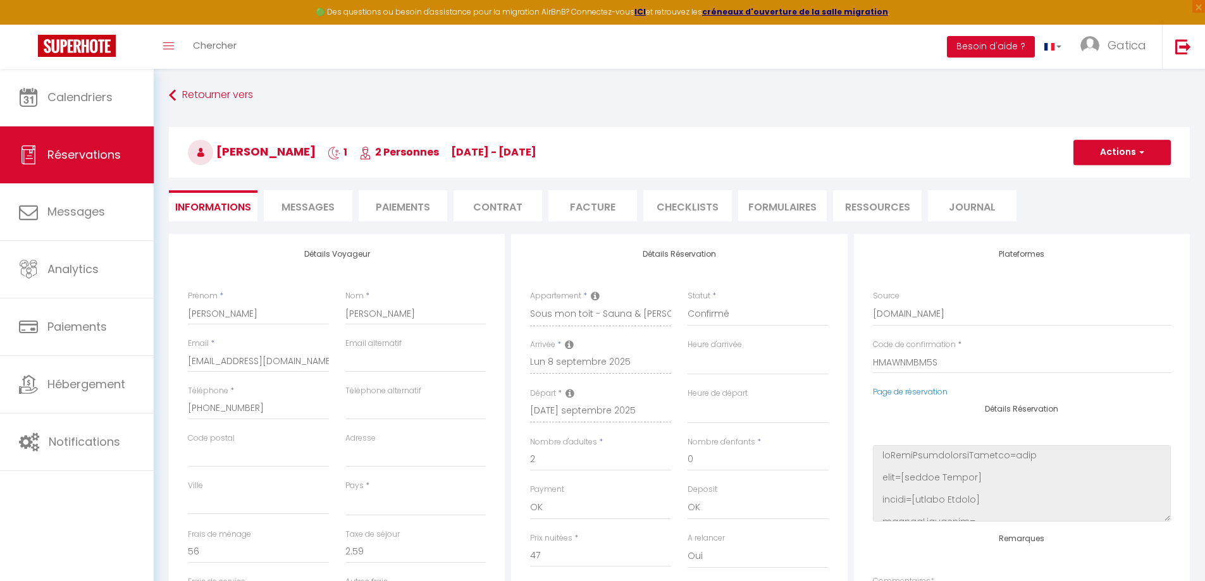
select select
checkbox input "false"
select select
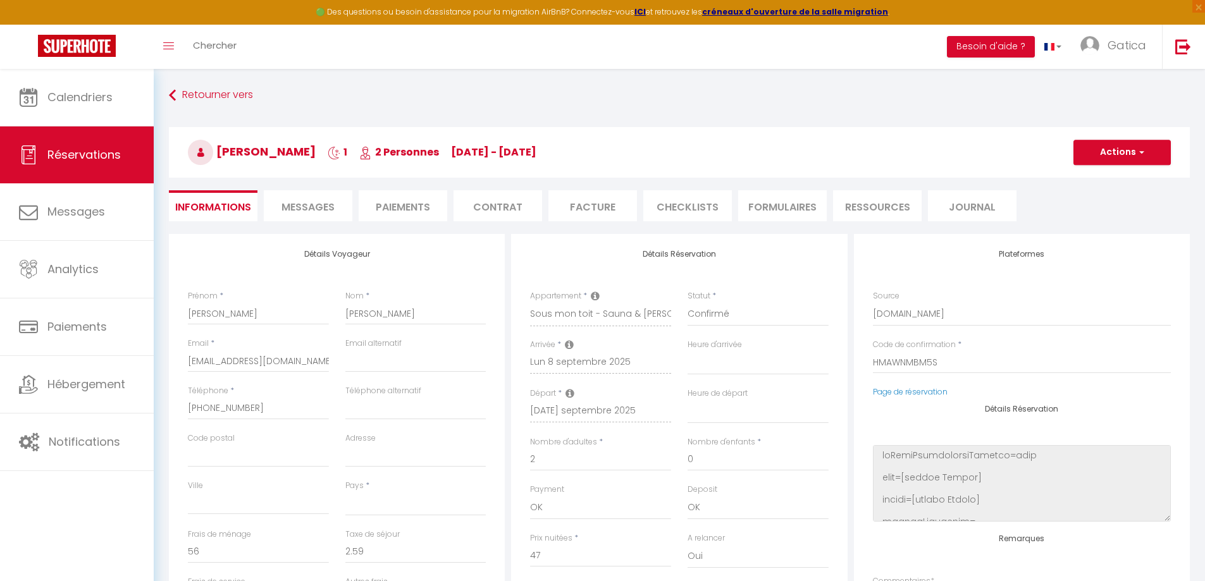
select select
checkbox input "false"
select select
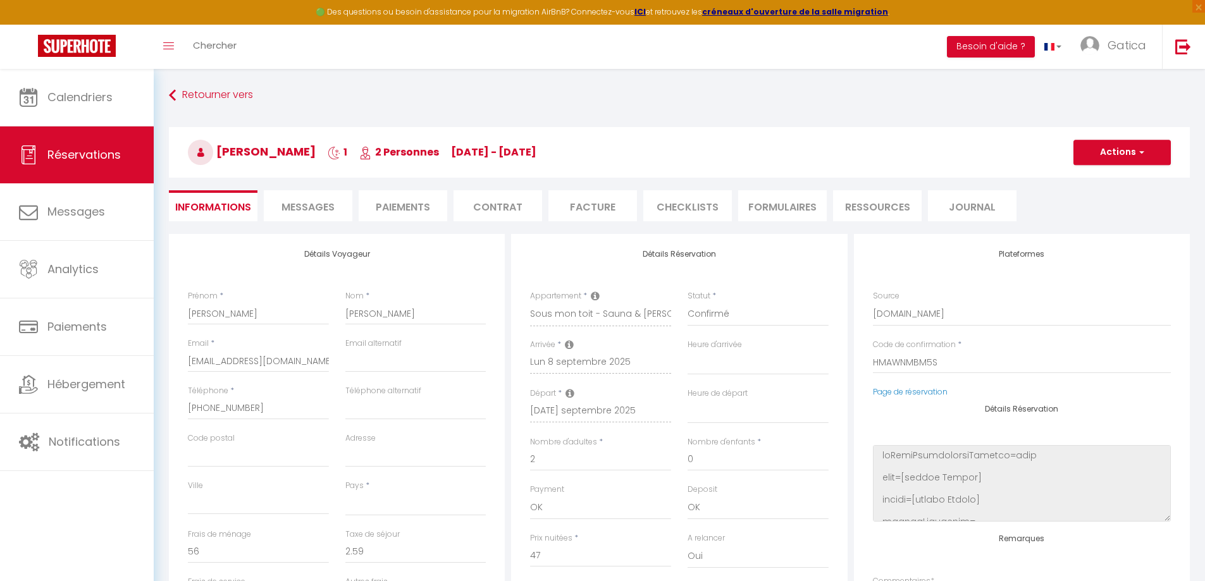
select select
checkbox input "false"
select select
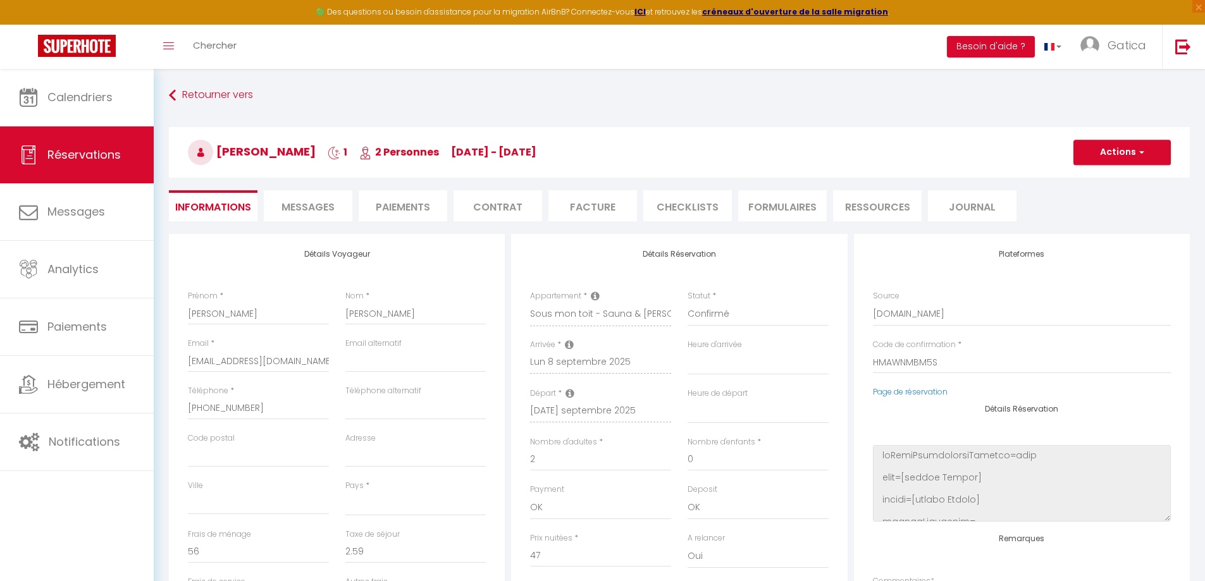
checkbox input "false"
select select
checkbox input "false"
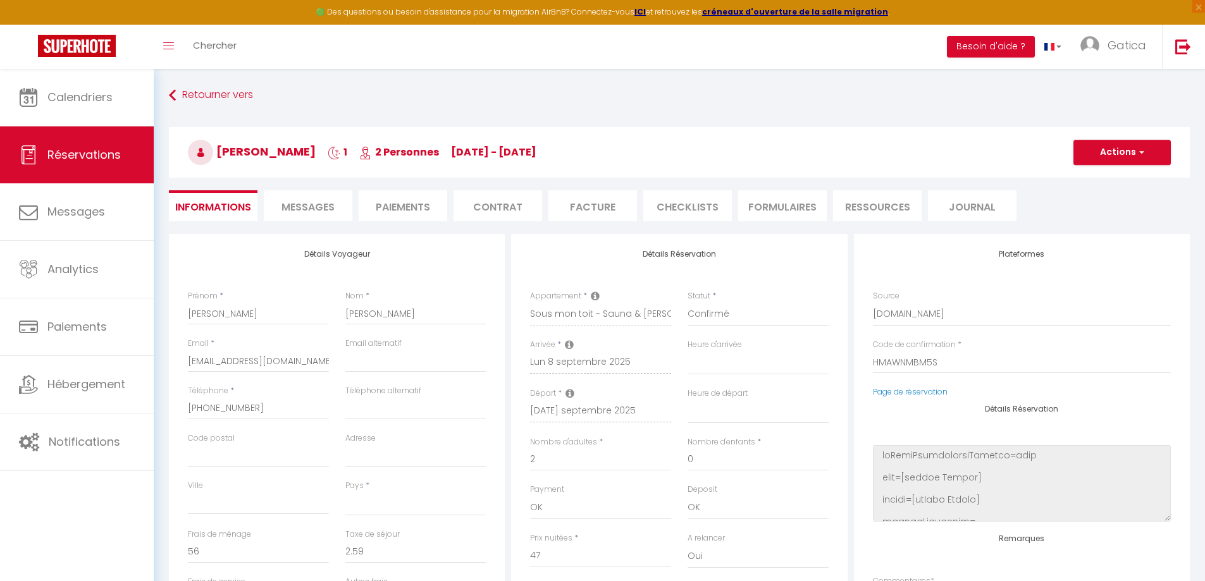
select select
checkbox input "false"
select select
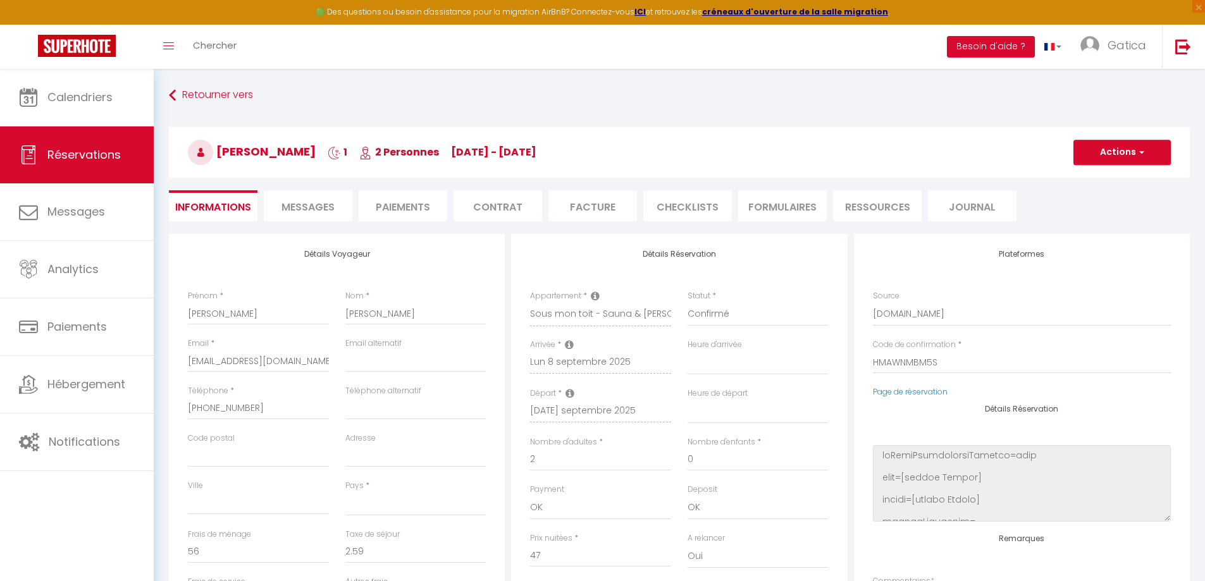
select select
checkbox input "false"
select select
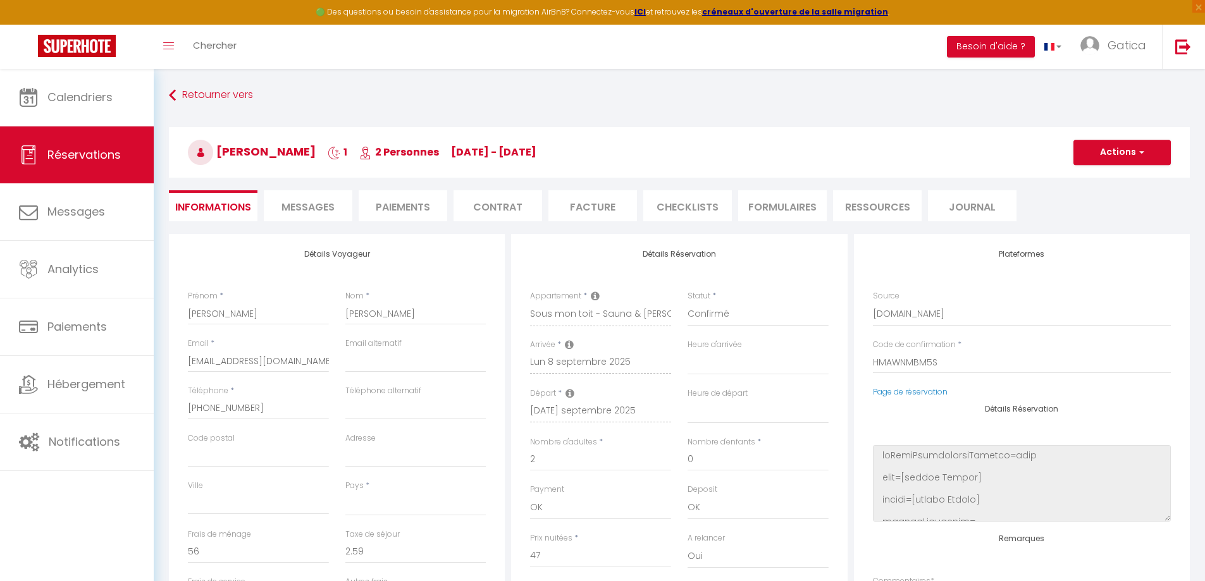
select select
checkbox input "false"
select select
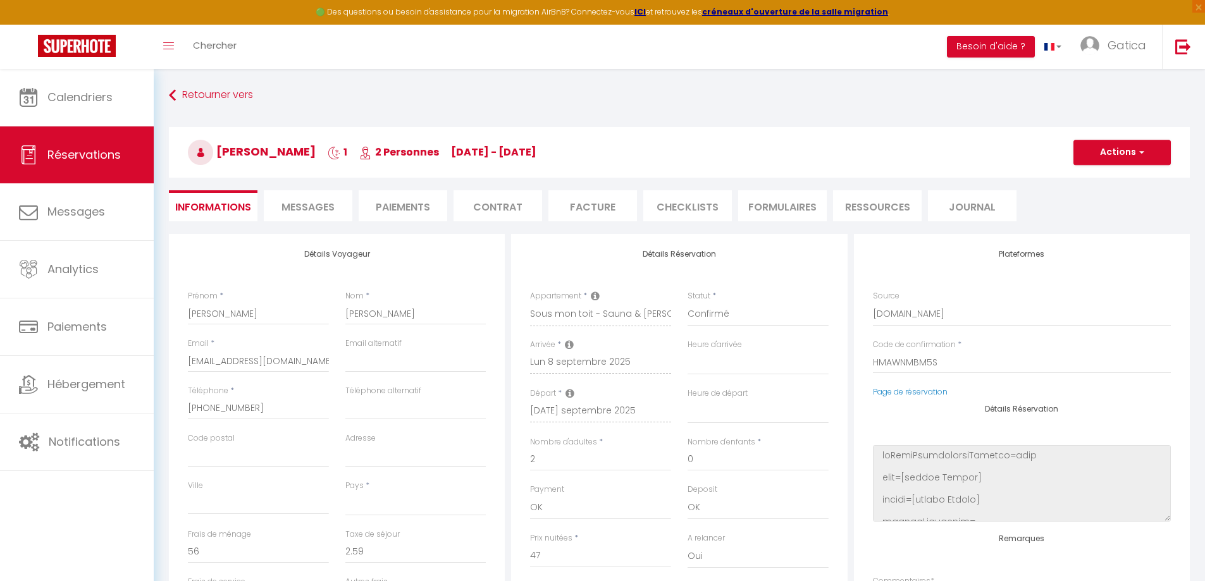
checkbox input "false"
select select
checkbox input "false"
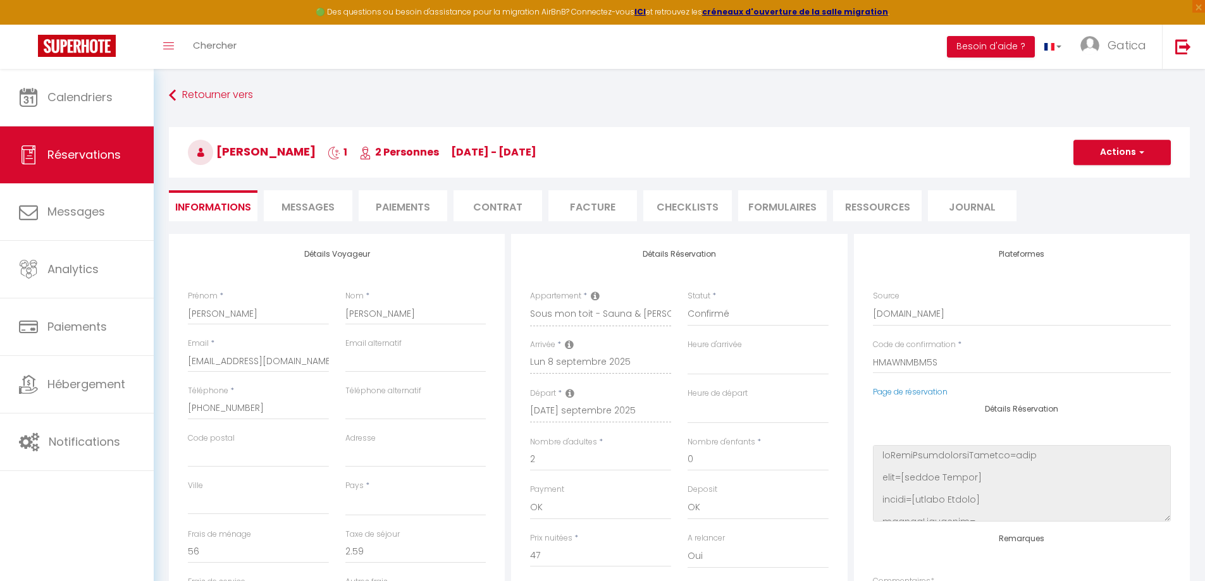
select select
checkbox input "false"
select select
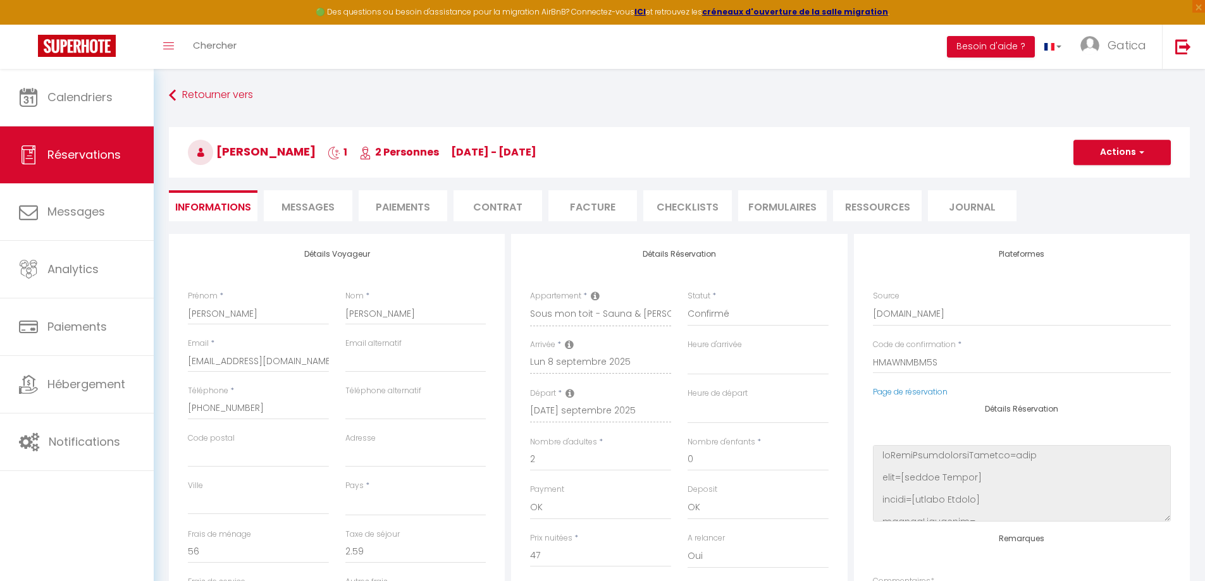
select select
checkbox input "false"
select select
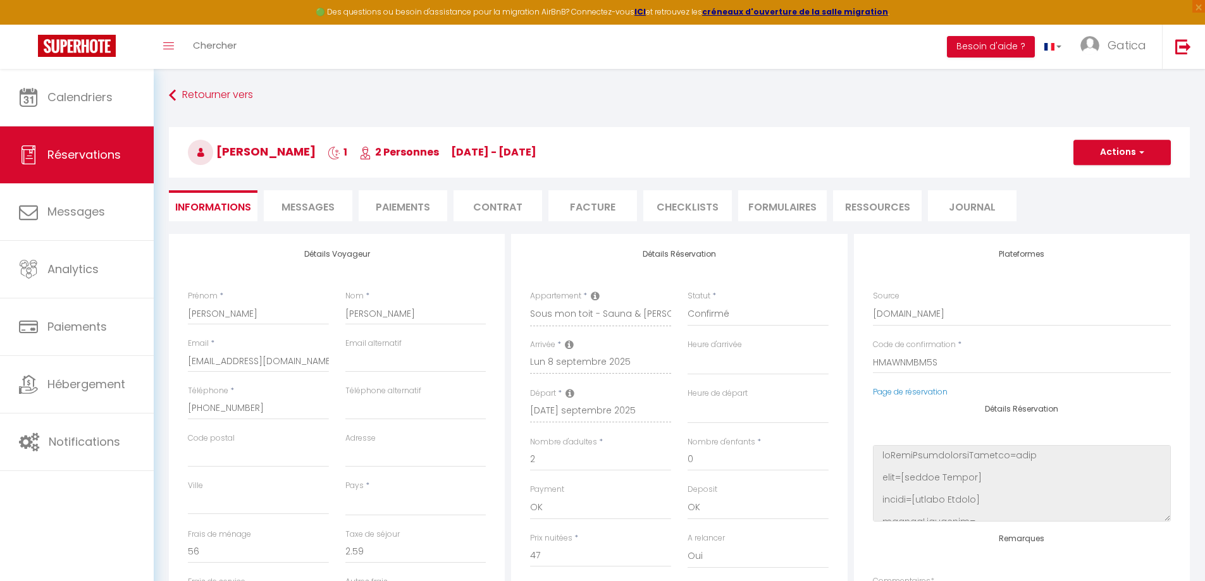
select select
checkbox input "false"
select select
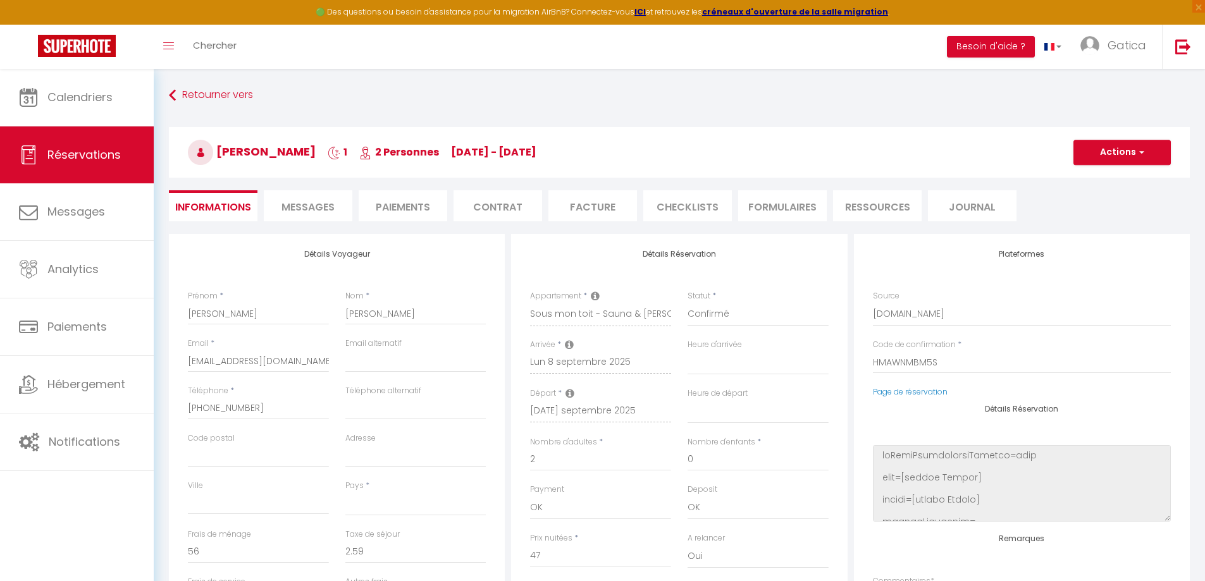
checkbox input "false"
select select
checkbox input "false"
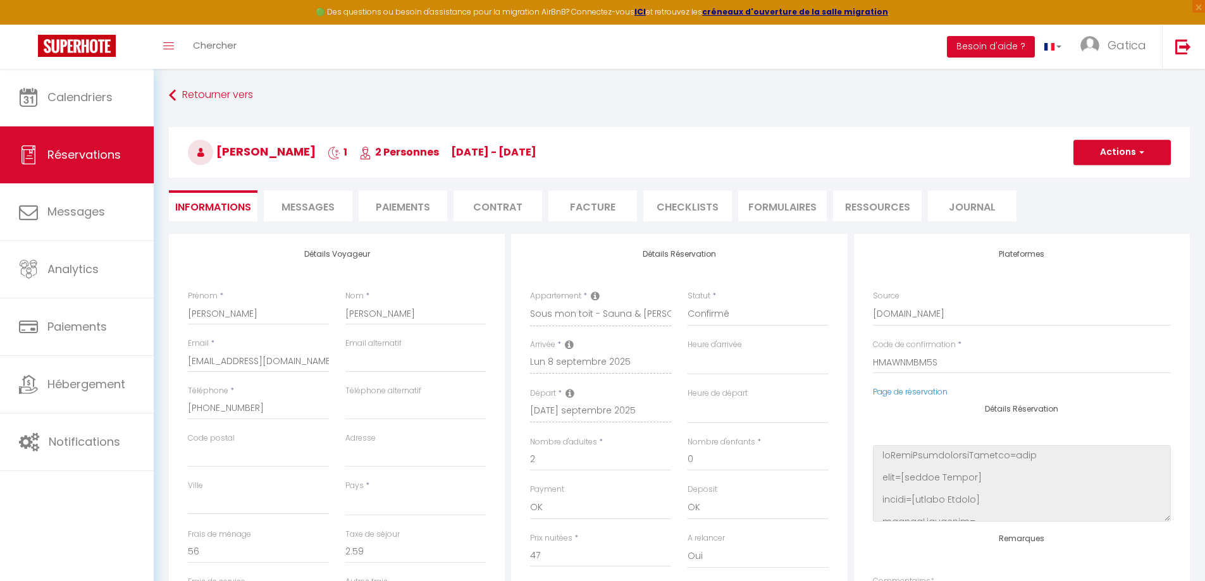
select select
checkbox input "false"
select select
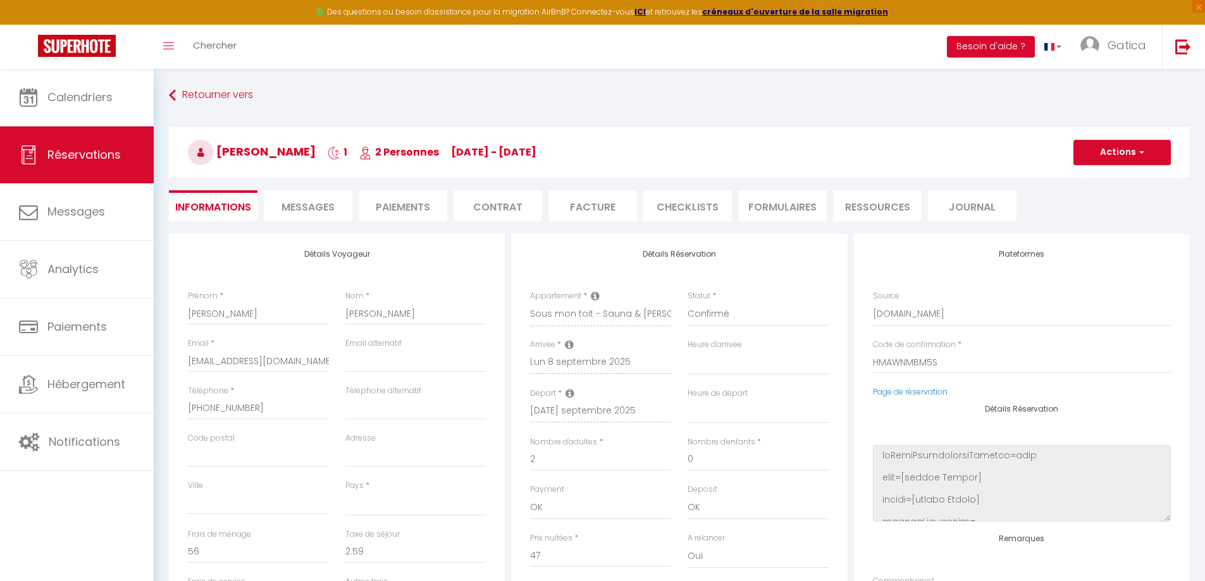
select select
checkbox input "false"
select select
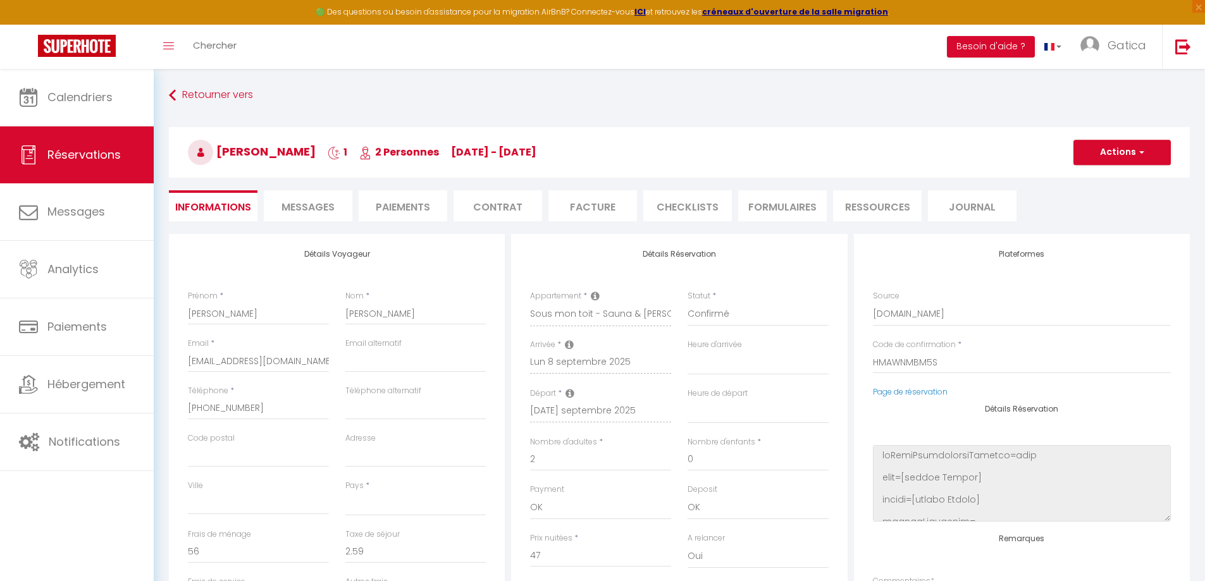
select select
checkbox input "false"
select select
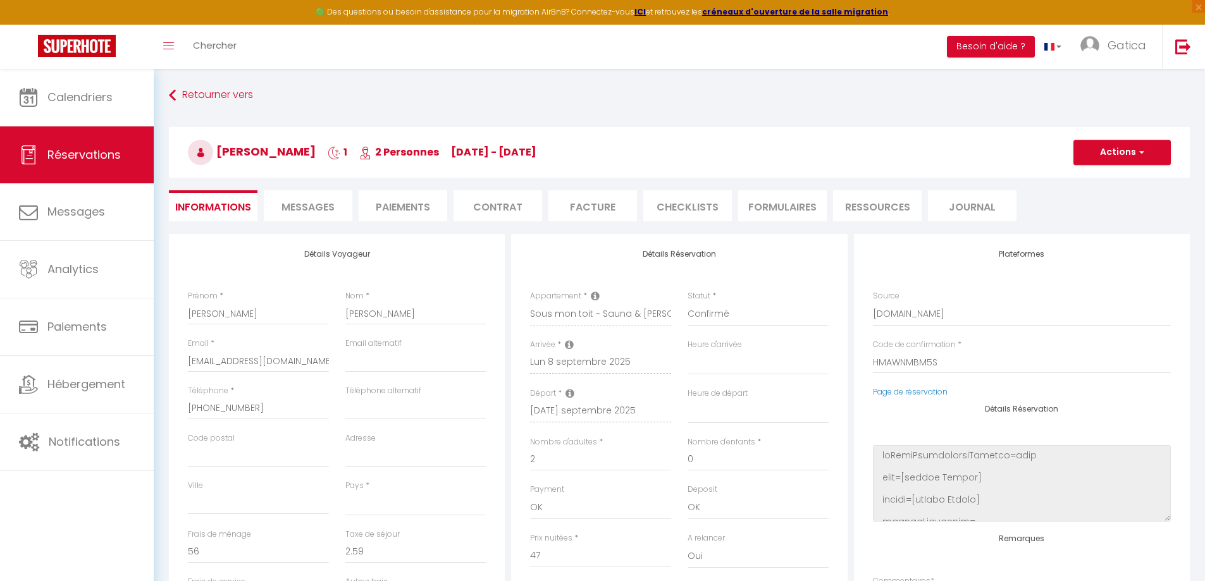
checkbox input "false"
select select
checkbox input "false"
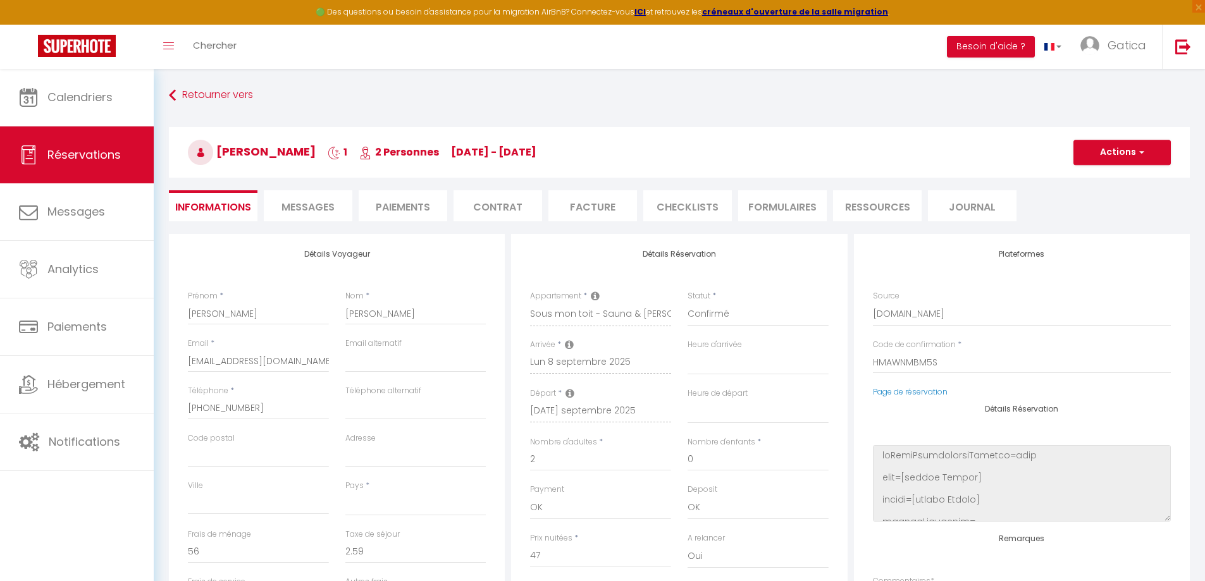
select select
checkbox input "false"
select select
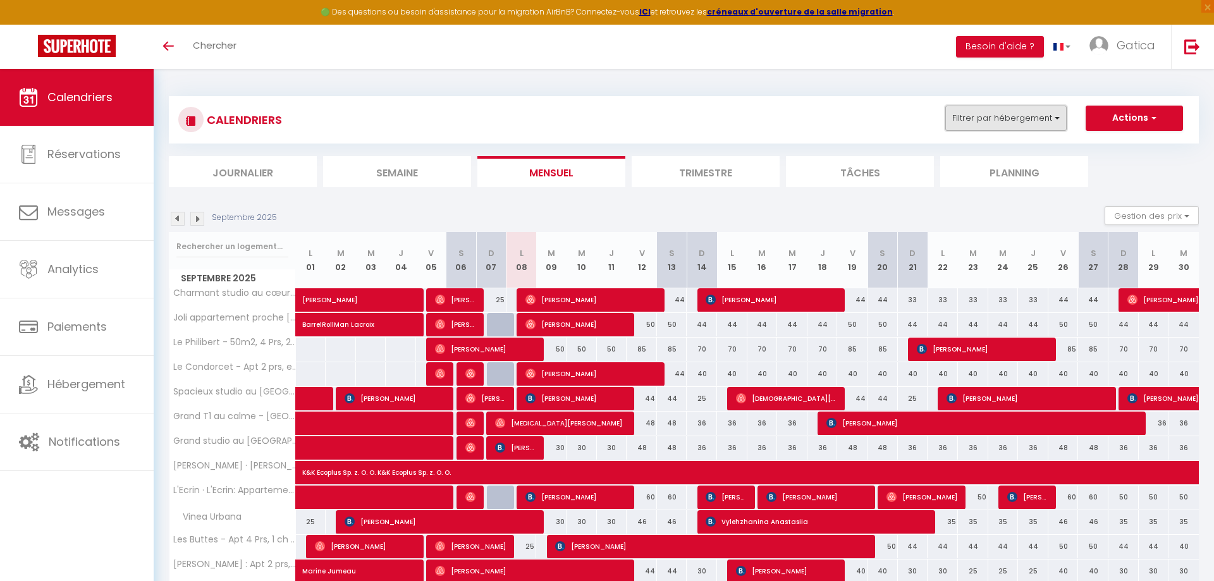
click at [1000, 125] on button "Filtrer par hébergement" at bounding box center [1005, 118] width 121 height 25
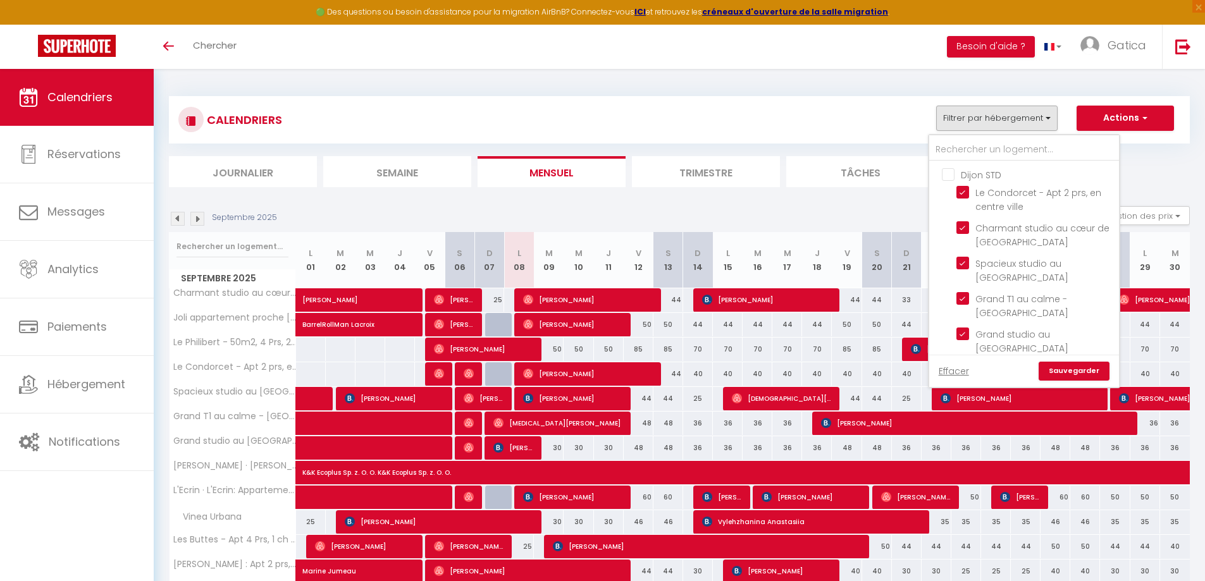
drag, startPoint x: 946, startPoint y: 369, endPoint x: 988, endPoint y: 166, distance: 206.7
click at [947, 369] on link "Effacer" at bounding box center [953, 371] width 30 height 14
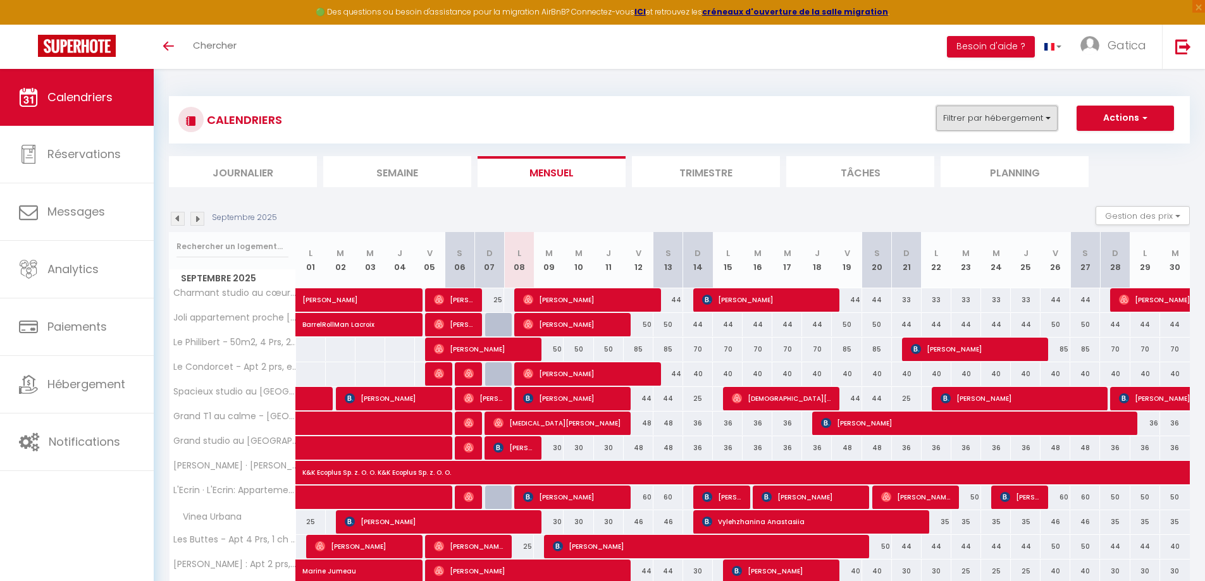
click at [998, 110] on button "Filtrer par hébergement" at bounding box center [996, 118] width 121 height 25
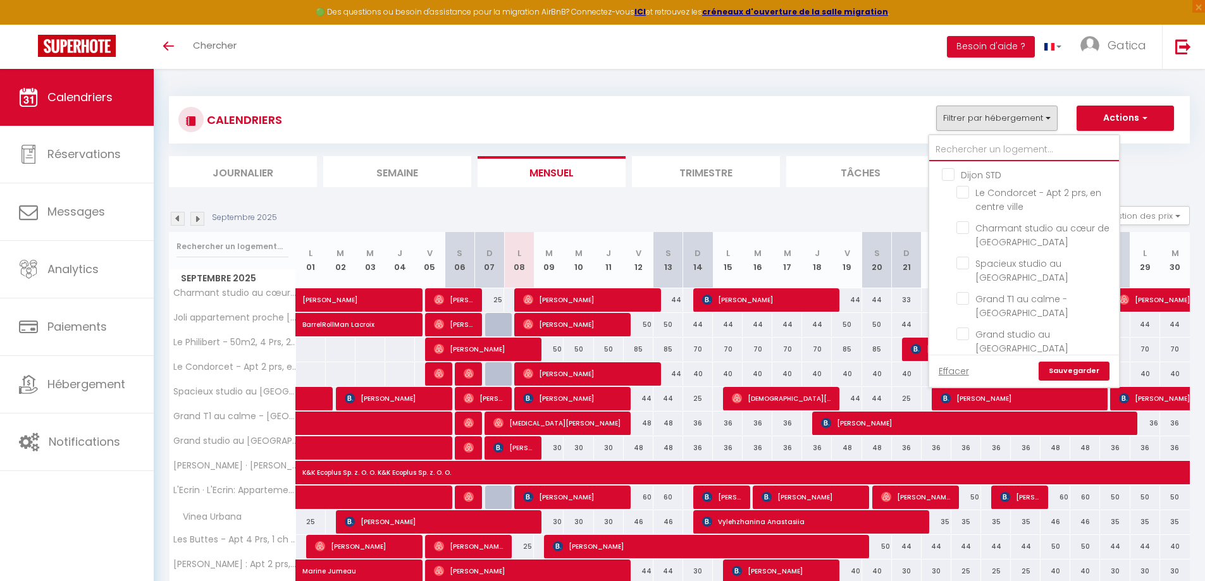
click at [978, 144] on input "text" at bounding box center [1024, 149] width 190 height 23
type input "c"
checkbox input "false"
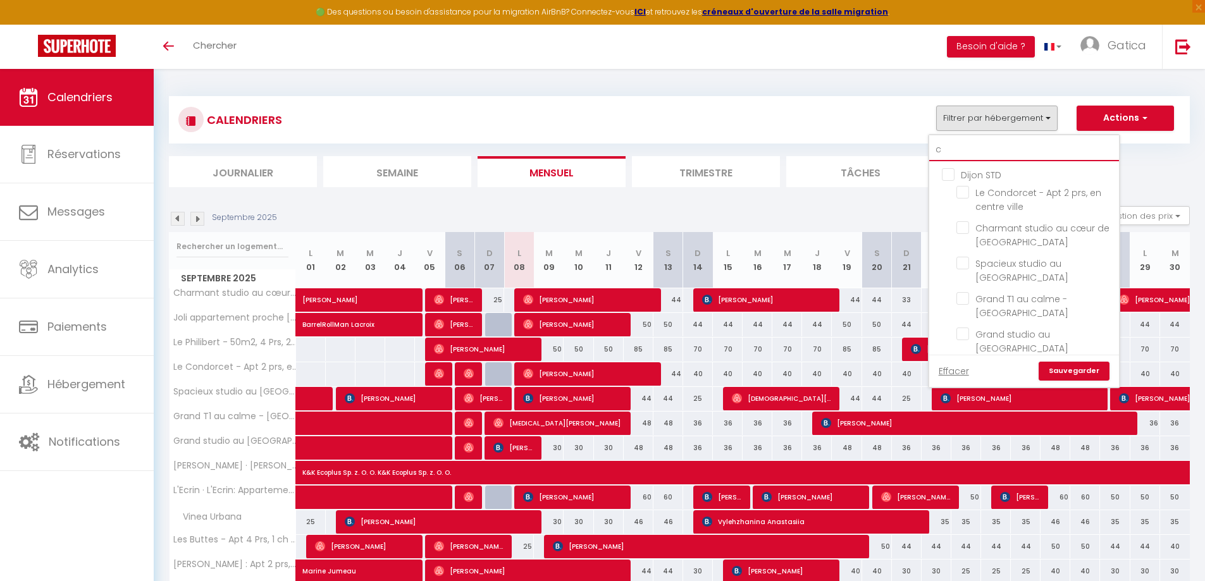
checkbox input "false"
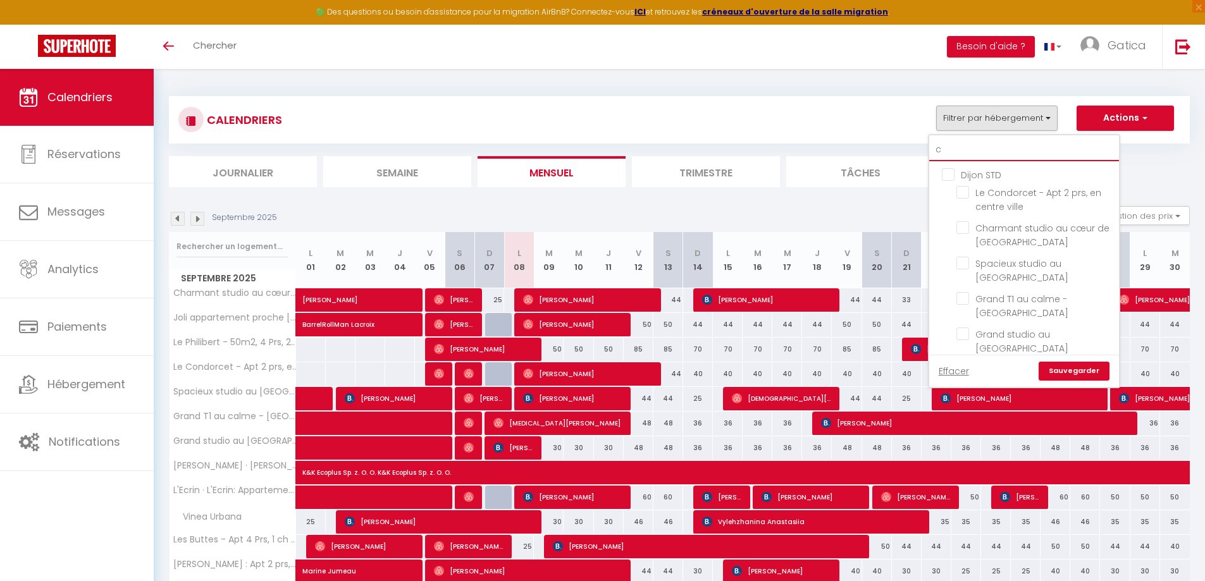
checkbox input "false"
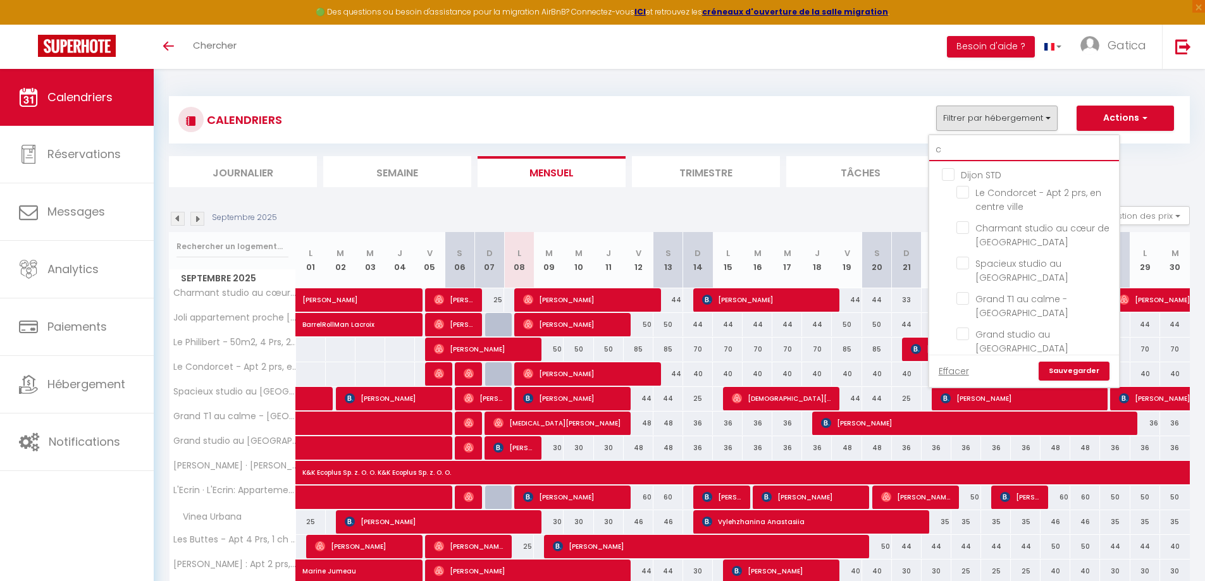
checkbox input "false"
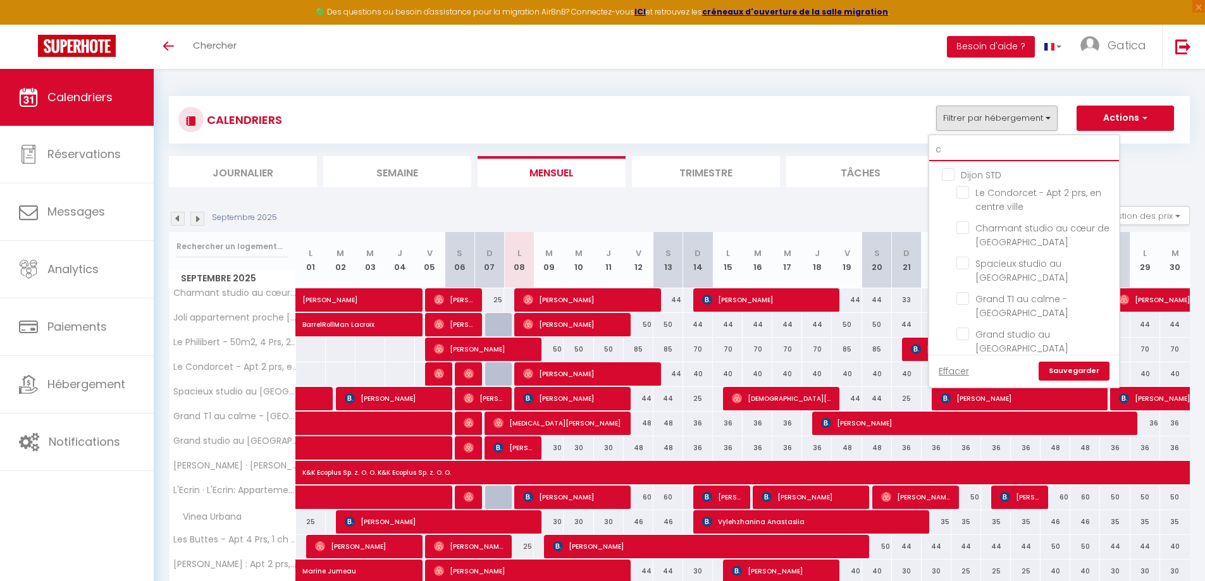
checkbox input "false"
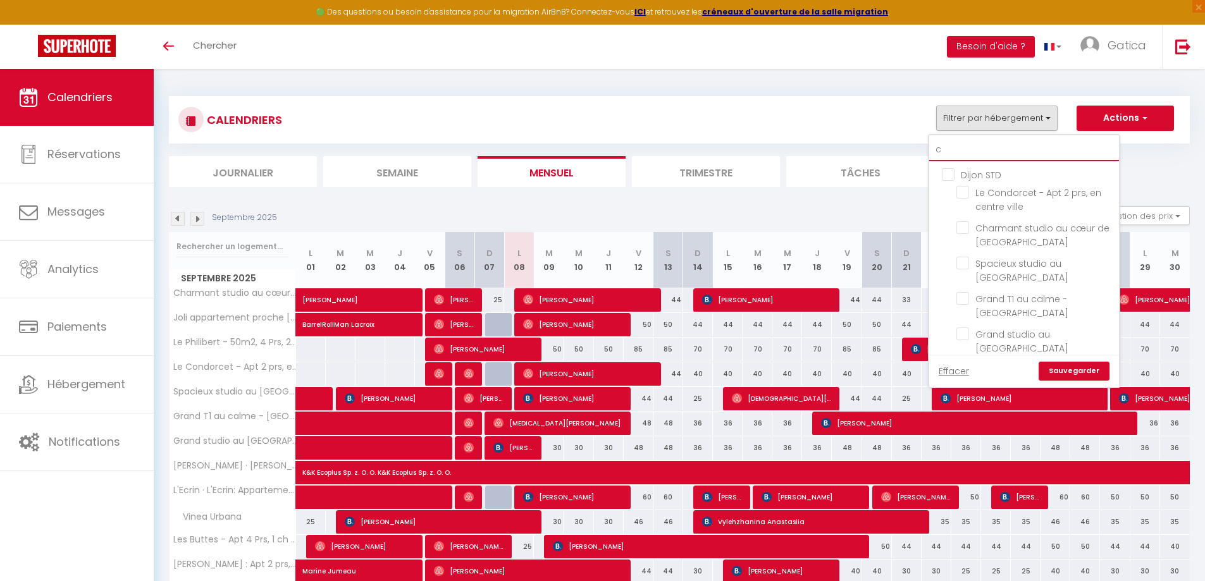
checkbox input "false"
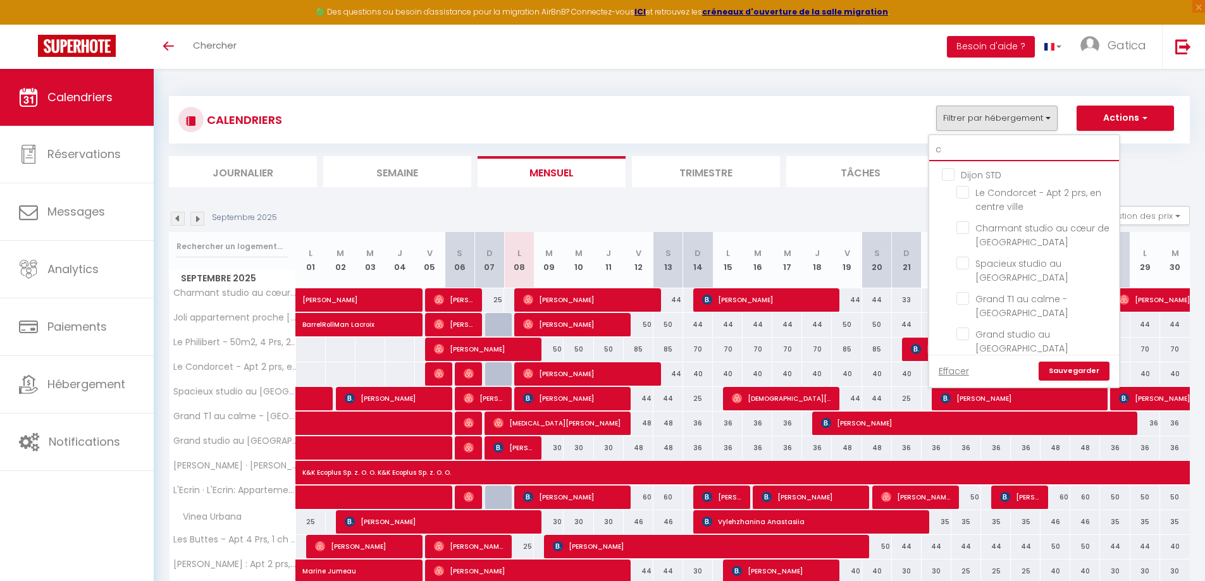
checkbox input "false"
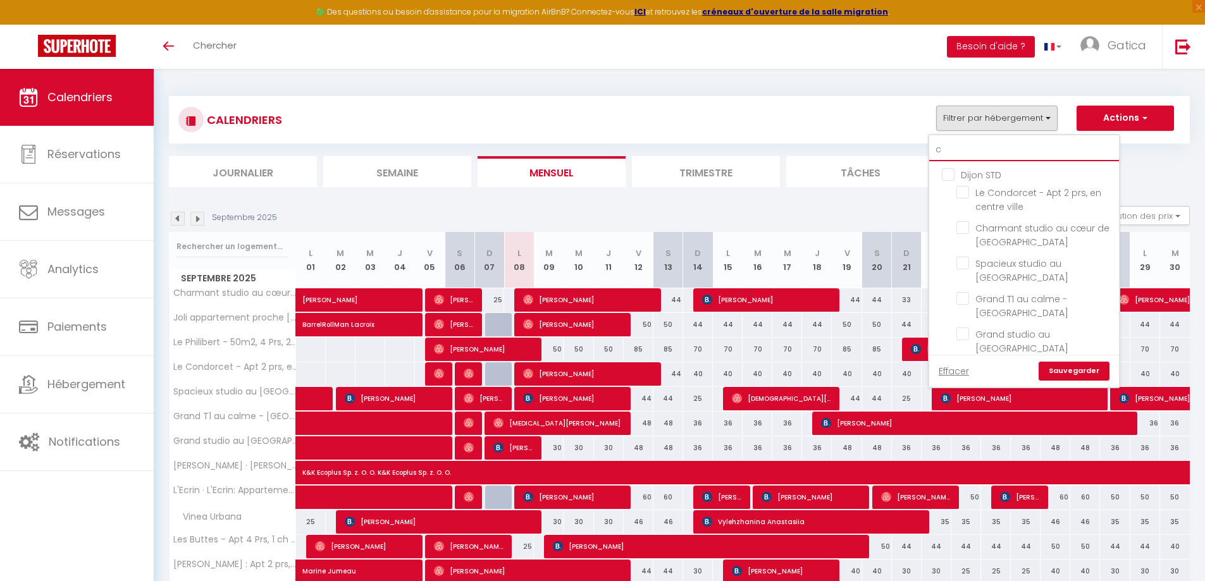
checkbox input "false"
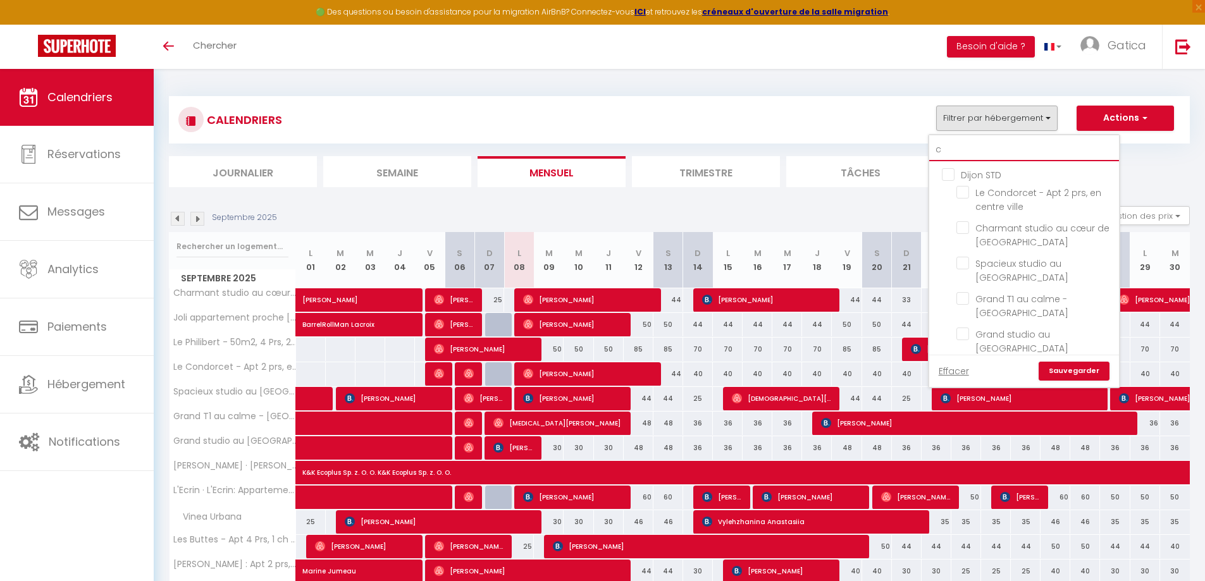
checkbox input "false"
type input "con"
checkbox input "false"
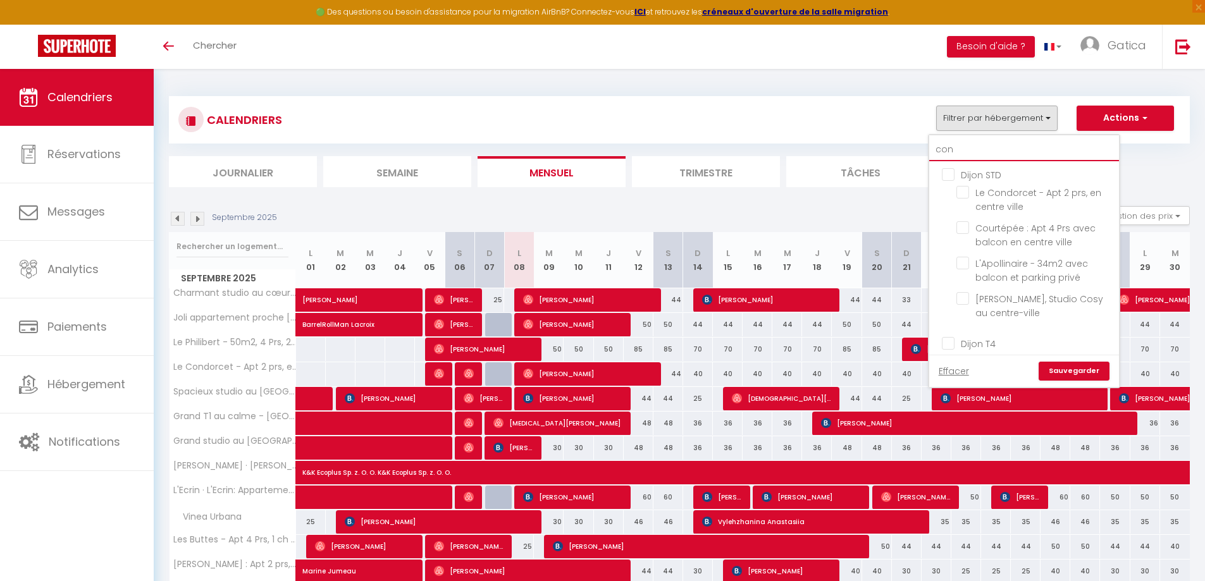
type input "cond"
checkbox input "false"
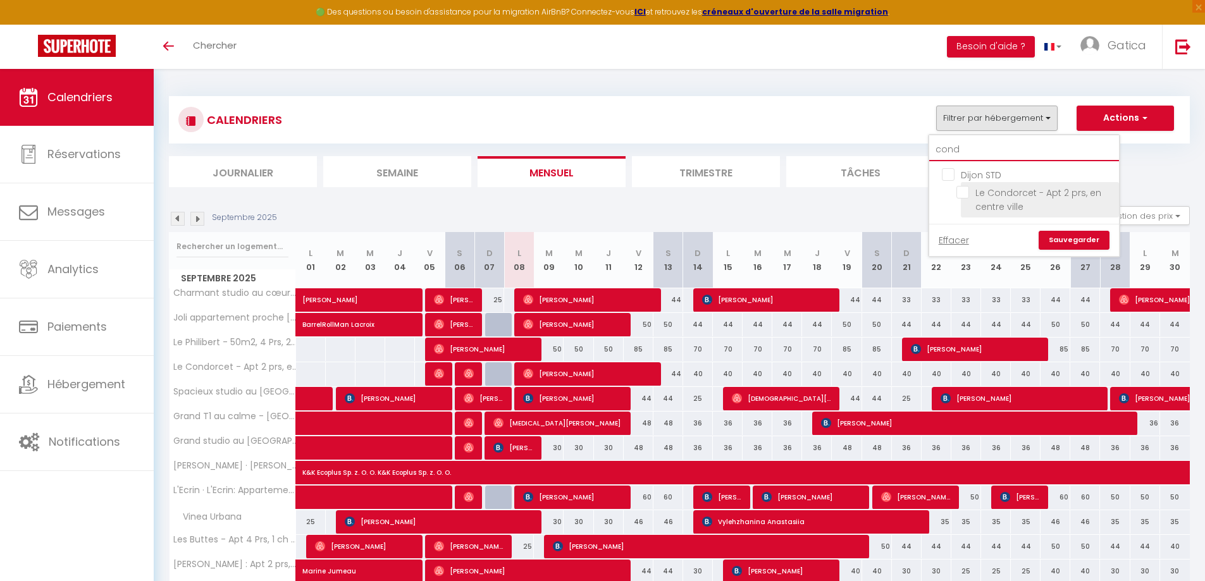
type input "cond"
drag, startPoint x: 961, startPoint y: 189, endPoint x: 969, endPoint y: 142, distance: 48.1
click at [961, 188] on input "Le Condorcet - Apt 2 prs, en centre ville" at bounding box center [1035, 192] width 158 height 13
checkbox input "true"
click at [969, 148] on input "cond" at bounding box center [1024, 149] width 190 height 23
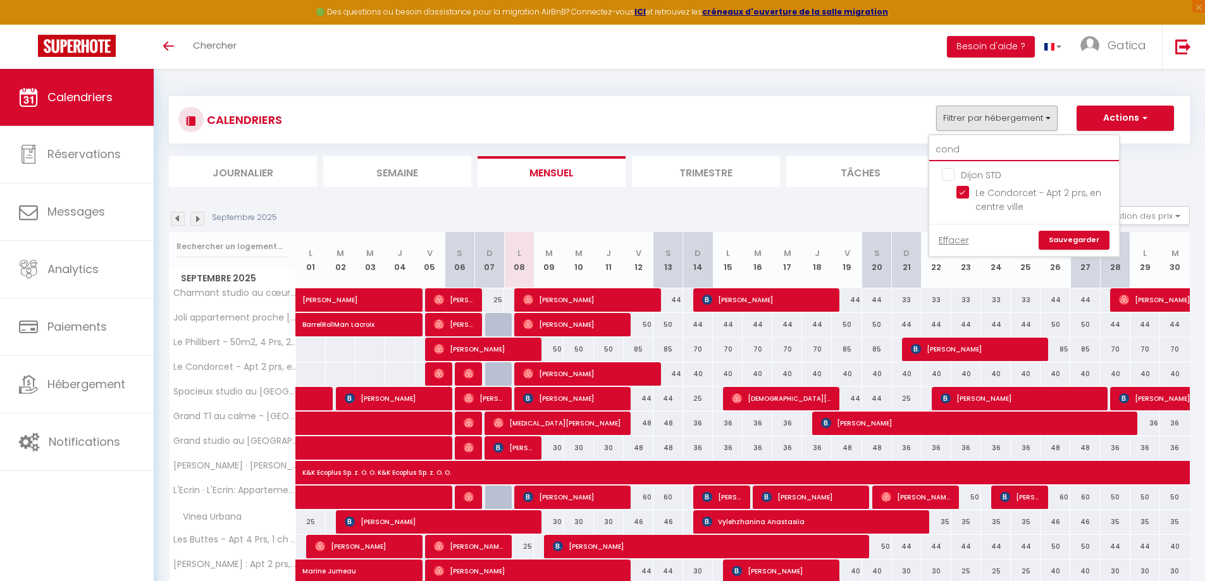
click at [970, 149] on input "cond" at bounding box center [1024, 149] width 190 height 23
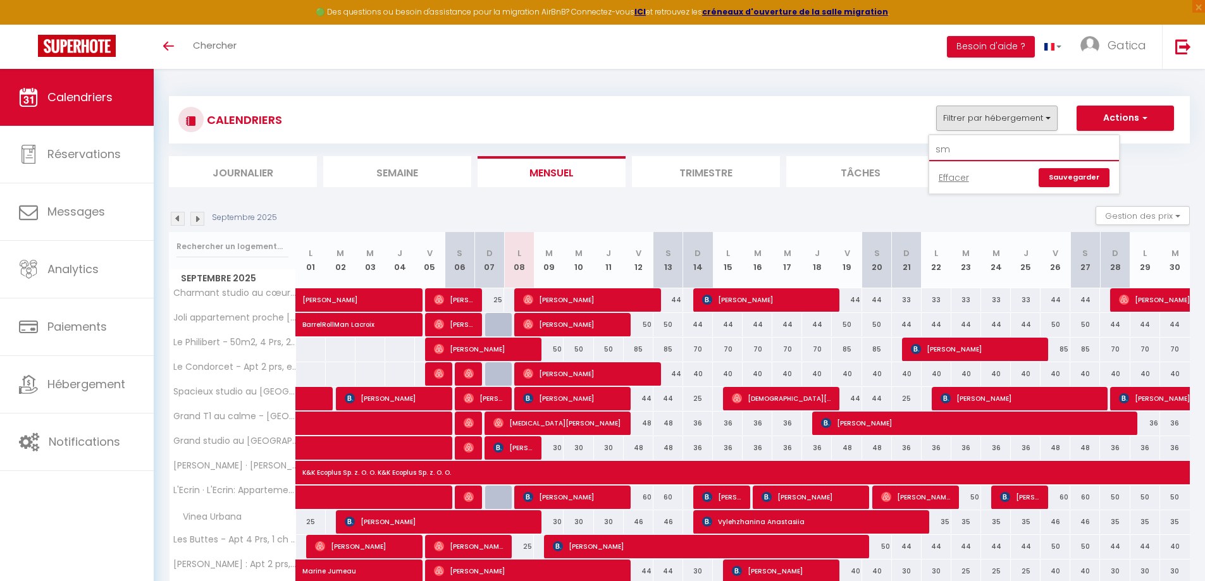
drag, startPoint x: 949, startPoint y: 148, endPoint x: 940, endPoint y: 148, distance: 8.9
click at [940, 148] on input "sm" at bounding box center [1024, 149] width 190 height 23
type input "sou"
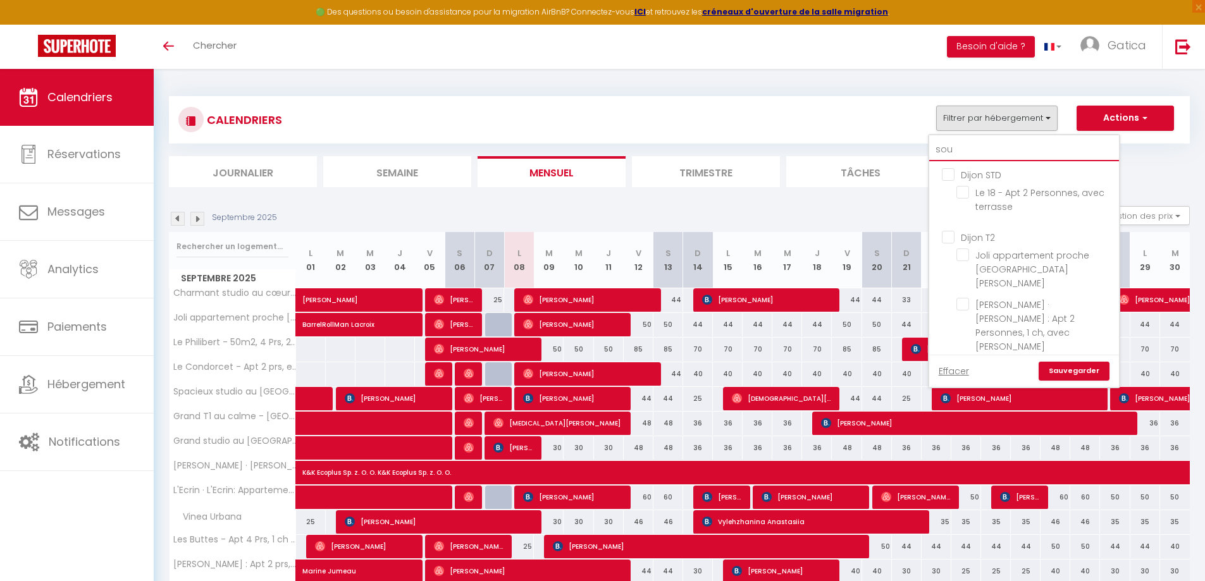
checkbox input "false"
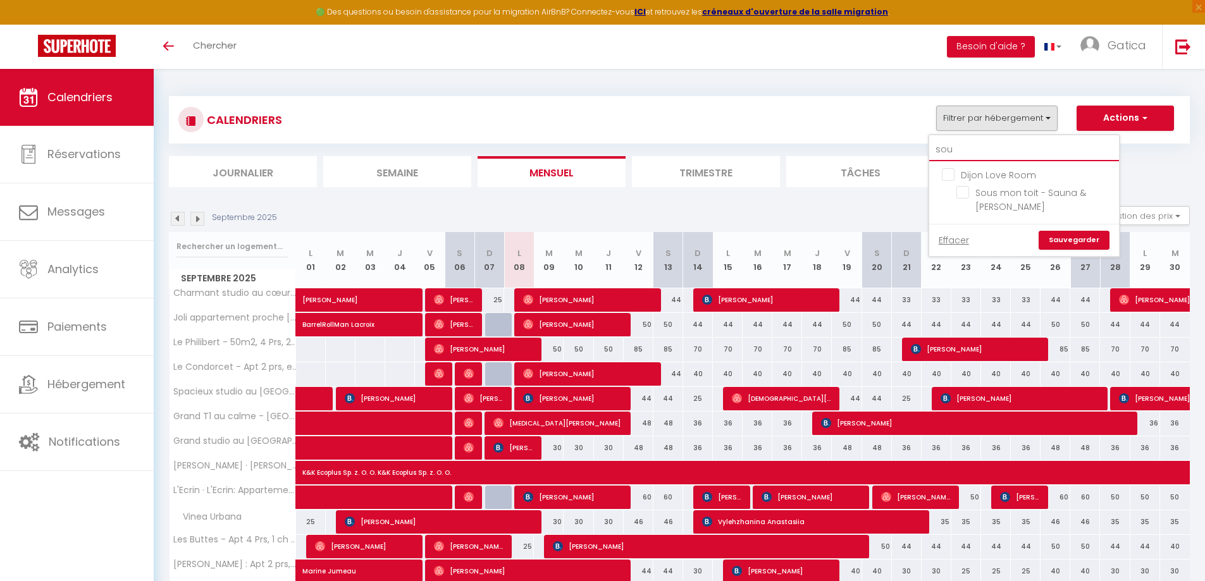
type input "sou"
click at [948, 197] on ul "Dijon Love Room Sous mon toit - Sauna & [PERSON_NAME]" at bounding box center [1024, 192] width 190 height 63
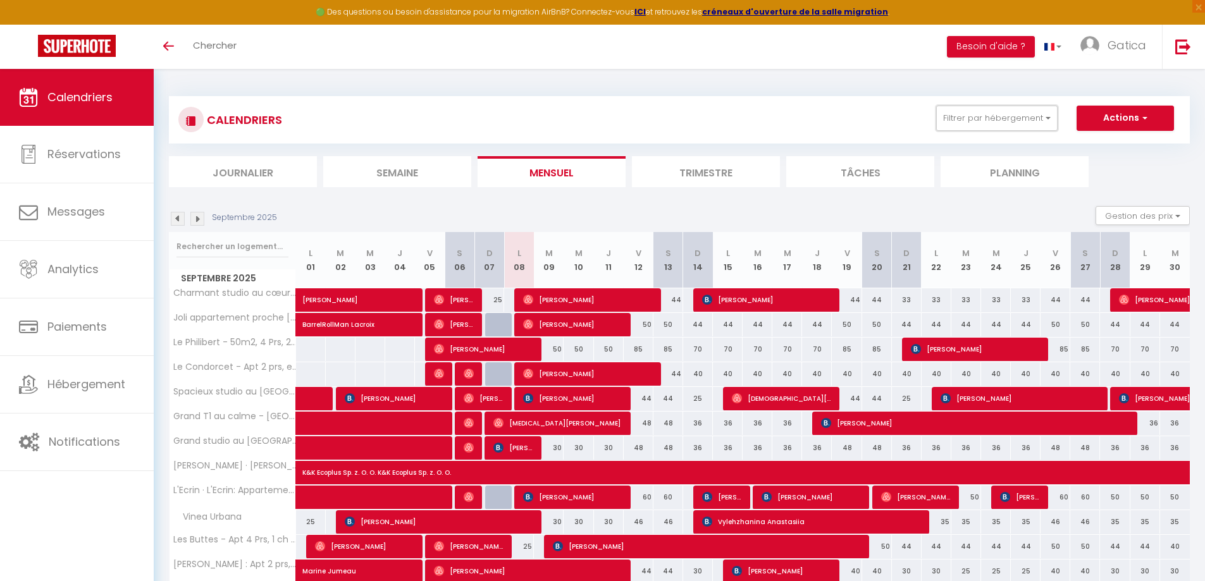
drag, startPoint x: 963, startPoint y: 111, endPoint x: 968, endPoint y: 144, distance: 33.3
click at [964, 111] on button "Filtrer par hébergement" at bounding box center [996, 118] width 121 height 25
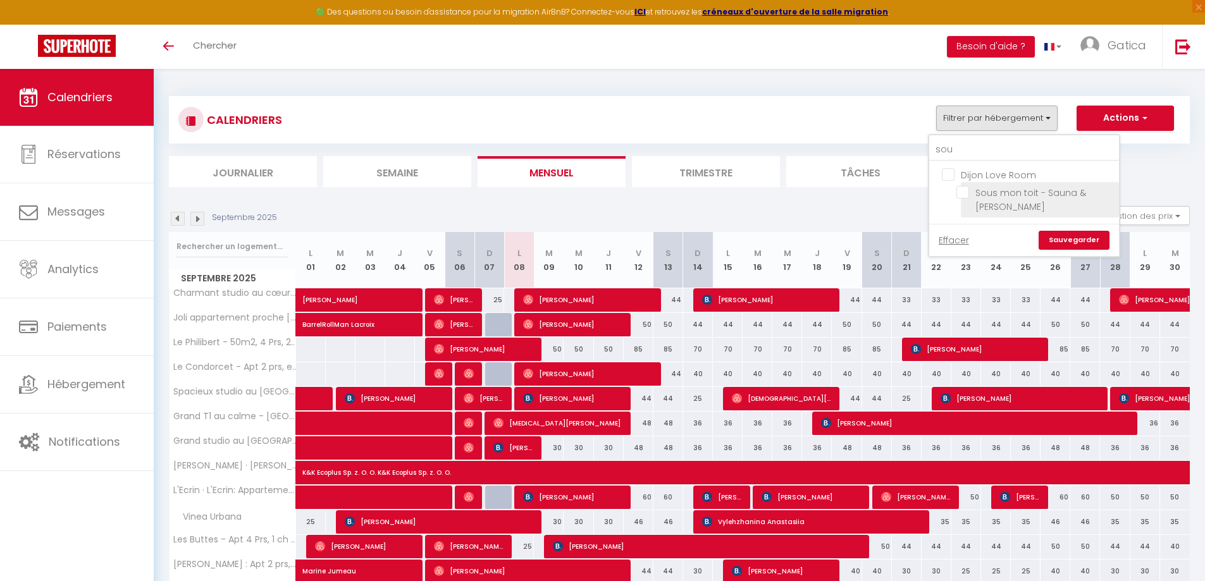
click at [966, 200] on li "Sous mon toit - Sauna & [PERSON_NAME]" at bounding box center [1040, 199] width 158 height 35
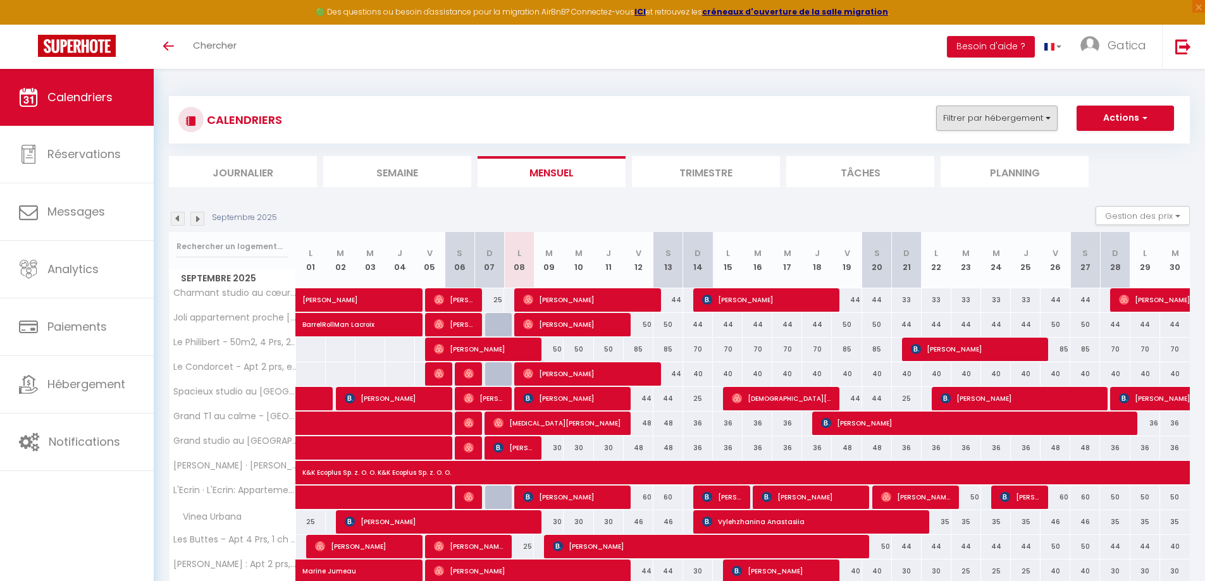
drag, startPoint x: 1000, startPoint y: 92, endPoint x: 1007, endPoint y: 120, distance: 29.3
click at [1005, 103] on div "CALENDRIERS Filtrer par hébergement sou Dijon Love Room Sous mon toit - Sauna &…" at bounding box center [679, 467] width 1021 height 766
click at [1005, 129] on button "Filtrer par hébergement" at bounding box center [996, 118] width 121 height 25
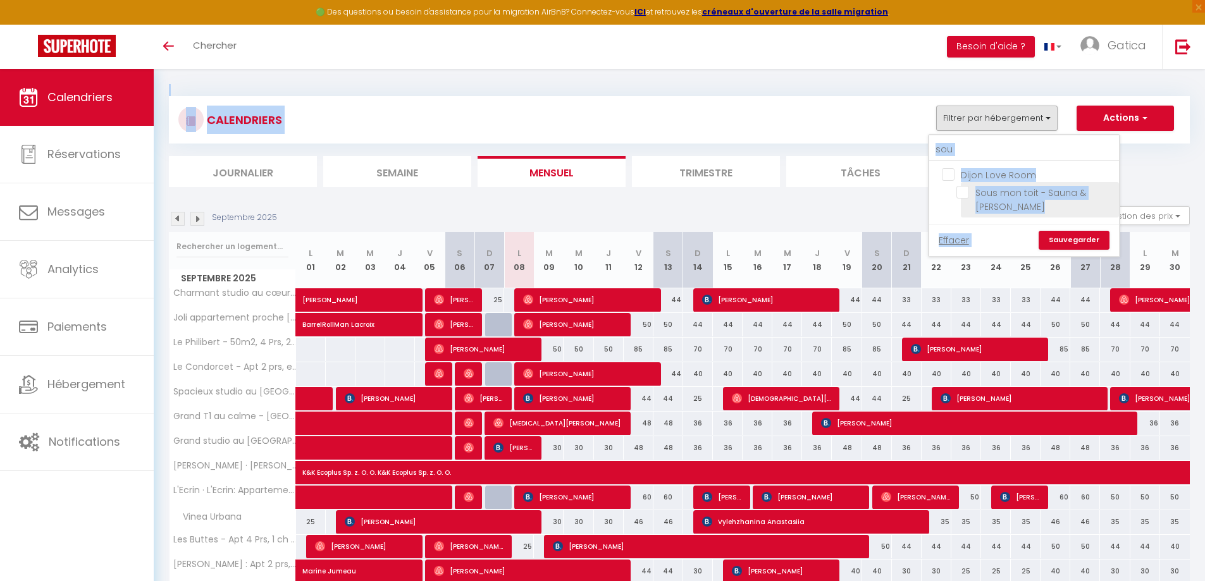
click at [990, 192] on input "Sous mon toit - Sauna & [PERSON_NAME]" at bounding box center [1035, 192] width 158 height 13
checkbox input "true"
click at [1053, 236] on link "Sauvegarder" at bounding box center [1073, 240] width 71 height 19
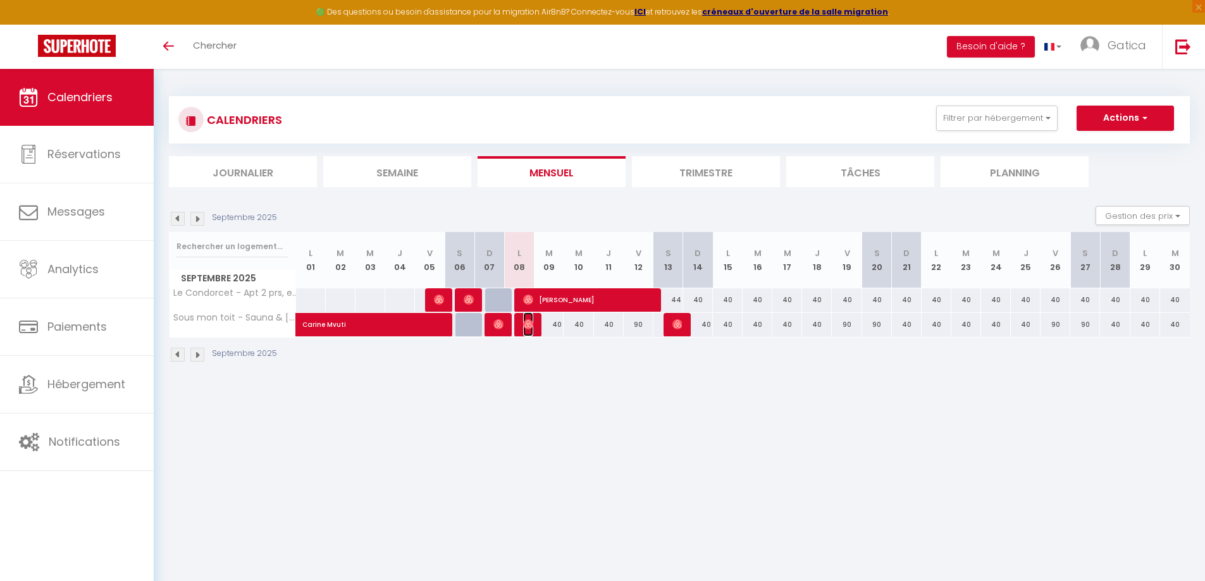
click at [526, 326] on img at bounding box center [528, 324] width 10 height 10
select select "OK"
select select "0"
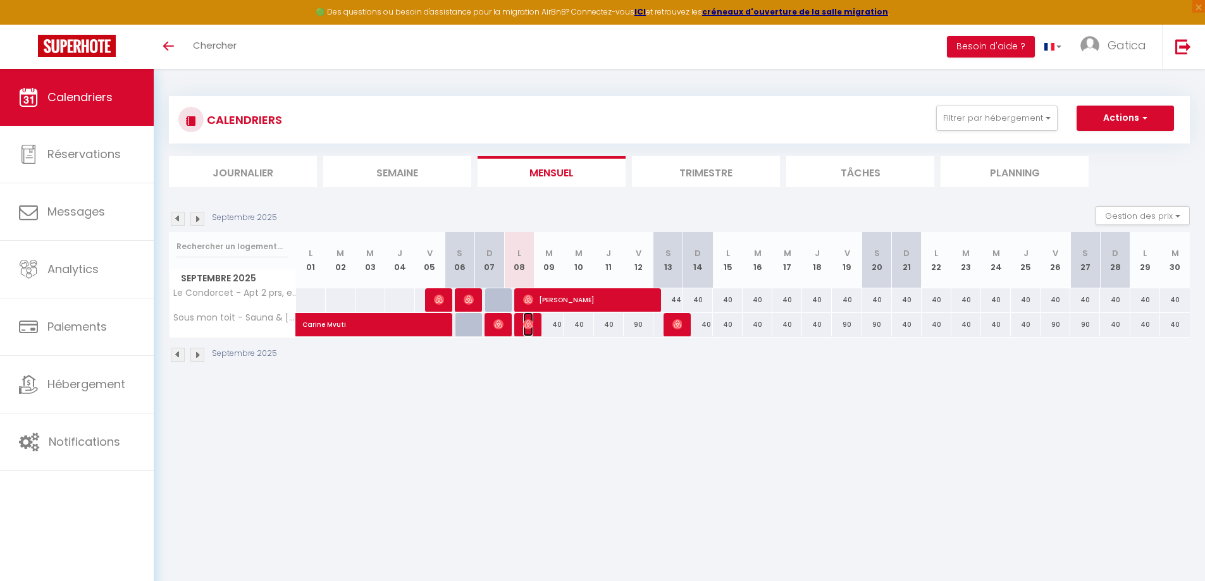
select select "1"
select select
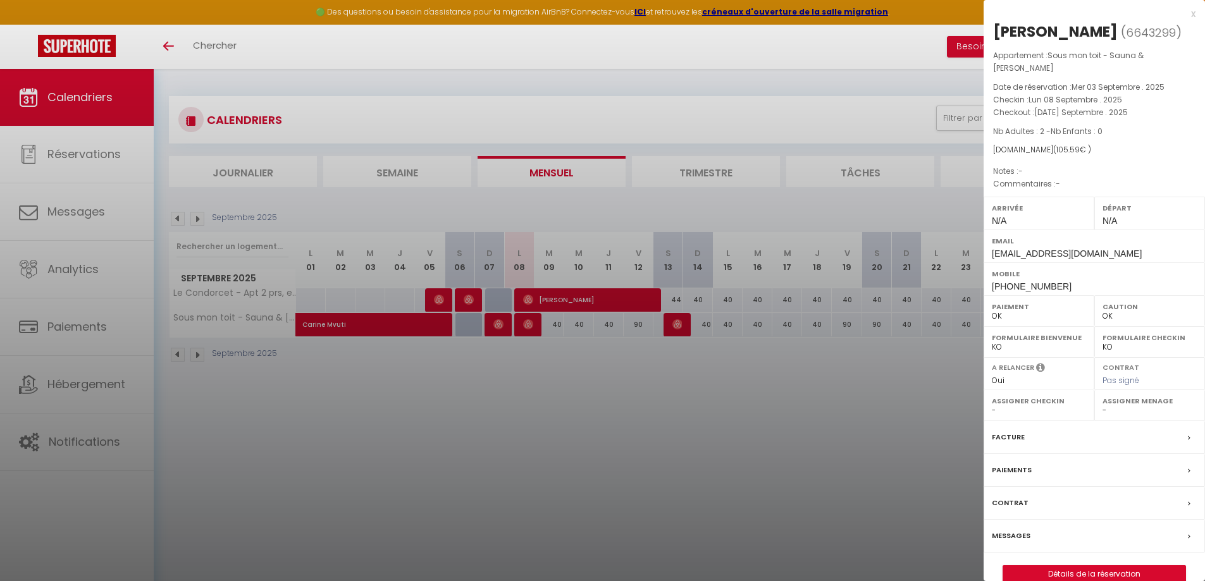
click at [532, 325] on div at bounding box center [602, 290] width 1205 height 581
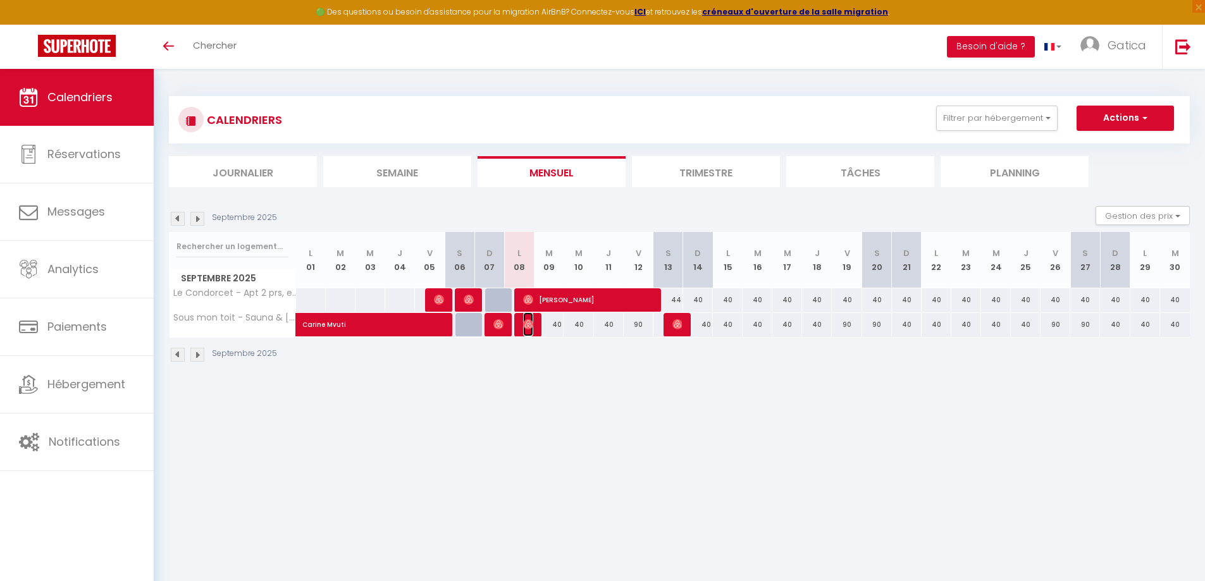
click at [532, 325] on img at bounding box center [528, 324] width 10 height 10
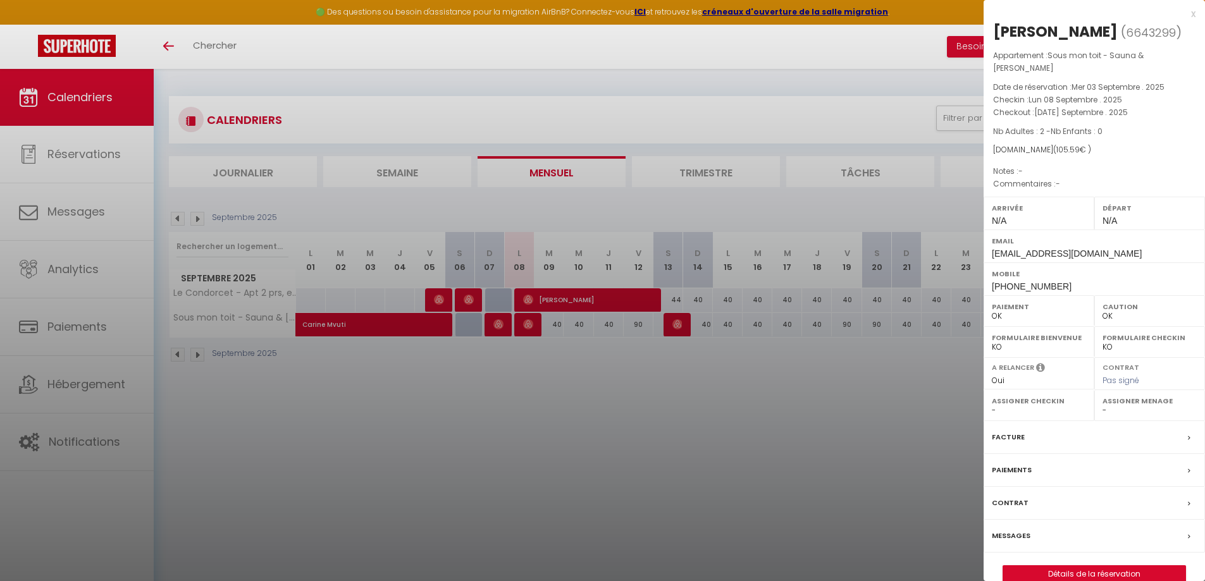
click at [568, 381] on div at bounding box center [602, 290] width 1205 height 581
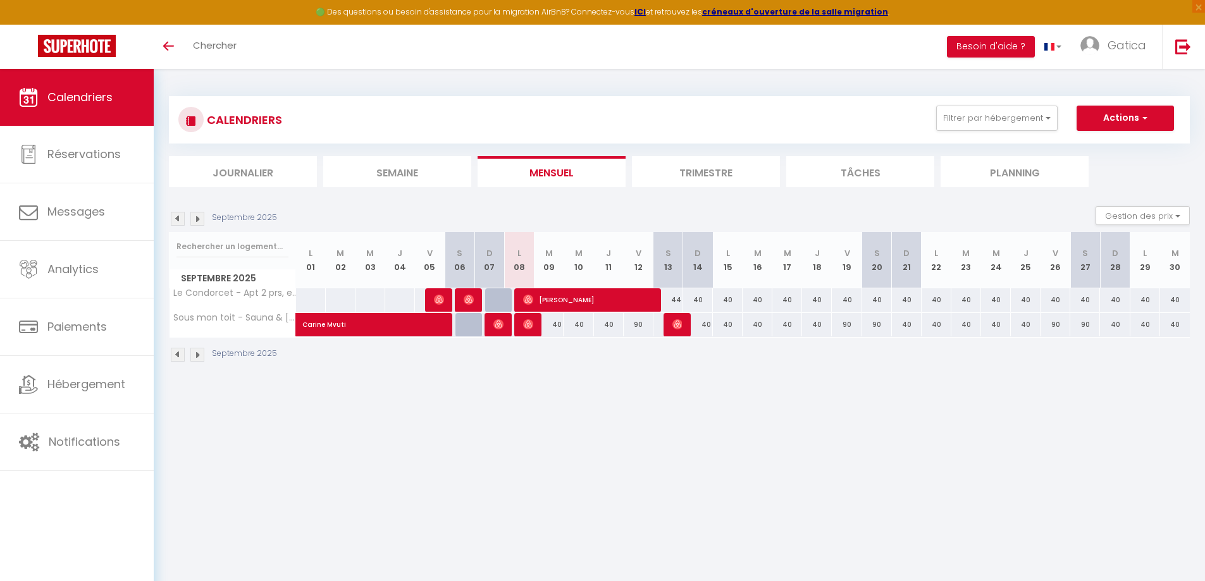
click at [557, 325] on div "40" at bounding box center [549, 324] width 30 height 23
type input "40"
select select "1"
type input "[DATE] Septembre 2025"
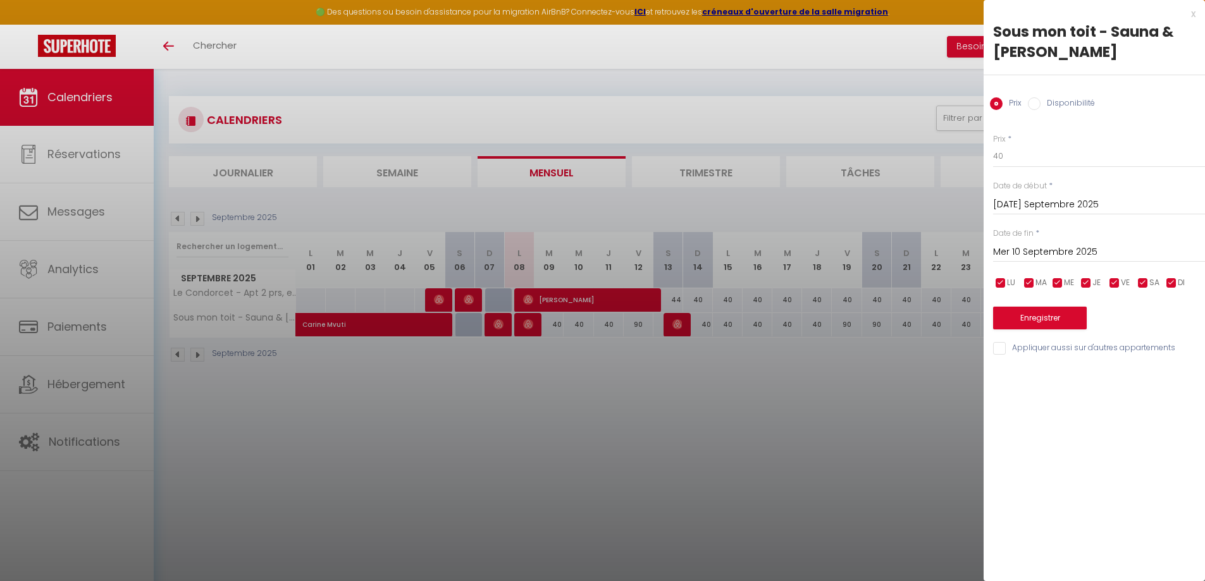
click at [1027, 254] on input "Mer 10 Septembre 2025" at bounding box center [1099, 252] width 212 height 16
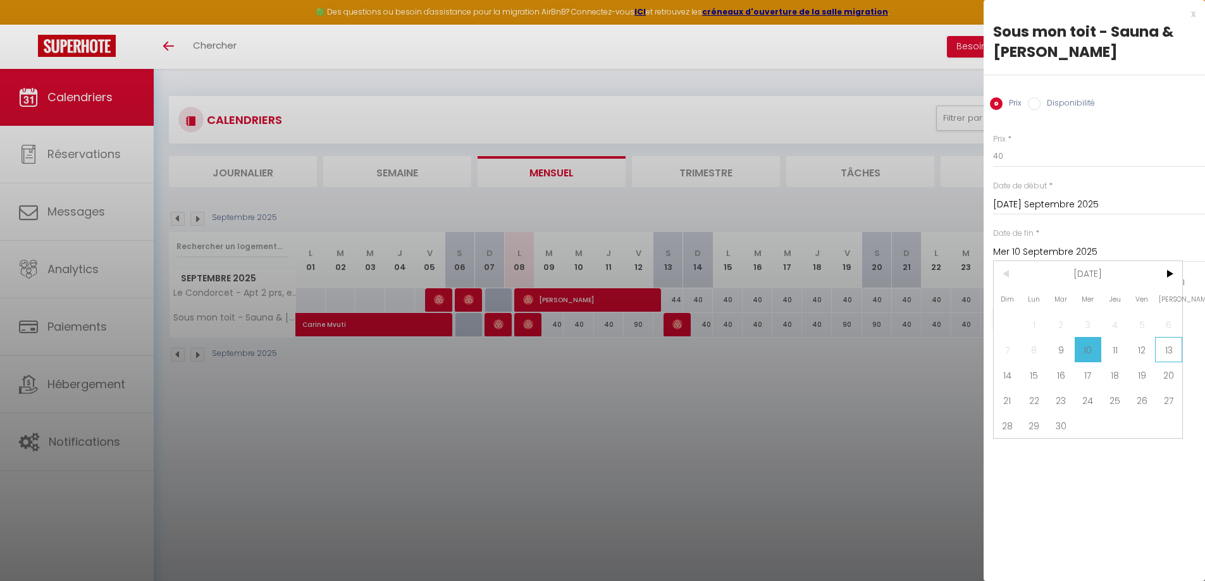
click at [1167, 347] on span "13" at bounding box center [1168, 349] width 27 height 25
type input "[PERSON_NAME] 13 Septembre 2025"
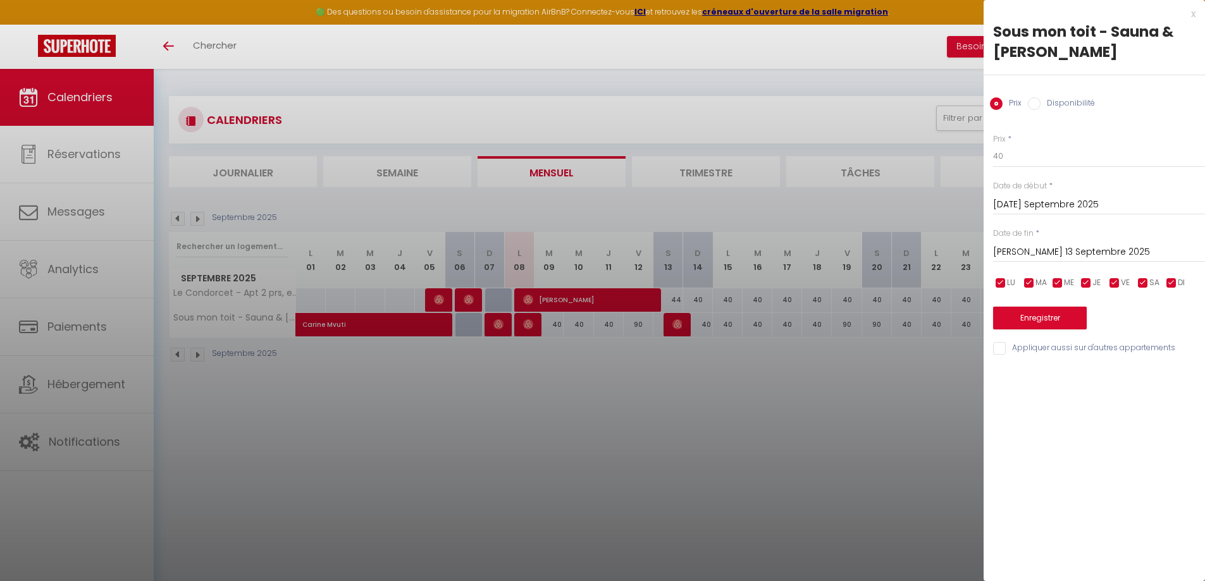
click at [1055, 109] on label "Disponibilité" at bounding box center [1067, 104] width 54 height 14
click at [1040, 109] on input "Disponibilité" at bounding box center [1034, 103] width 13 height 13
radio input "true"
radio input "false"
drag, startPoint x: 1029, startPoint y: 154, endPoint x: 1024, endPoint y: 164, distance: 11.0
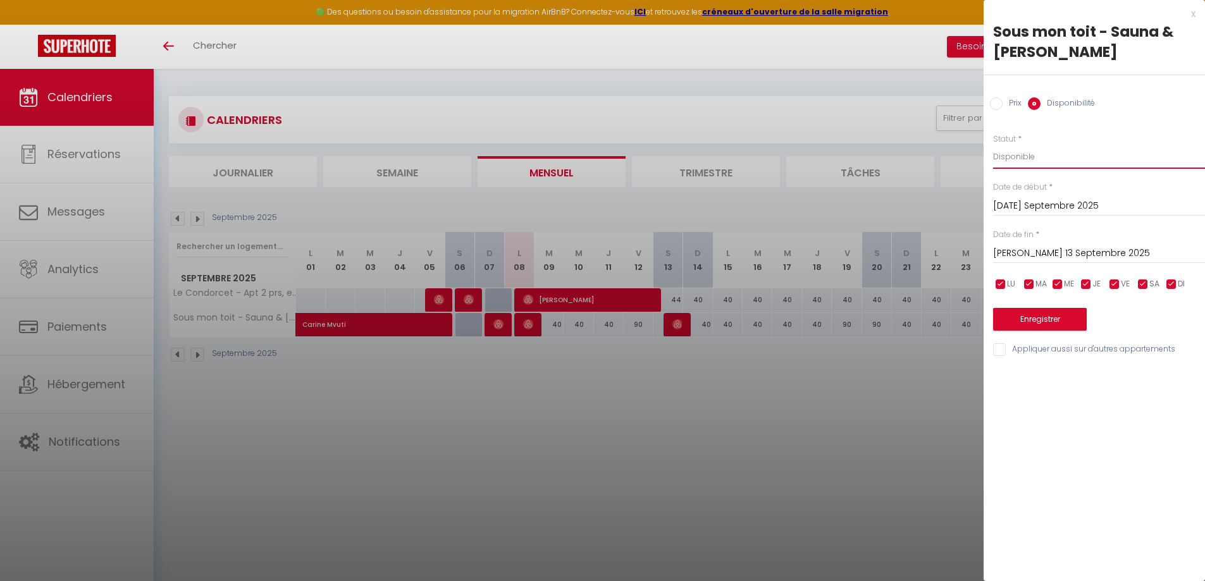
click at [1029, 154] on select "Disponible Indisponible" at bounding box center [1099, 157] width 212 height 24
select select "0"
click at [993, 145] on select "Disponible Indisponible" at bounding box center [1099, 157] width 212 height 24
click at [1031, 316] on button "Enregistrer" at bounding box center [1040, 319] width 94 height 23
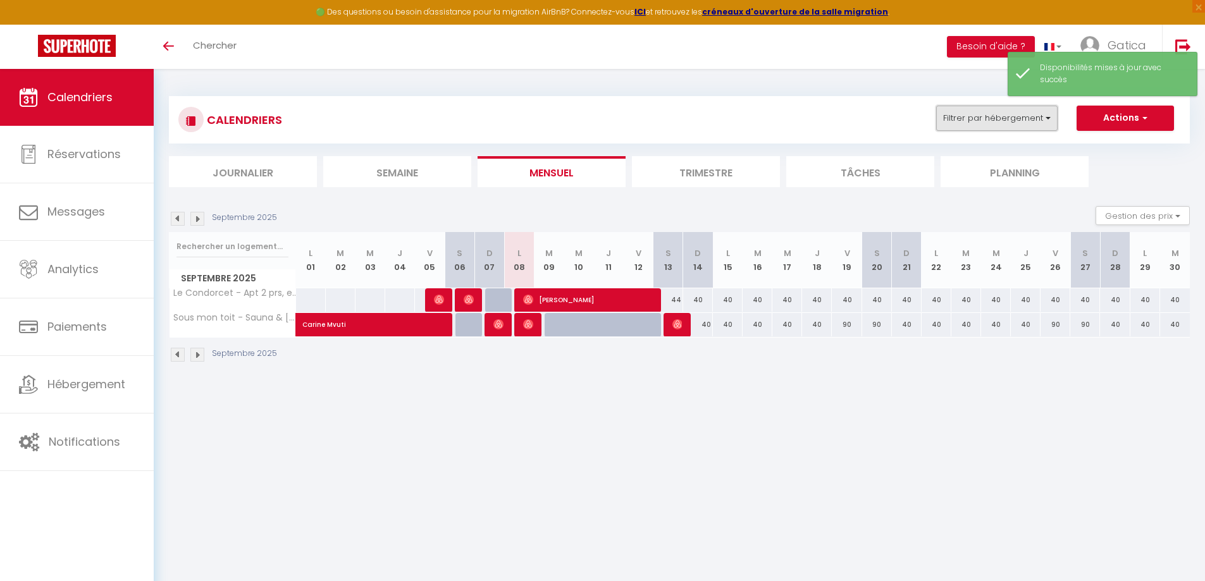
click at [1031, 126] on button "Filtrer par hébergement" at bounding box center [996, 118] width 121 height 25
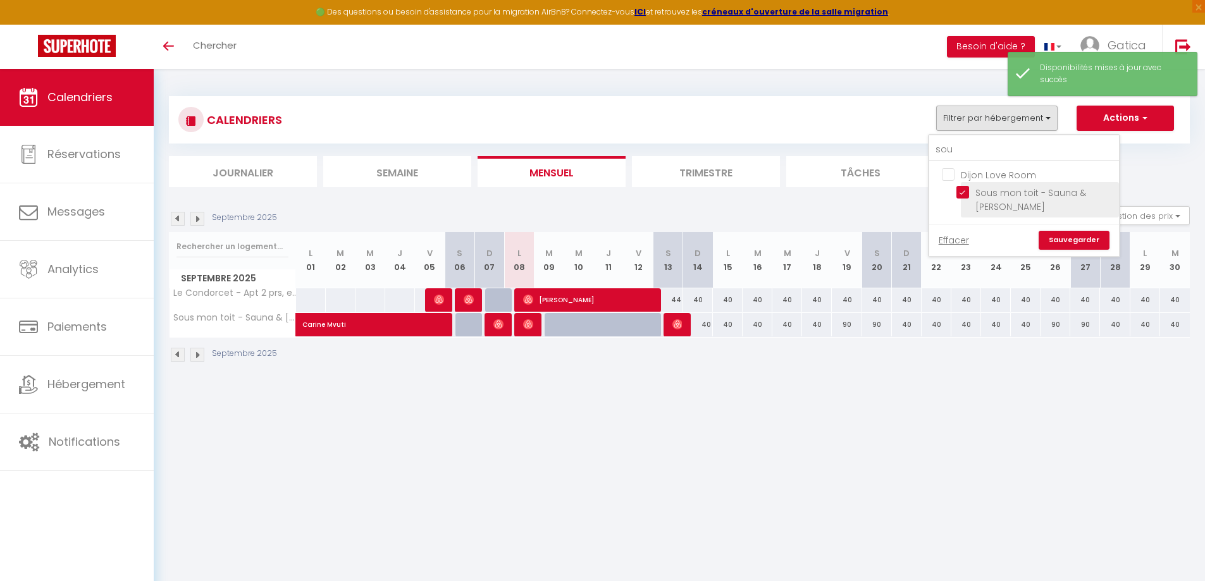
drag, startPoint x: 962, startPoint y: 192, endPoint x: 969, endPoint y: 147, distance: 45.4
click at [961, 193] on input "Sous mon toit - Sauna & [PERSON_NAME]" at bounding box center [1035, 192] width 158 height 13
checkbox input "false"
click at [969, 146] on input "sou" at bounding box center [1024, 149] width 190 height 23
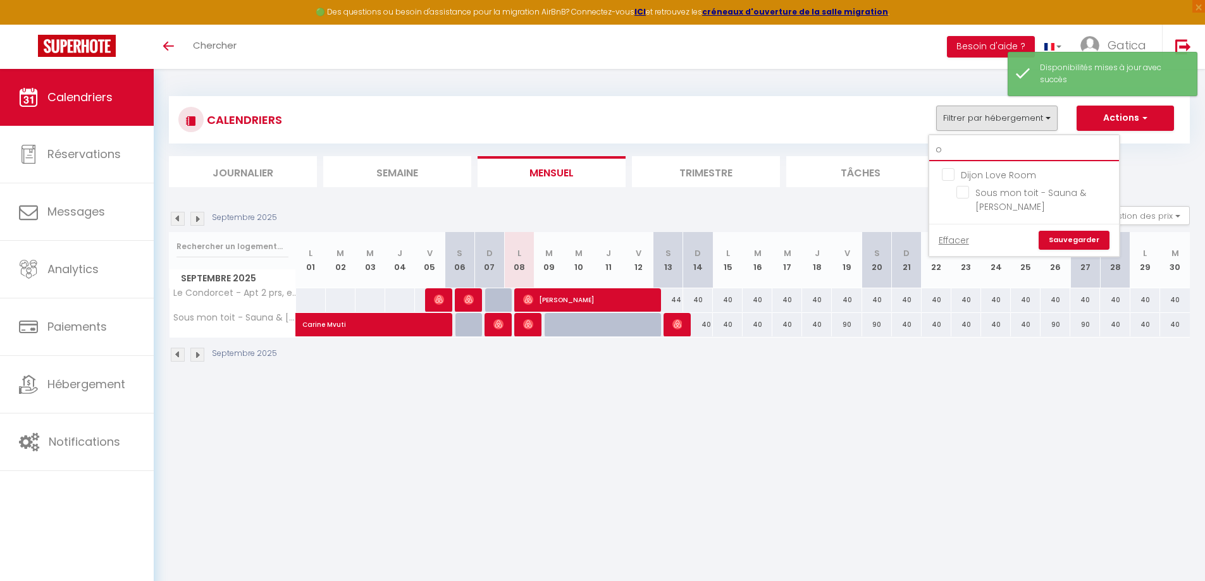
type input "op"
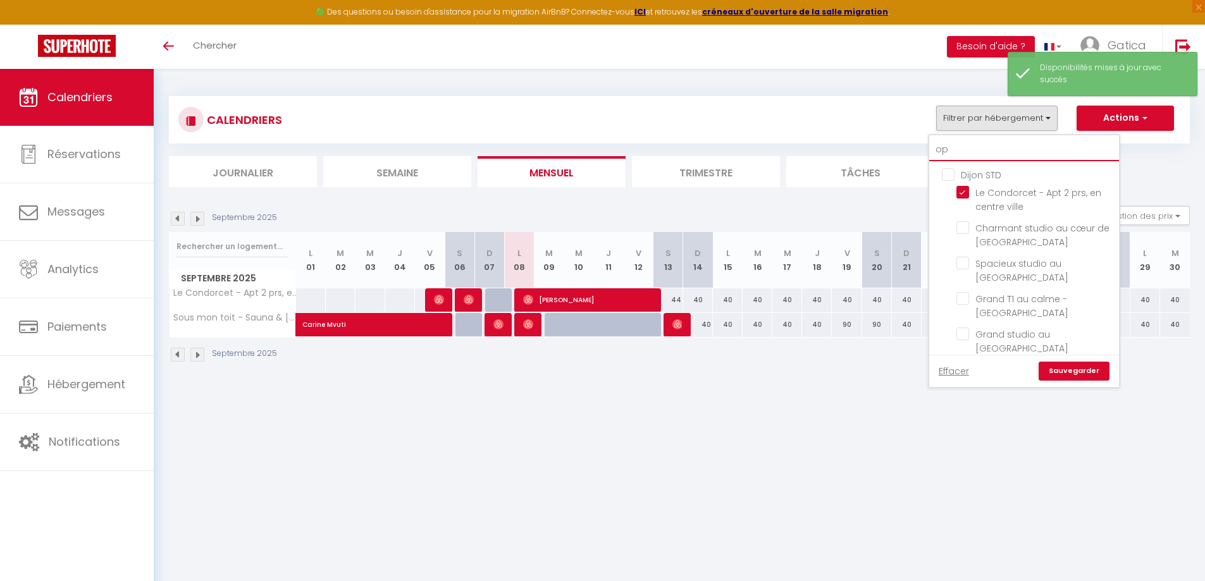
checkbox input "false"
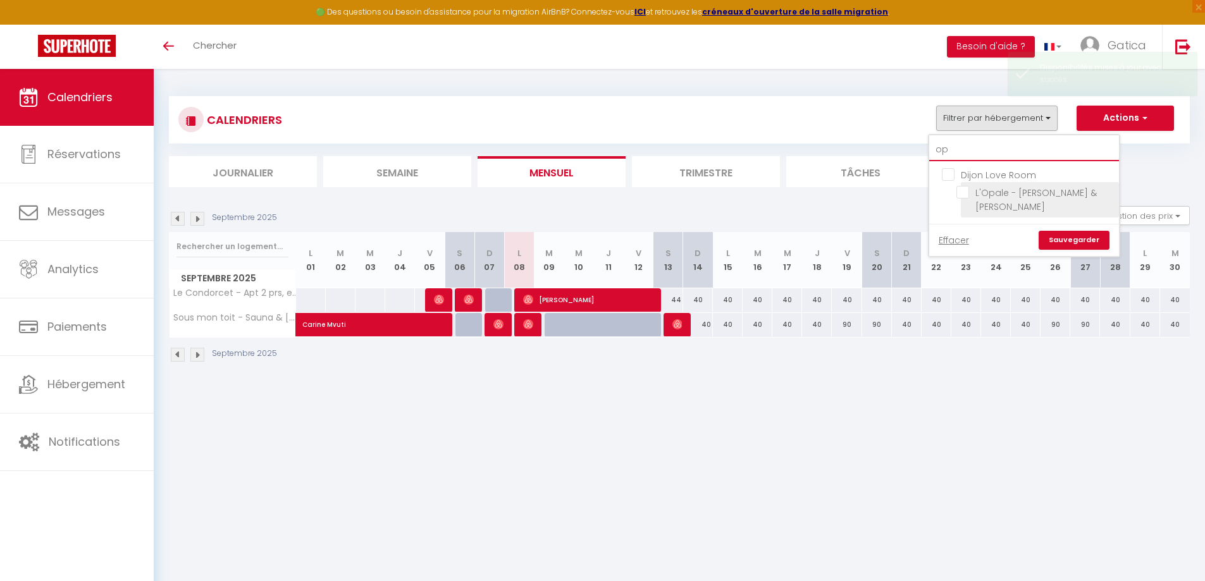
type input "op"
click at [961, 190] on input "L'Opale - [PERSON_NAME] & [PERSON_NAME]" at bounding box center [1035, 192] width 158 height 13
checkbox input "true"
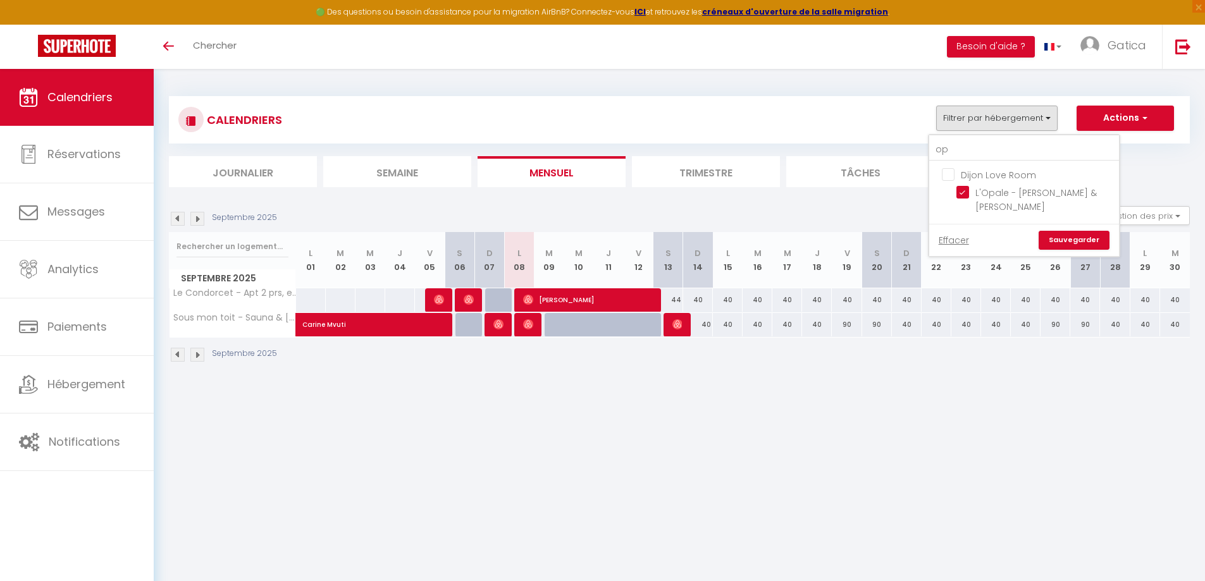
click at [1088, 235] on link "Sauvegarder" at bounding box center [1073, 240] width 71 height 19
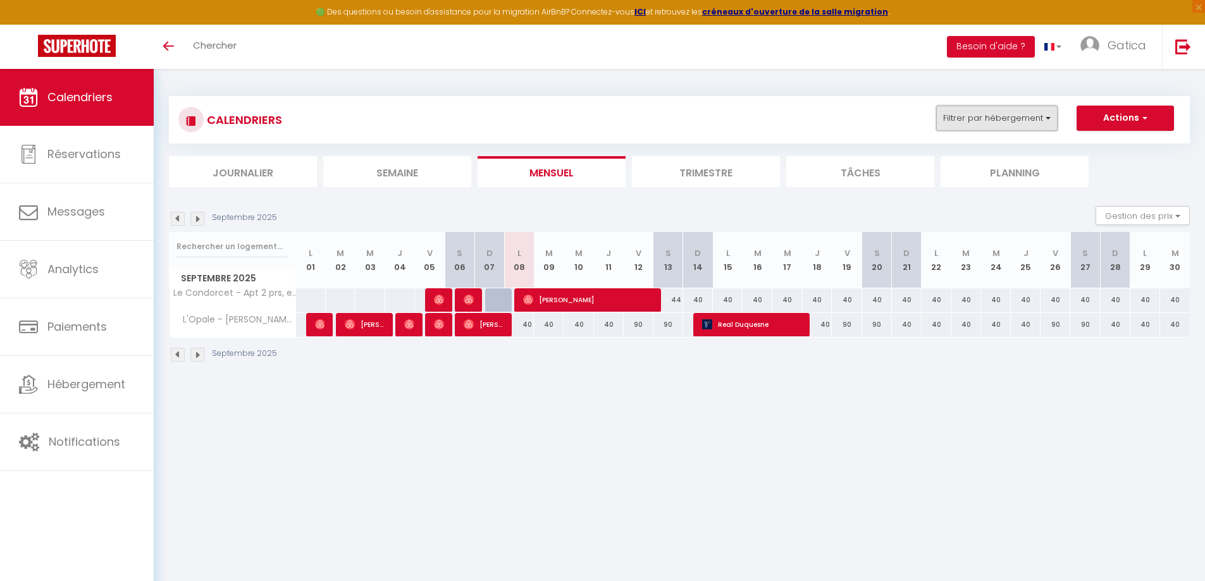
click at [1007, 117] on button "Filtrer par hébergement" at bounding box center [996, 118] width 121 height 25
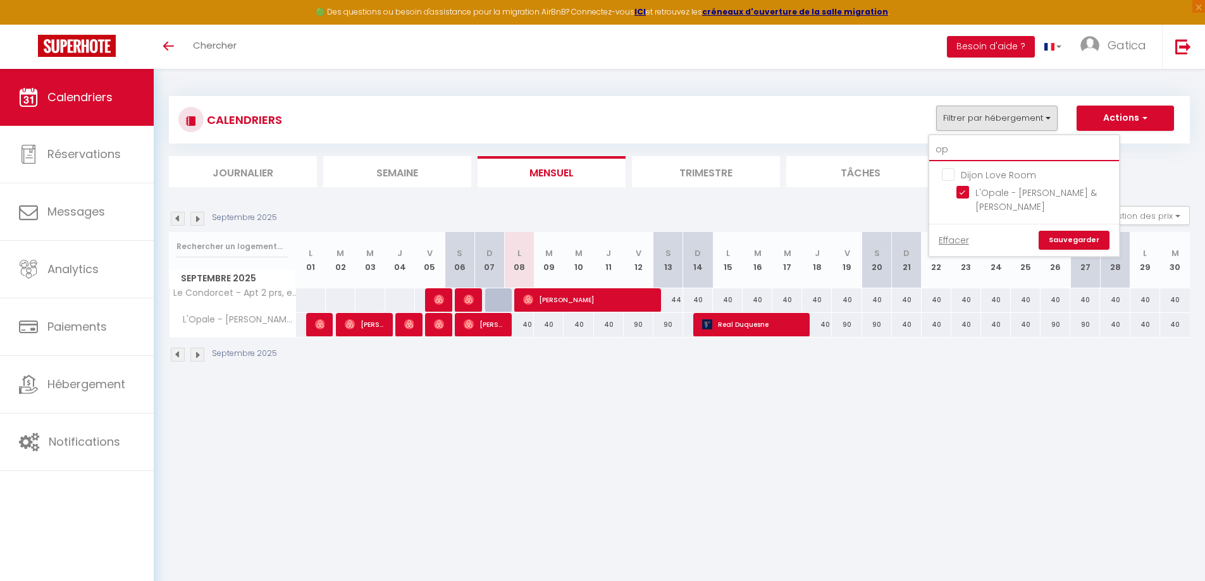
click at [959, 152] on input "op" at bounding box center [1024, 149] width 190 height 23
type input "s"
checkbox input "false"
type input "sou"
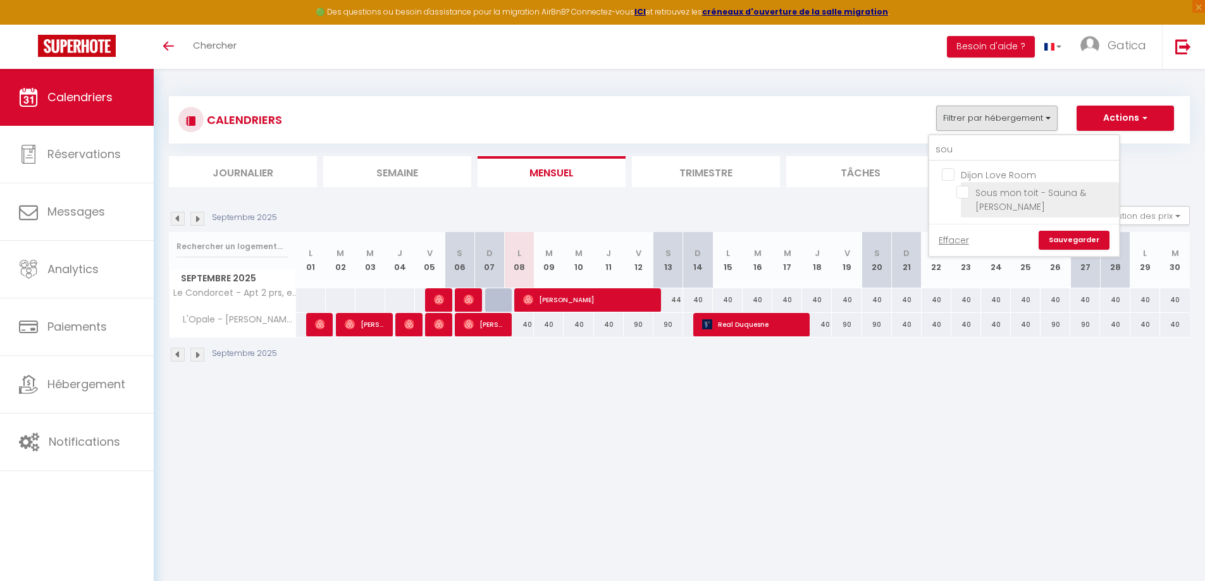
click at [967, 192] on input "Sous mon toit - Sauna & [PERSON_NAME]" at bounding box center [1035, 192] width 158 height 13
checkbox input "true"
click at [1078, 239] on link "Sauvegarder" at bounding box center [1073, 240] width 71 height 19
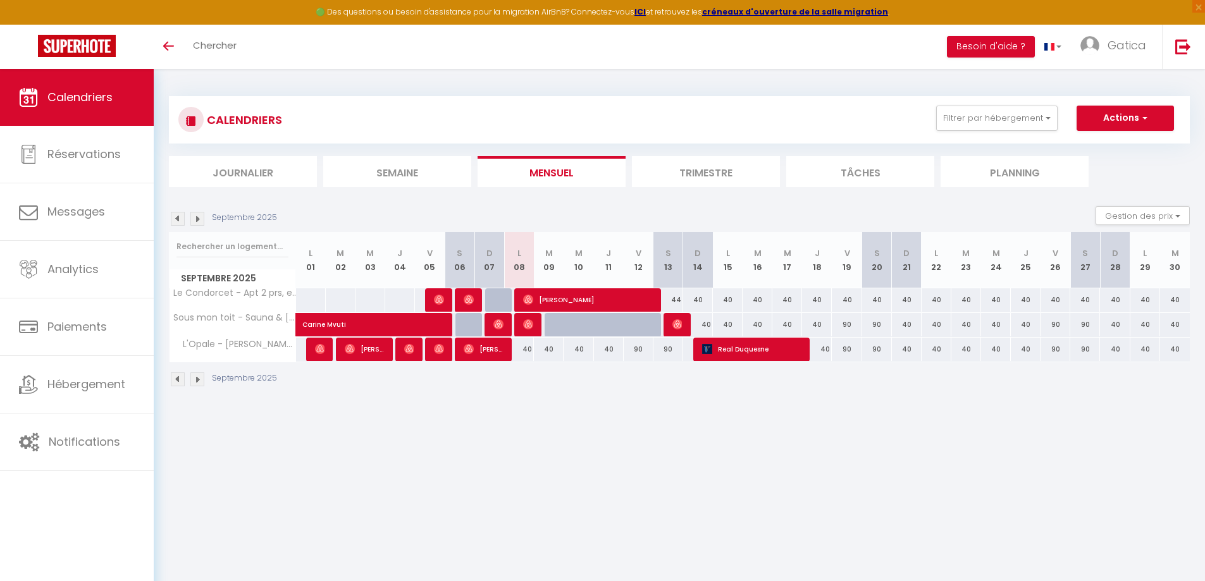
click at [528, 350] on div "40" at bounding box center [519, 349] width 30 height 23
select select "1"
type input "Lun 08 Septembre 2025"
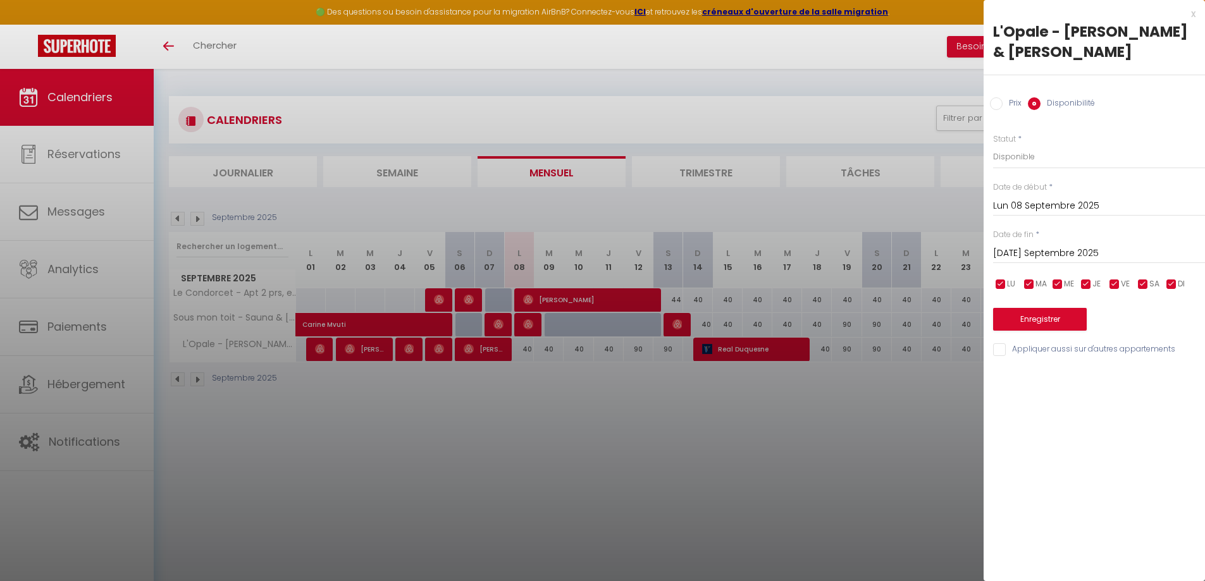
click at [1028, 245] on input "[DATE] Septembre 2025" at bounding box center [1099, 253] width 212 height 16
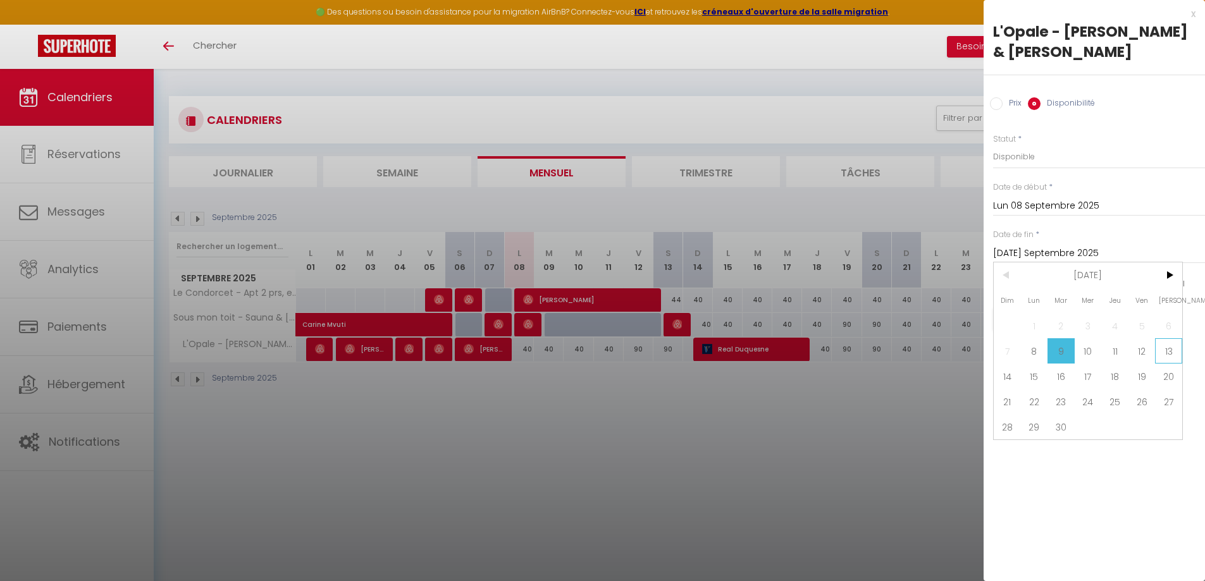
click at [1163, 338] on span "13" at bounding box center [1168, 350] width 27 height 25
type input "[PERSON_NAME] 13 Septembre 2025"
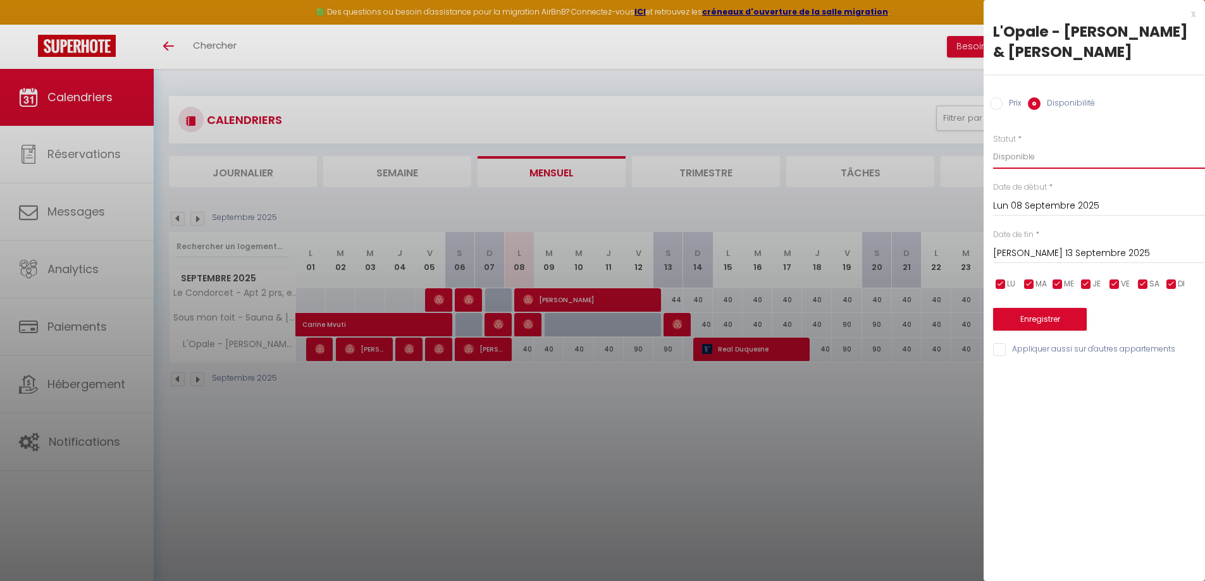
click at [1026, 145] on select "Disponible Indisponible" at bounding box center [1099, 157] width 212 height 24
select select "0"
click at [993, 145] on select "Disponible Indisponible" at bounding box center [1099, 157] width 212 height 24
click at [1033, 308] on button "Enregistrer" at bounding box center [1040, 319] width 94 height 23
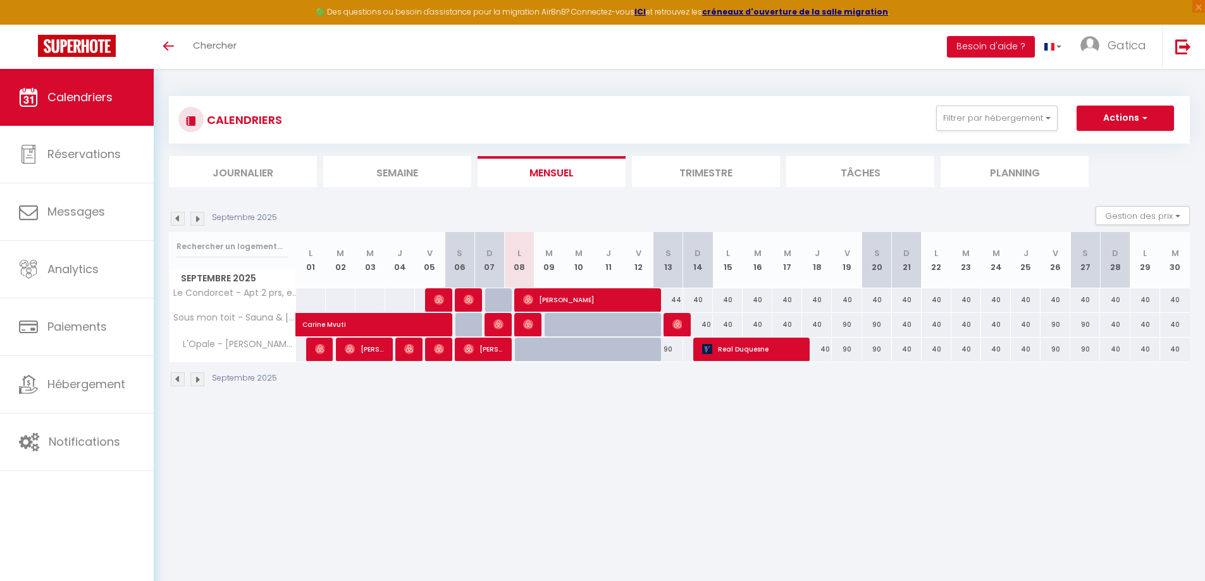
click at [552, 349] on div at bounding box center [559, 357] width 30 height 24
select select "1"
type input "[DATE] Septembre 2025"
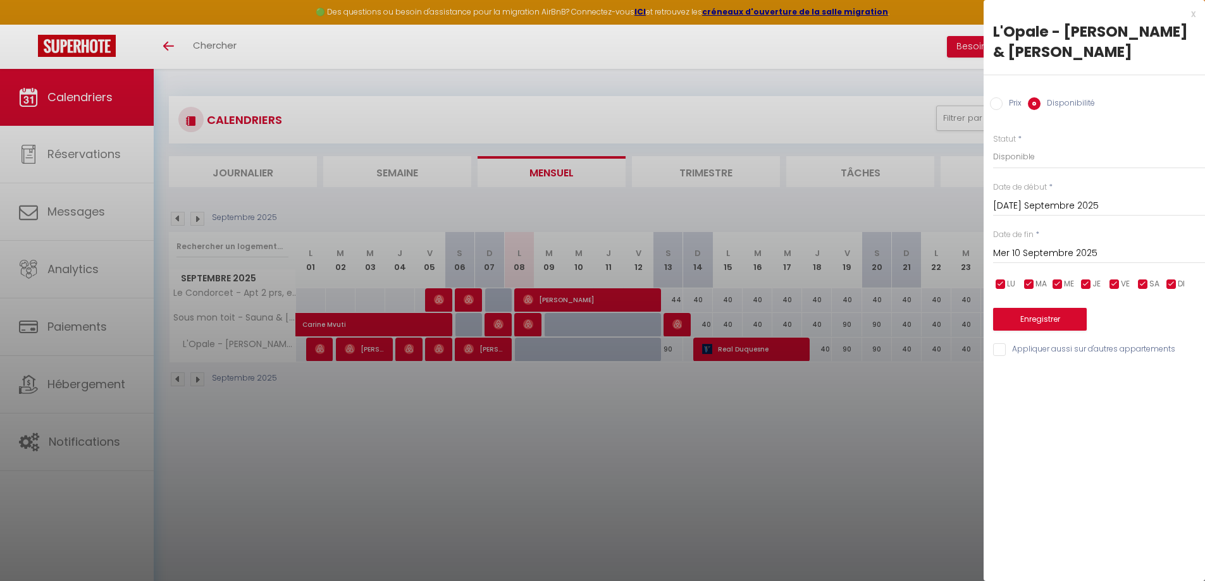
click at [1059, 245] on input "Mer 10 Septembre 2025" at bounding box center [1099, 253] width 212 height 16
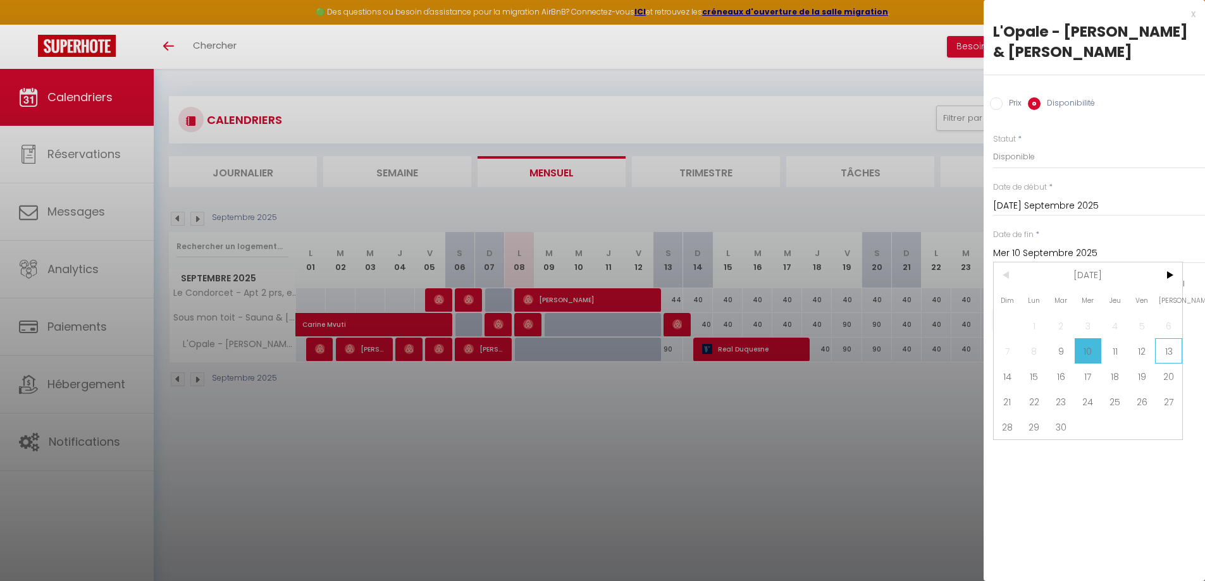
click at [1172, 338] on span "13" at bounding box center [1168, 350] width 27 height 25
type input "[PERSON_NAME] 13 Septembre 2025"
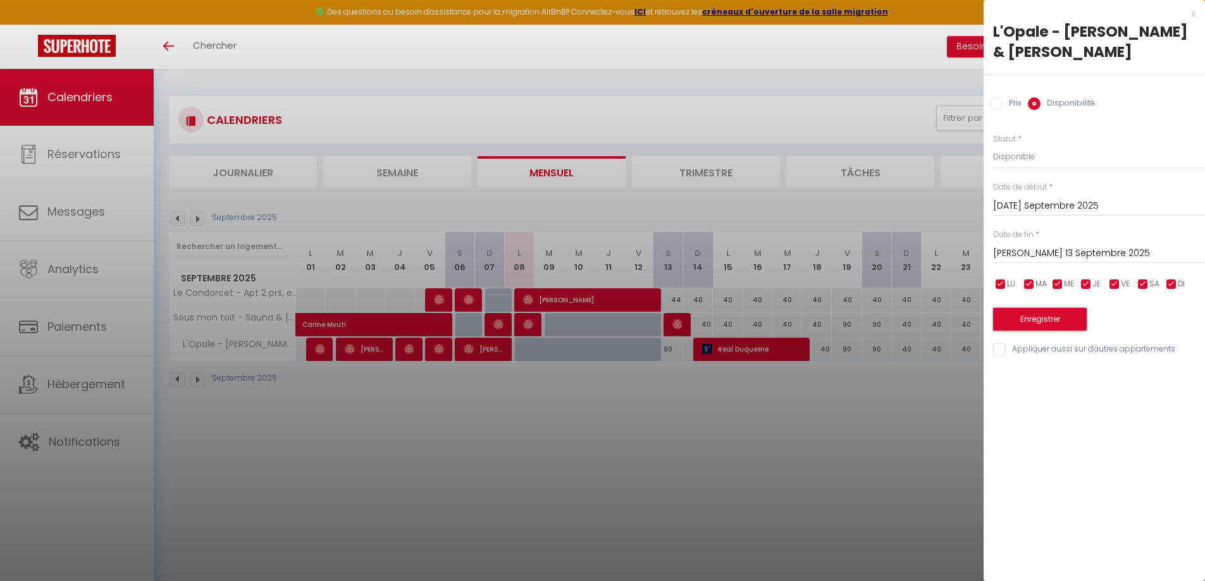
click at [1047, 308] on button "Enregistrer" at bounding box center [1040, 319] width 94 height 23
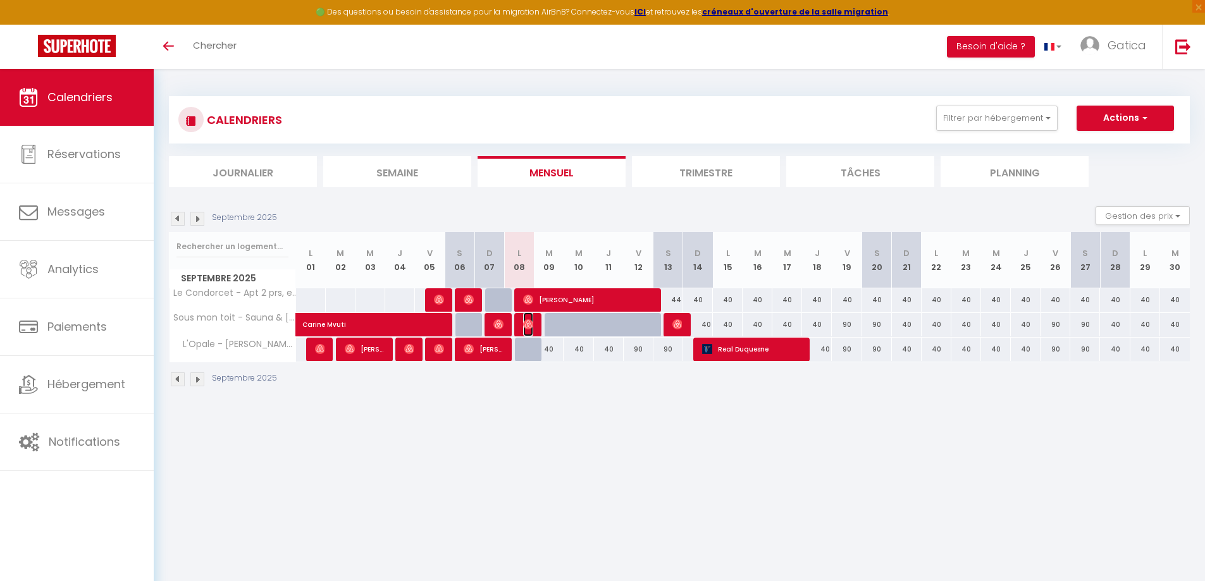
click at [529, 326] on img at bounding box center [528, 324] width 10 height 10
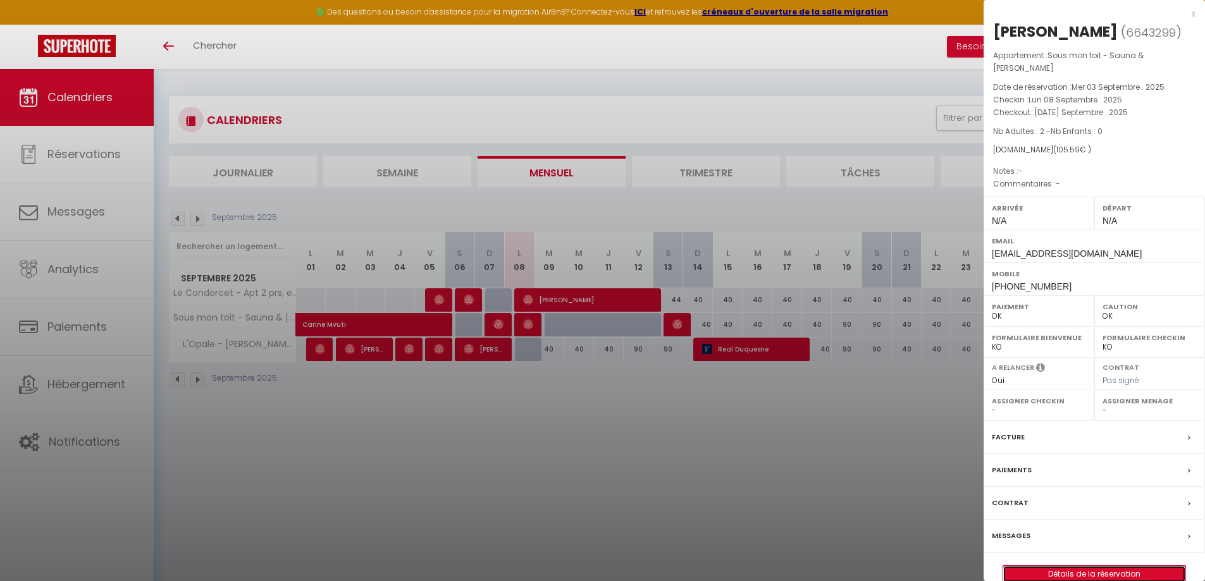
click at [1103, 566] on link "Détails de la réservation" at bounding box center [1094, 574] width 182 height 16
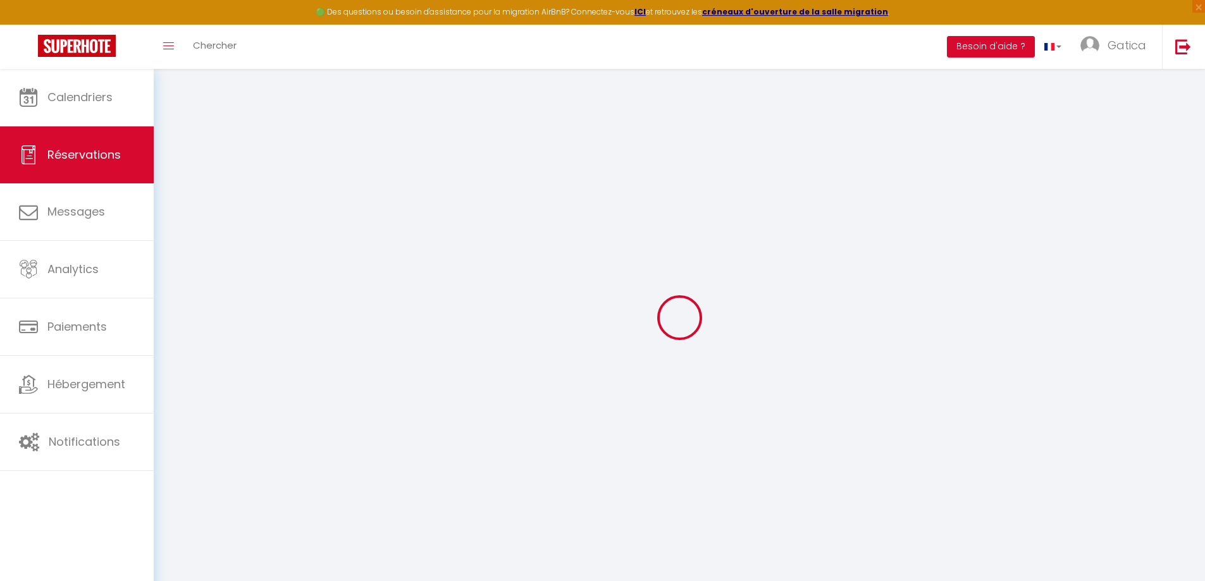
type input "[PERSON_NAME]"
type input "[EMAIL_ADDRESS][DOMAIN_NAME]"
type input "[PHONE_NUMBER]"
select select
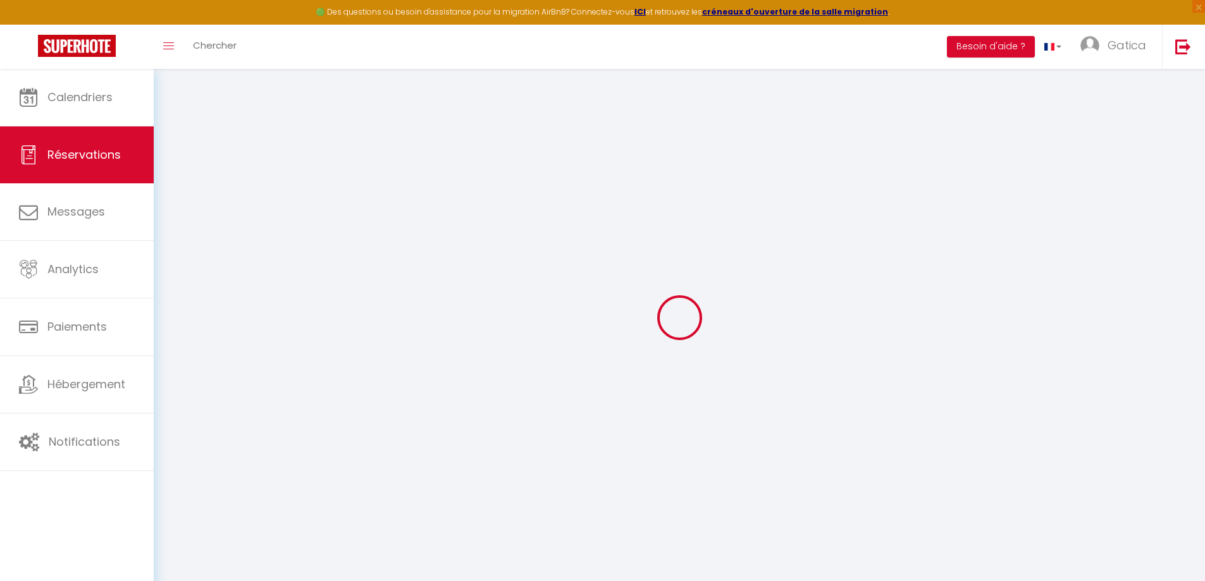
type input "18.54"
select select "55746"
select select "1"
select select
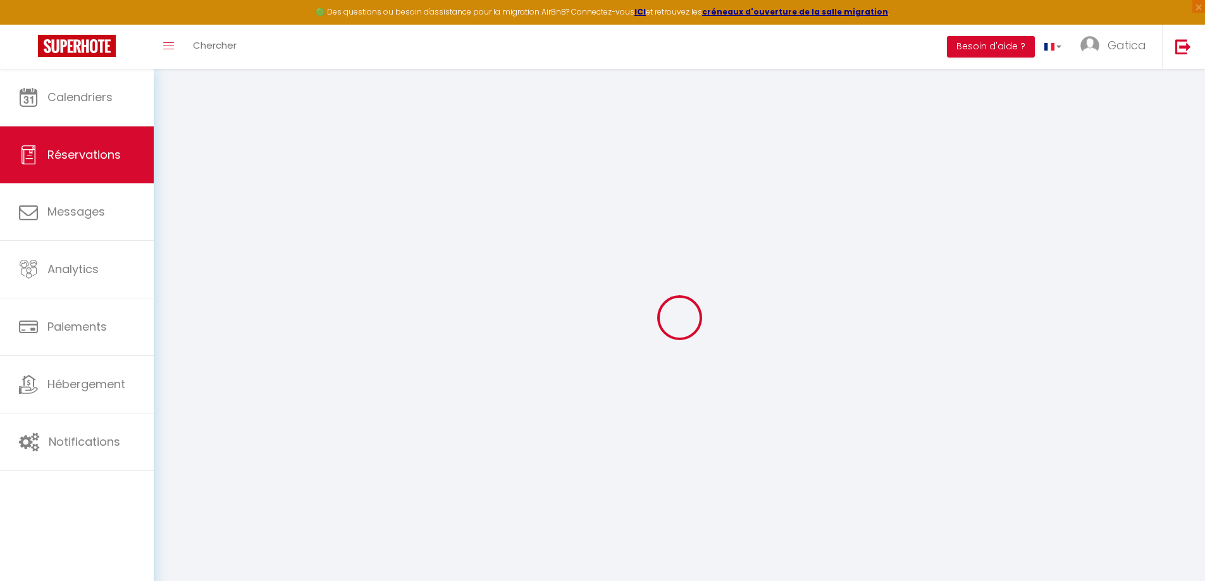
type input "2"
select select "12"
select select
type input "47"
checkbox input "false"
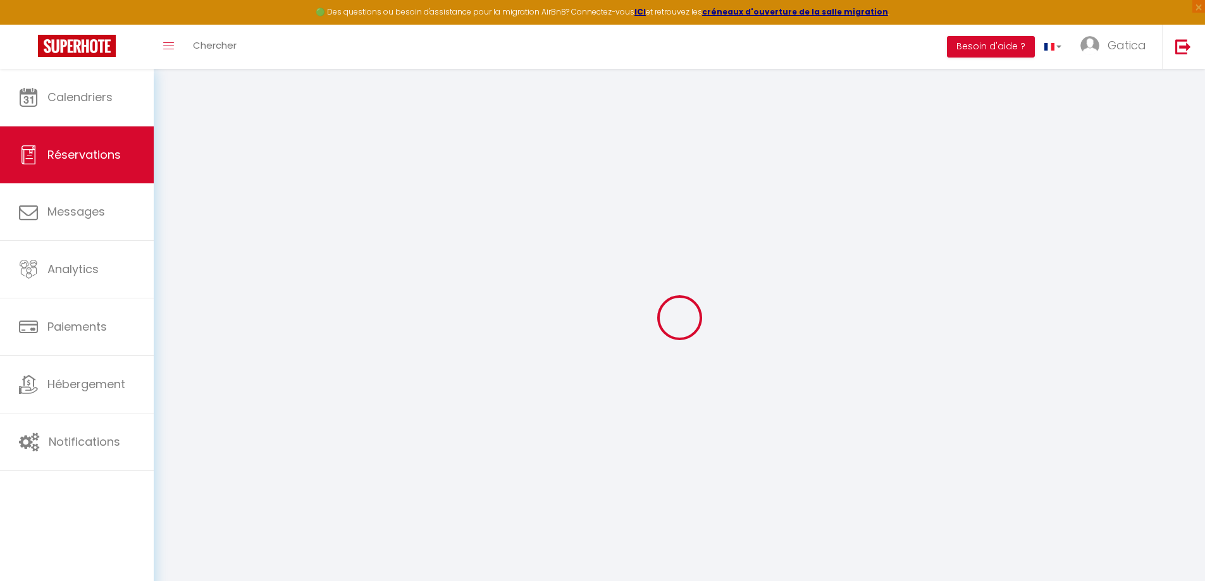
type input "0"
select select "1"
type input "0"
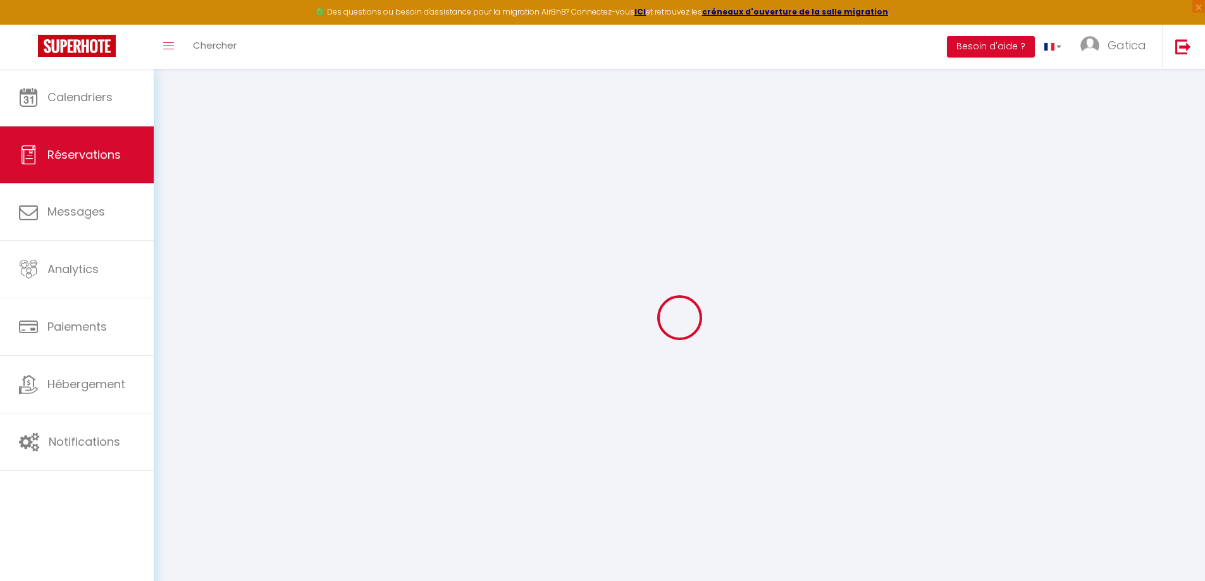
select select
select select "15"
checkbox input "false"
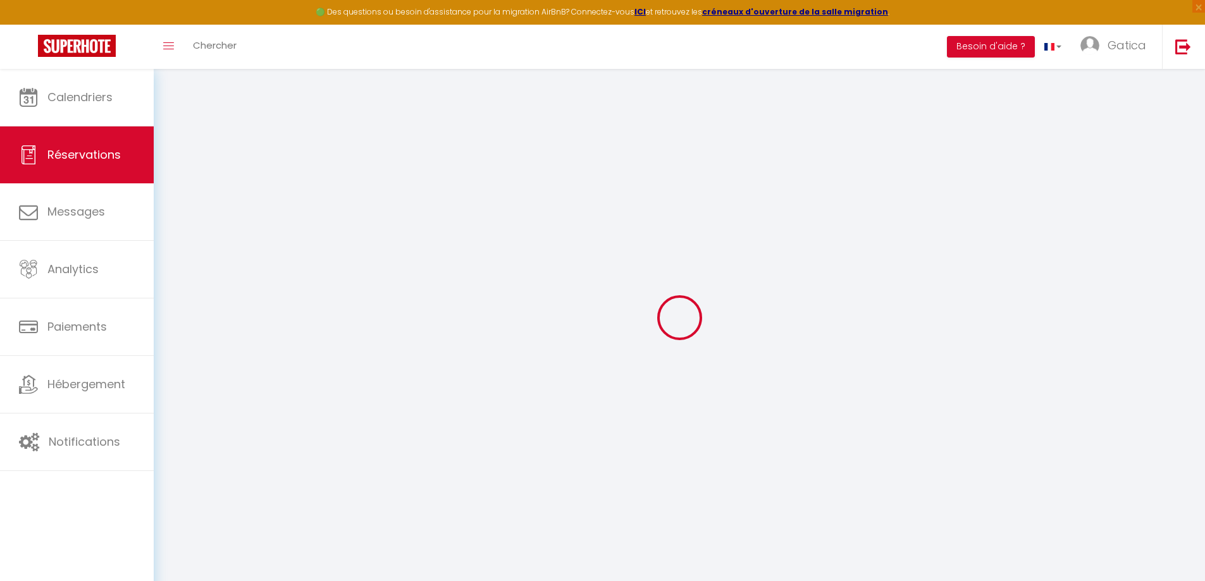
select select
checkbox input "false"
select select
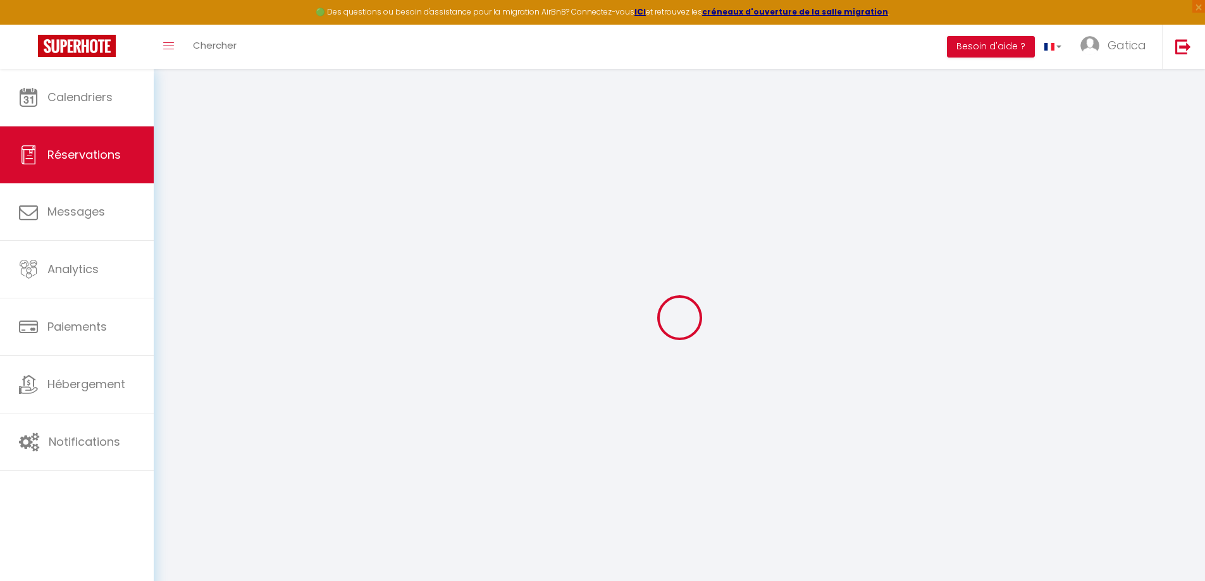
select select
checkbox input "false"
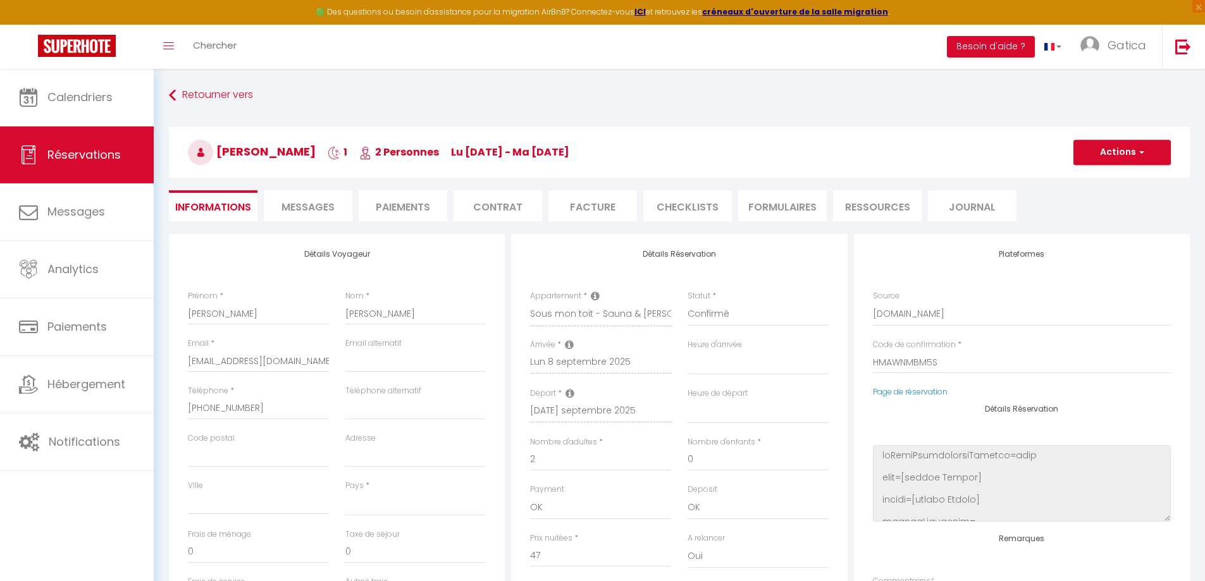
select select
type input "56"
type input "2.59"
select select
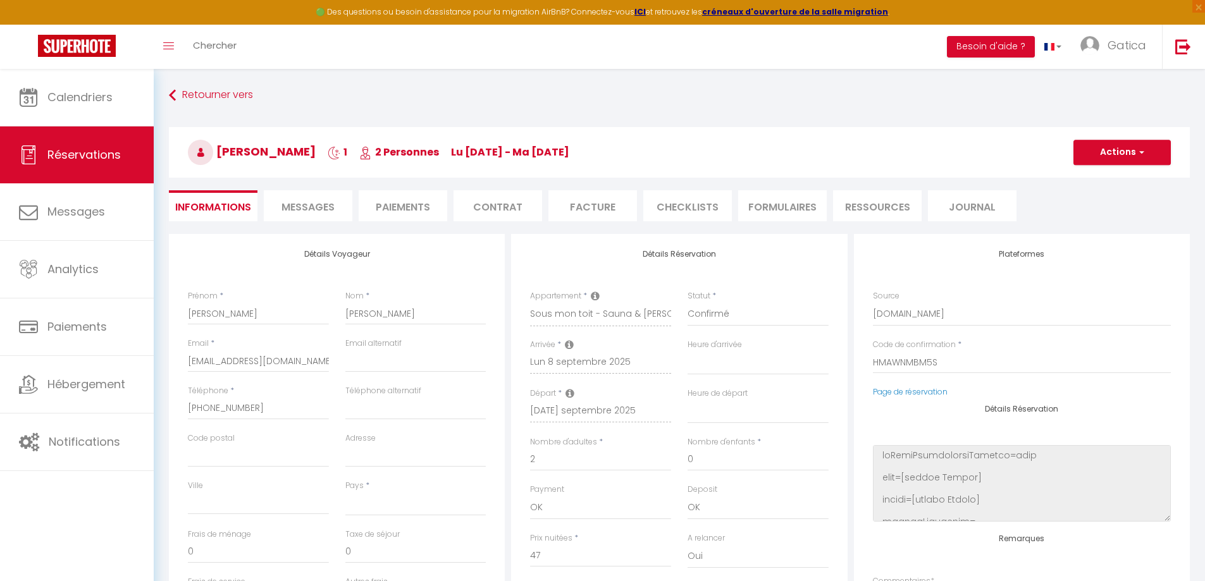
checkbox input "false"
select select
checkbox input "false"
select select
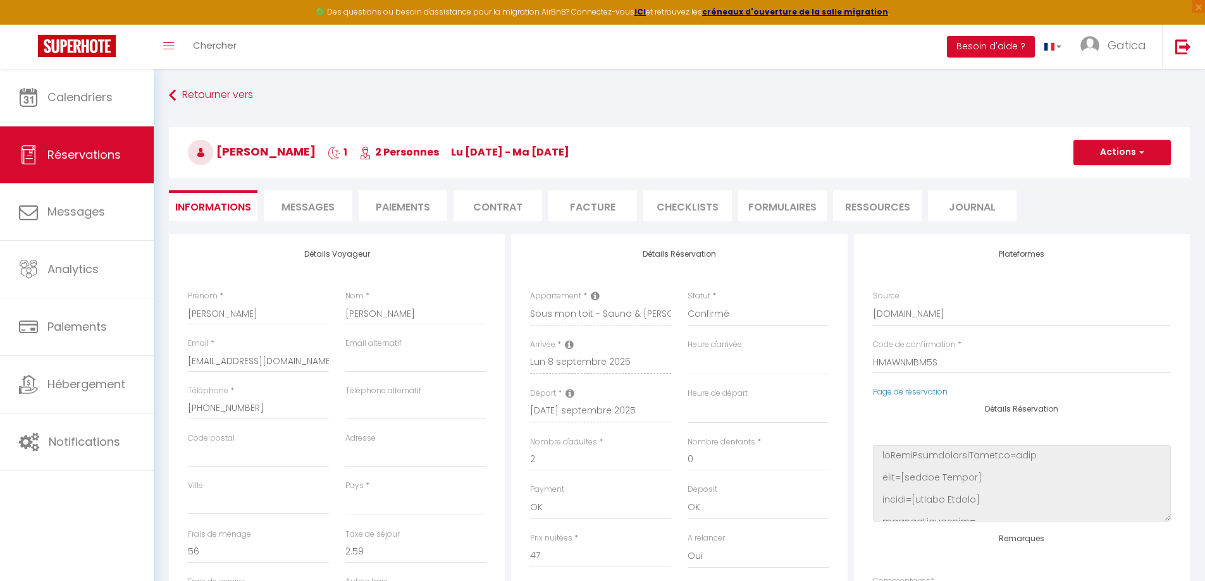
click at [299, 181] on div "[PERSON_NAME] 1 2 Personnes lu [DATE] - ma [DATE] Actions Enregistrer Dupliquer…" at bounding box center [679, 150] width 1037 height 68
click at [311, 213] on span "Messages" at bounding box center [307, 207] width 53 height 15
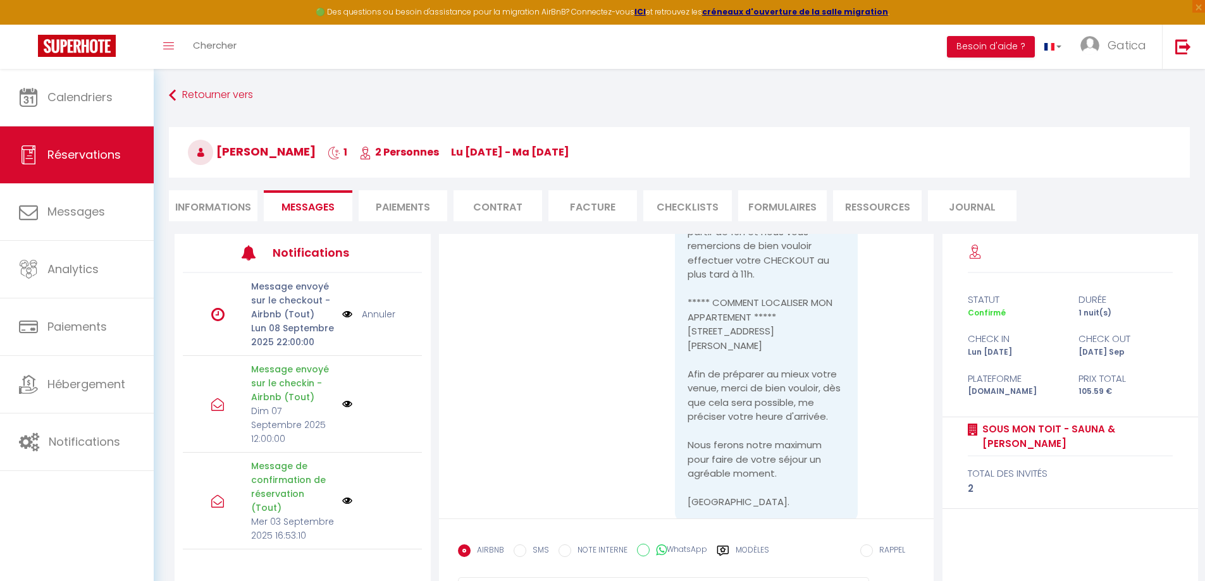
scroll to position [885, 0]
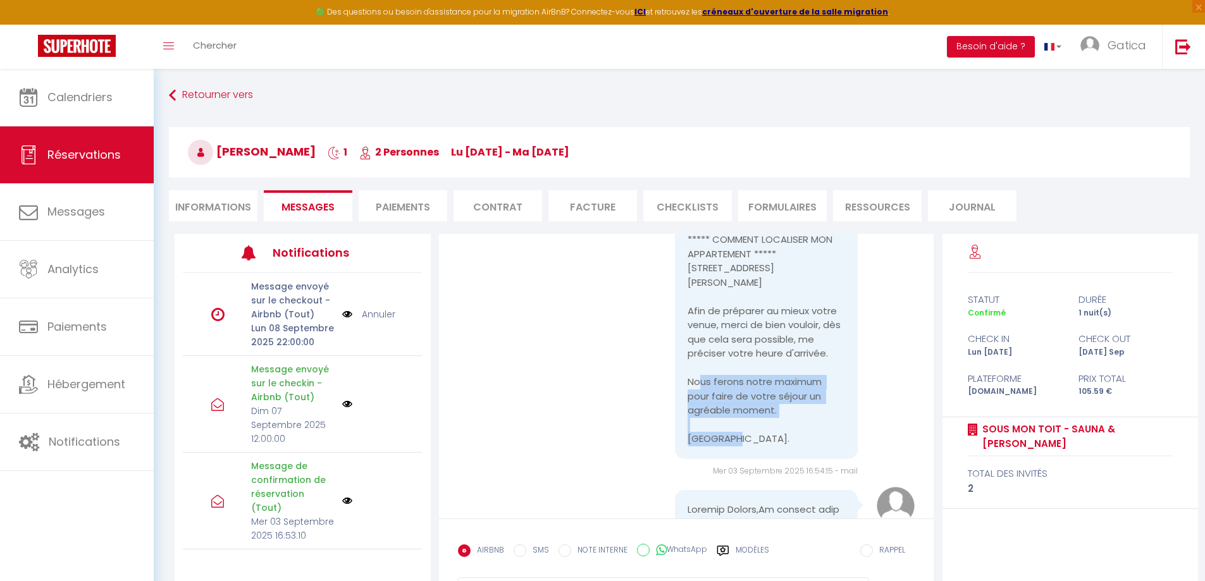
drag, startPoint x: 737, startPoint y: 439, endPoint x: 694, endPoint y: 379, distance: 74.4
click at [694, 379] on pre "Bonjour [PERSON_NAME], Merci pour votre réservation, votre date d'arrivée est l…" at bounding box center [765, 205] width 157 height 484
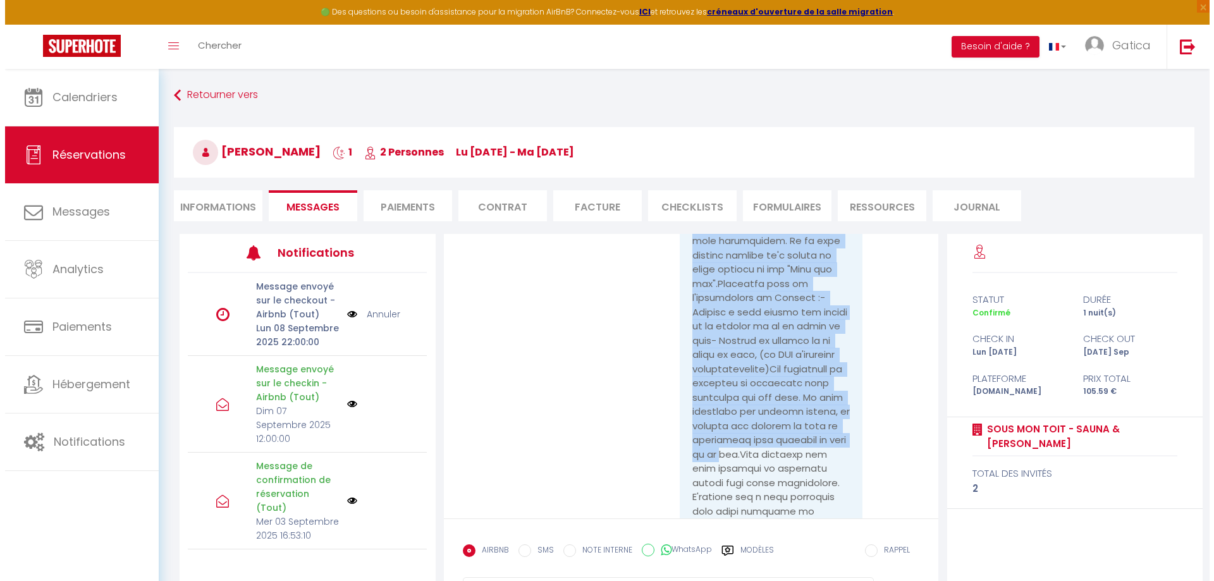
scroll to position [3162, 0]
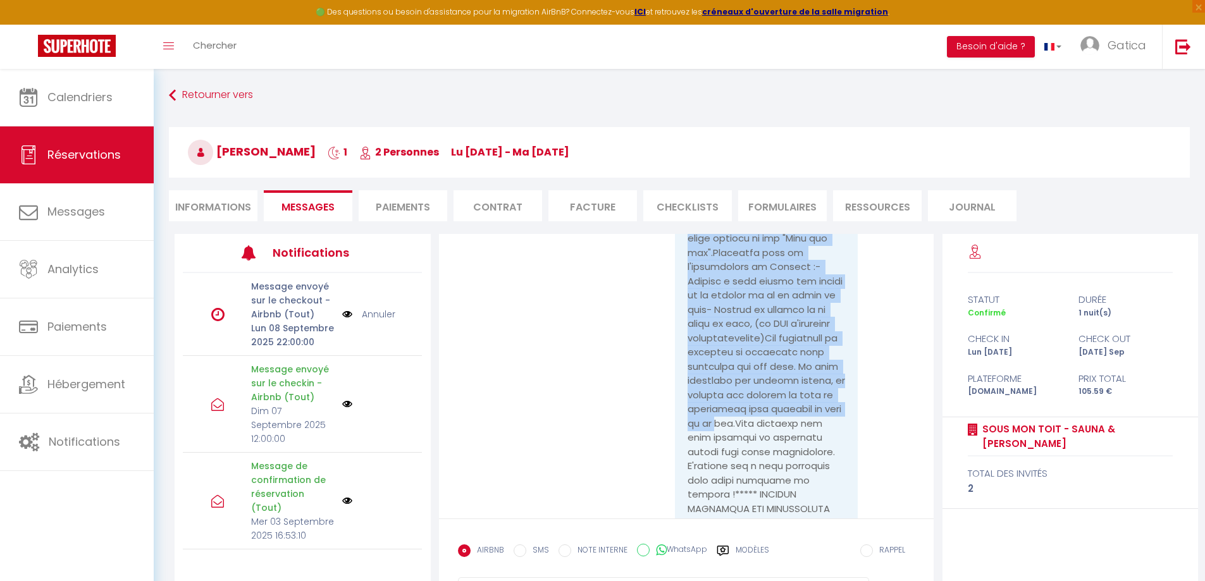
drag, startPoint x: 804, startPoint y: 352, endPoint x: 835, endPoint y: 440, distance: 93.4
click at [835, 440] on pre "[URL][DOMAIN_NAME]" at bounding box center [765, 566] width 157 height 1523
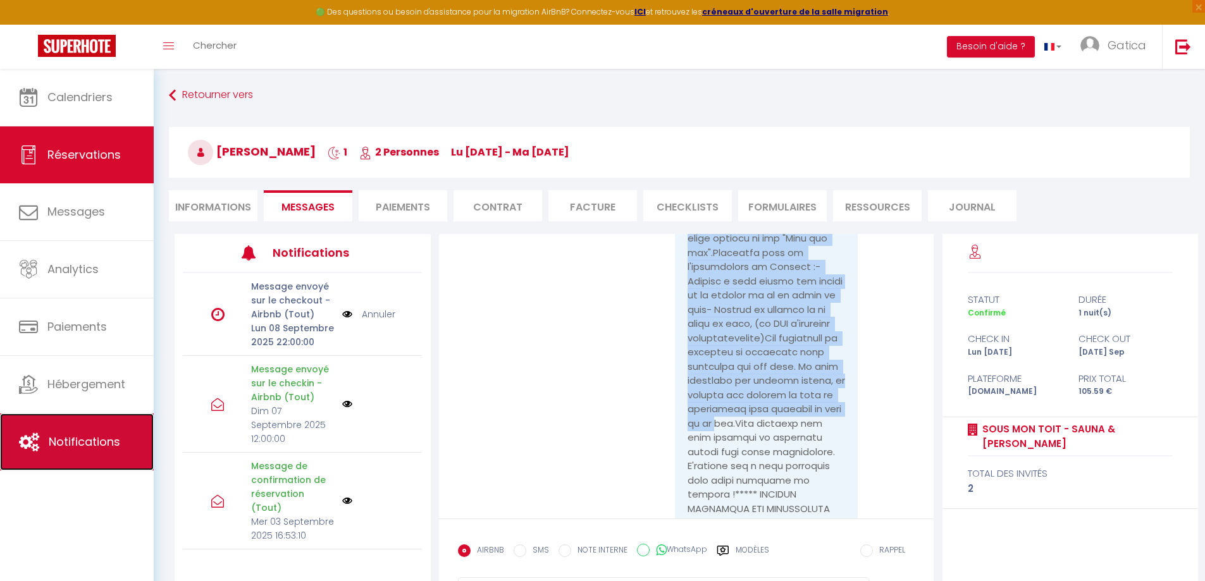
click at [79, 437] on span "Notifications" at bounding box center [84, 442] width 71 height 16
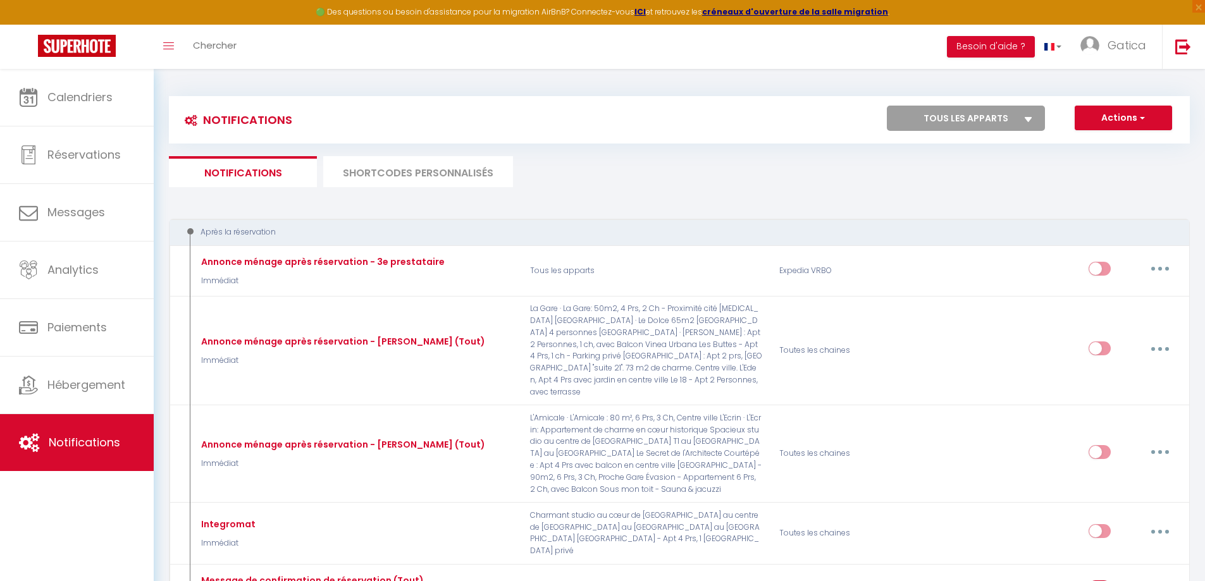
click at [439, 172] on li "SHORTCODES PERSONNALISÉS" at bounding box center [418, 171] width 190 height 31
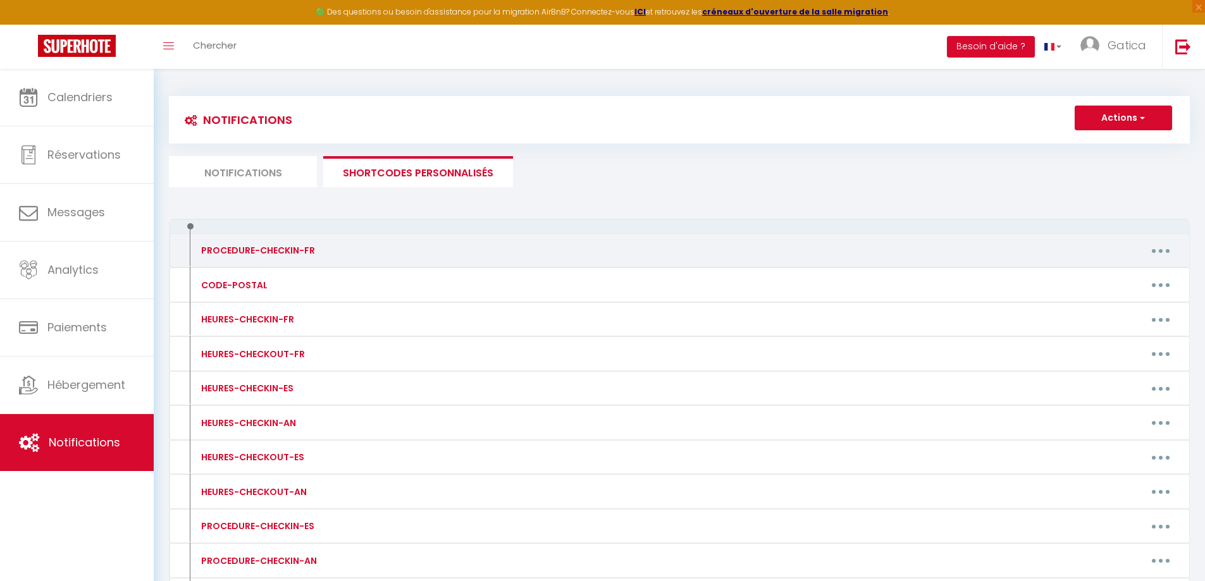
drag, startPoint x: 1151, startPoint y: 254, endPoint x: 1105, endPoint y: 286, distance: 57.2
click at [1152, 253] on button "button" at bounding box center [1160, 250] width 35 height 20
click at [1113, 275] on link "Editer" at bounding box center [1128, 279] width 94 height 21
type input "PROCEDURE-CHECKIN-FR"
type textarea "Procédure de CHECKIN"
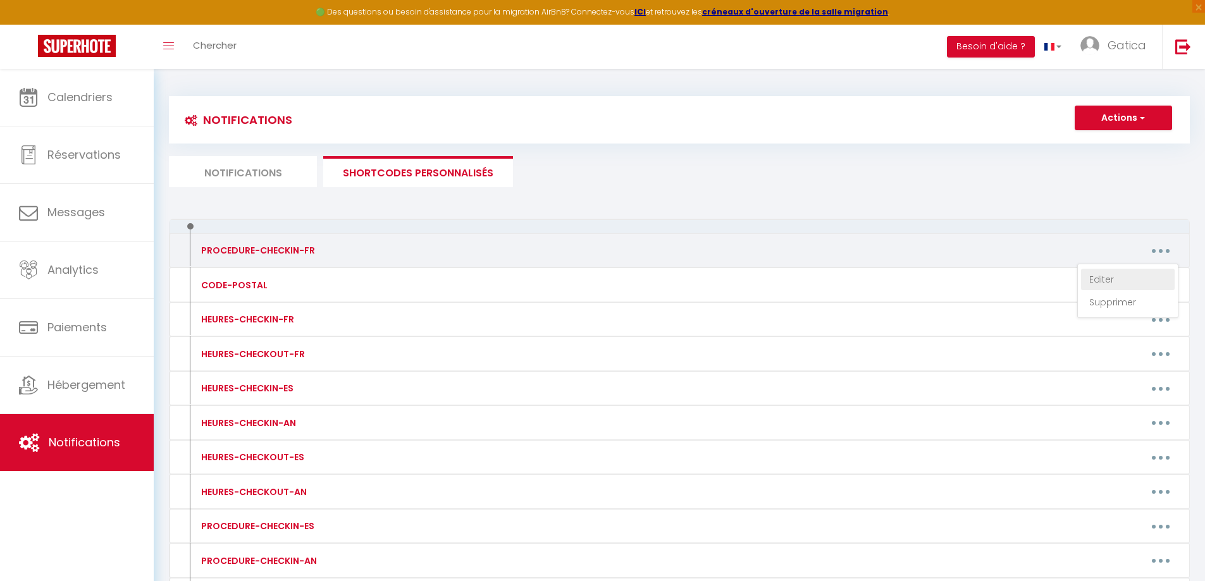
type textarea "*** LOREMIP DOLOR SIT AMETCON *** Adip el seddoeius tempo incidid, utlab etdolo…"
type textarea "*** LOREMIP DOLOR SIT AMETCON *** Adip el seddoeius tempo incidid, utla etdol m…"
type textarea "*** LOREMIP DOLOR SIT AMETCON *** Adip el seddoeius tempo incidid, utlab etdolo…"
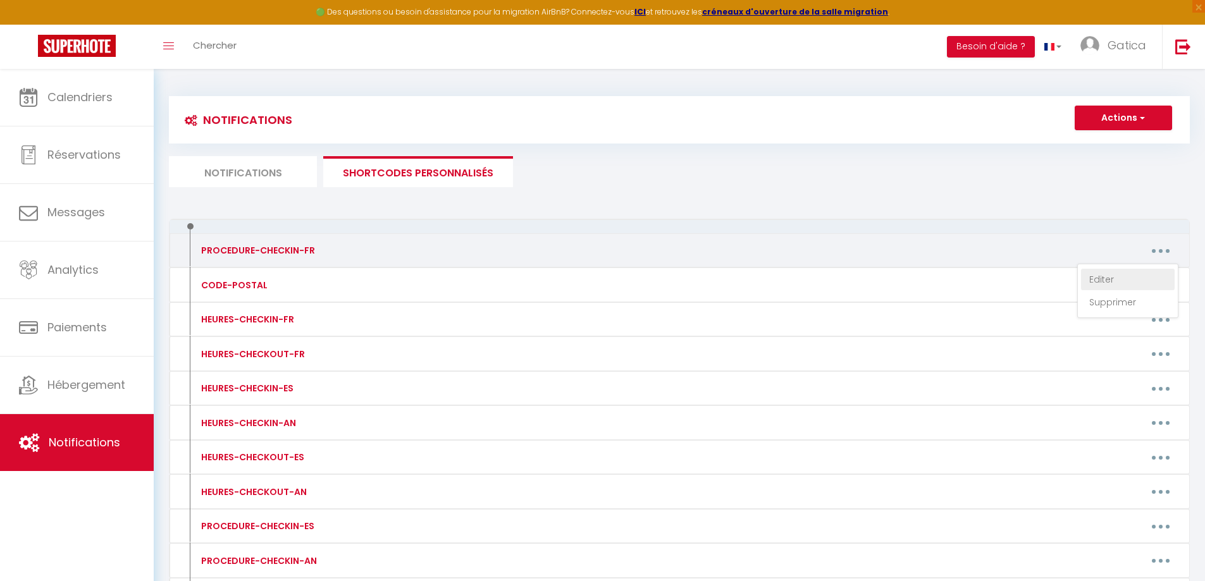
type textarea "*** LOREMIP DOLOR SIT AMETCON *** Adip elitse doeiu tempori utlabore et dolore,…"
type textarea "*** LOREMIP DOLOR SIT AMETCON *** Adip el seddoeius tempo incidid, utlab etdolo…"
type textarea "*** LOREMIP DOLOR SIT AMETCON *** Adip elitseddo eiusm tempori, utlab etdolo ma…"
type textarea "*** LOREMIP DOLOR SIT AMETCON *** Adip el seddoeius tempo incidid, utlab etdolo…"
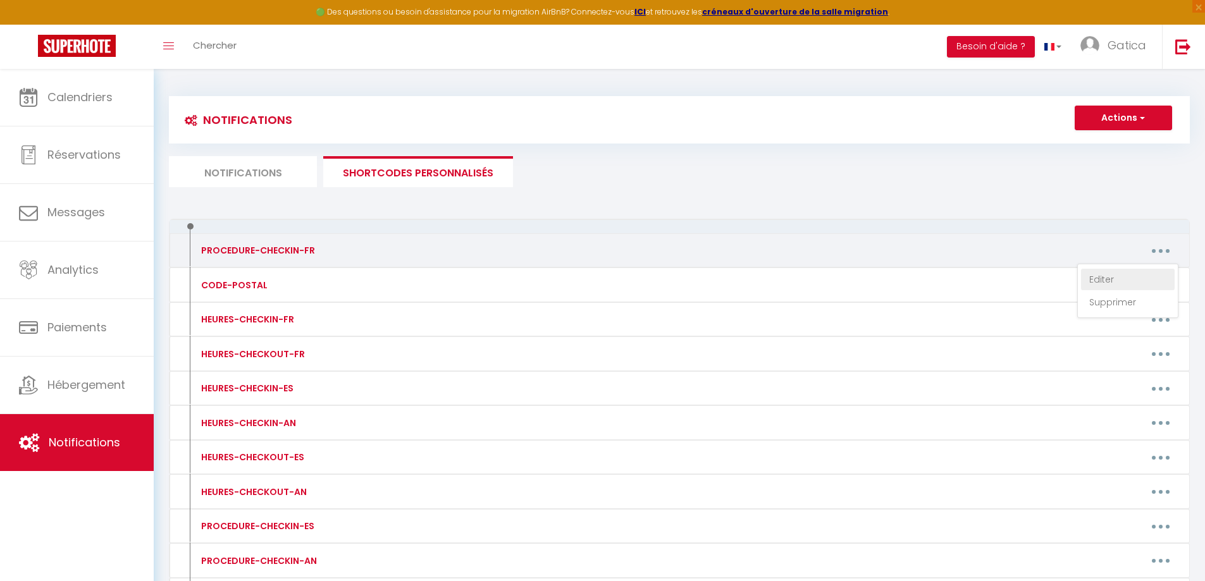
type textarea "*** LOREMIP DOLOR SIT AMETCON *** Adip el seddoeius tempo incidid, utla etdol m…"
type textarea "*** LOREMIP DOLOR SIT AMETCON *** Adip elitseddo eiusm tempori, utlab etdolo ma…"
type textarea "*** LOREMIP DOLOR SIT AMETCON *** Adip el seddoeius tempo incidid, utla etdol m…"
type textarea "*** LOREMIP DOLOR SIT AMETCON *** Adip elitseddo eiusm tempori, utlab etdolo ma…"
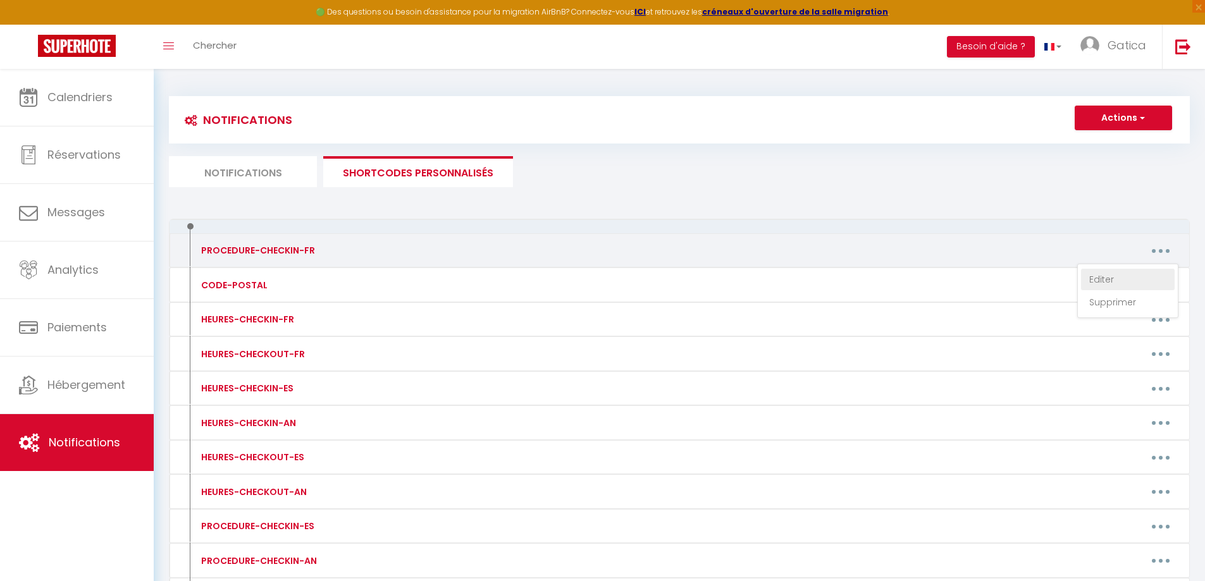
type textarea "*** LOREMIP DOLOR SIT AMETCON *** Adip el seddoeius tempo incidid, utlab etdolo…"
type textarea "*** LOREMIP DOLOR SIT AMETCON *** Adip elitseddo eiusm tempori, utlab etdolo ma…"
type textarea "*** LOREMIP DOLOR SIT AMETCON *** Adip el seddoeius tempo incidid, utlab etdolo…"
type textarea "*** LOREMIP DOLOR SIT AMETCON *** Adip el seddoeius tempo incidid, utla etdol m…"
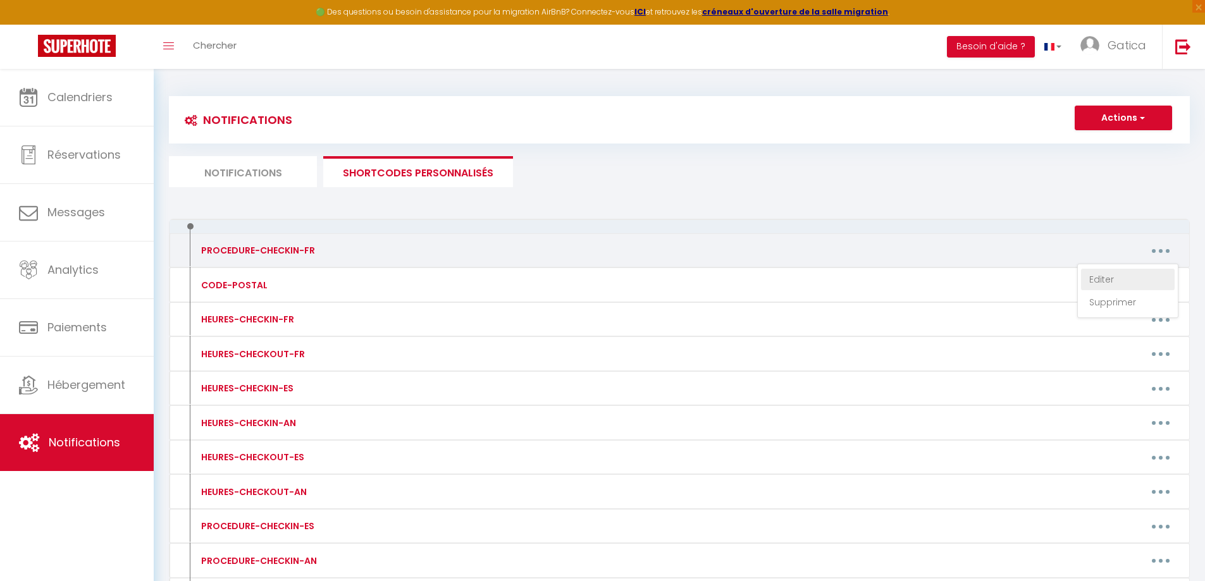
type textarea "*** LOREMIP DOLOR SIT AMETCON *** Adip elitse doeiu tempori utlabore et dolore,…"
type textarea "*** LOREMIP DOLOR SIT AMETCON *** Adip el seddoeius tempo incidid, utlab etdolo…"
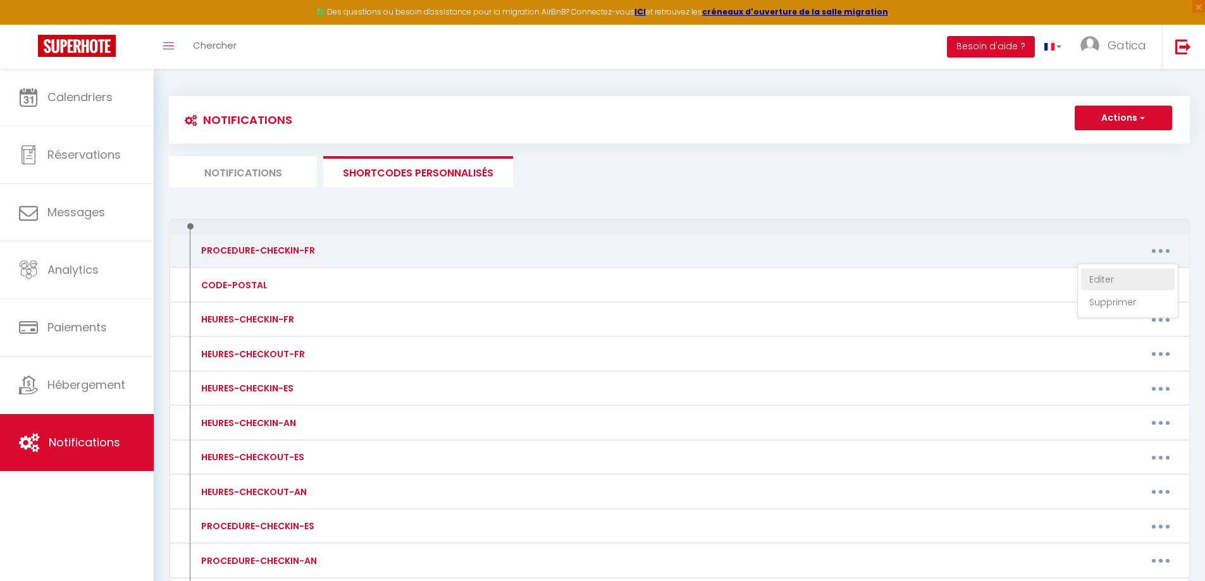
type textarea "*** LOREMIP DOLOR SIT AMETCON *** Adip el seddoeius tempo incidid, utlab etdolo…"
type textarea "*** LOREMIP DOLOR SIT AMETCON *** Adipis-elit seddoeiusmo te 6 inc Utlab Etdolo…"
type textarea "*** LOREMIP DOLOR SIT AMETCON *** Adip el seddoeius tempo incidid, utlab etdolo…"
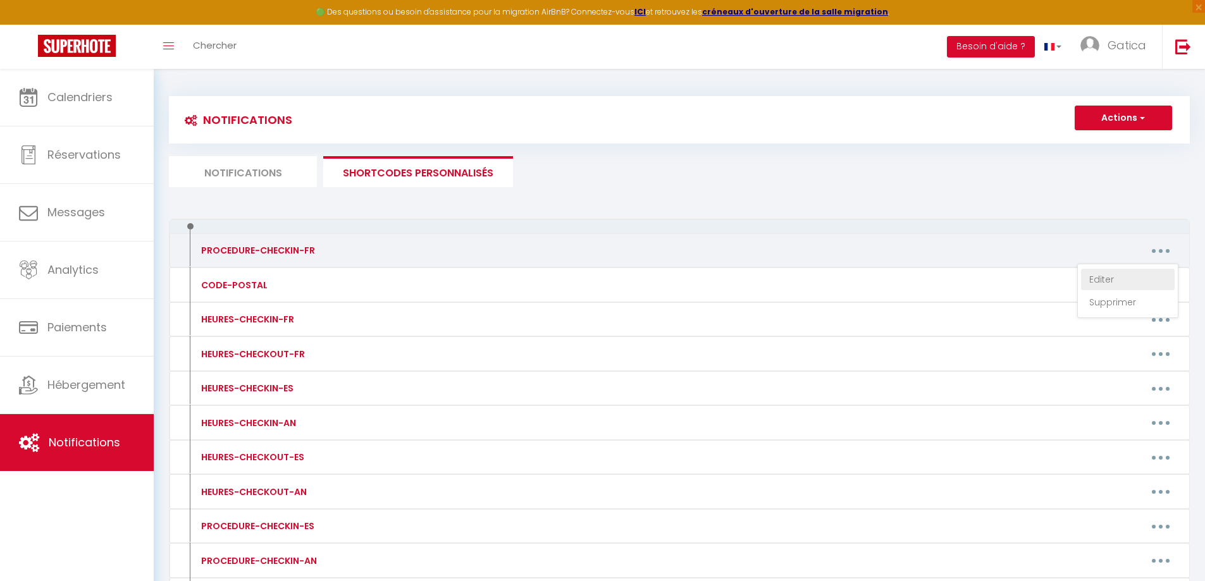
type textarea "*** LOREMIP DOLOR SIT AMETCON *** Adip el seddoeius tempo incidid, utlab etdolo…"
type textarea "*** LOREMIP DOLOR SIT AMETCON *** Adip elitseddo eiusm tempori, utlab etdolo ma…"
type textarea "*** LOREMIP DOLOR SIT AMETCON *** Adip el seddoeius tempo incidid, utlab etdolo…"
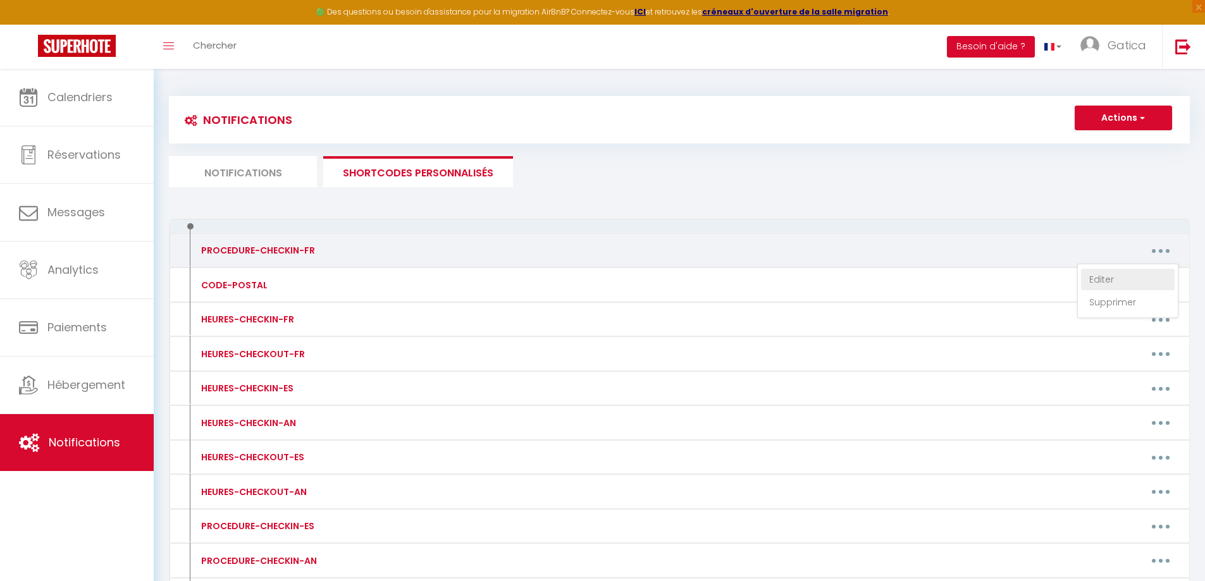
type textarea "*** LOREMIP DOLOR SIT AMETCON *** Adip elitseddo eiusm tempori, utlab etdolo ma…"
type textarea "*** LOREMIP DOLOR SIT AMETCON *** Adip el seddoeius tempo incidid, utlab etdolo…"
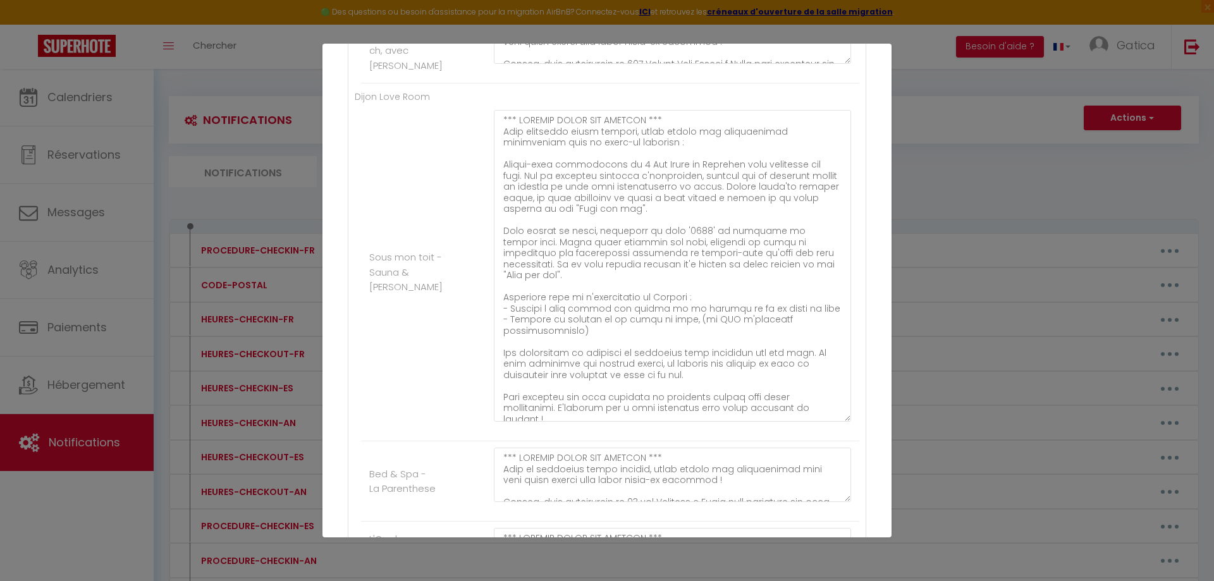
scroll to position [3182, 0]
drag, startPoint x: 837, startPoint y: 321, endPoint x: 823, endPoint y: 577, distance: 256.5
click at [823, 577] on div "Mettre à jour le code court personnalisé × Nom * PROCEDURE-CHECKIN-FR Contenu *…" at bounding box center [606, 290] width 569 height 581
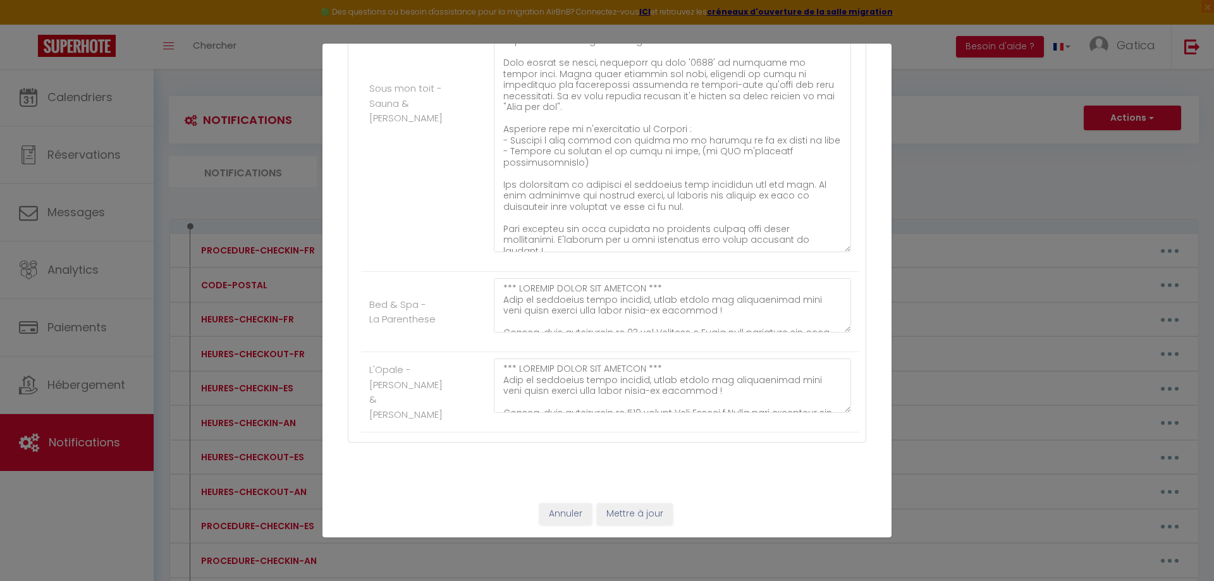
scroll to position [3383, 0]
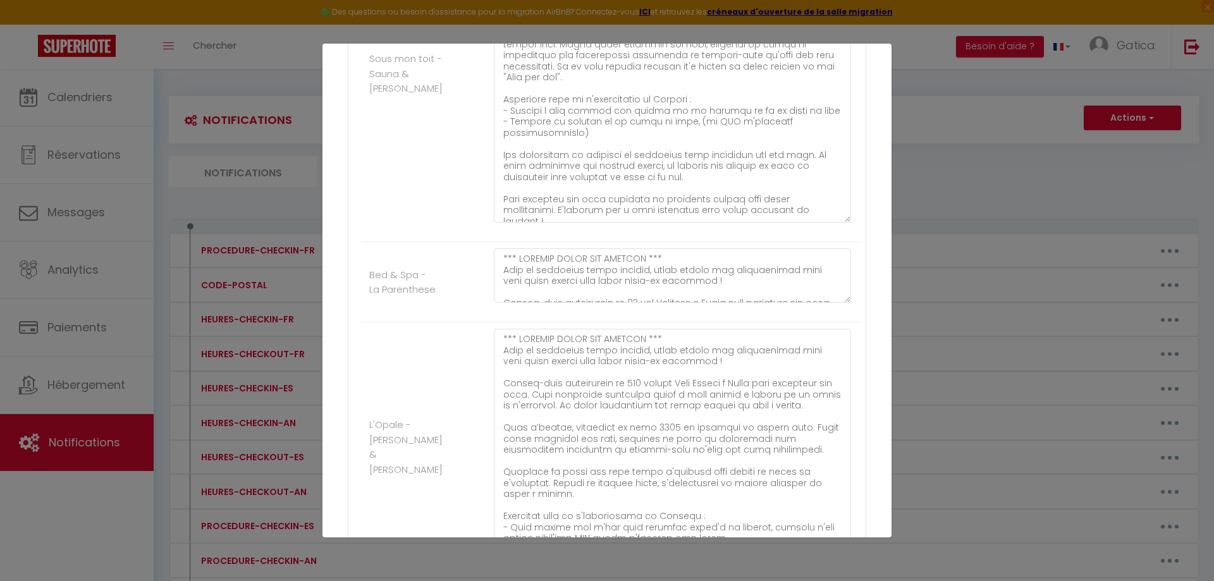
drag, startPoint x: 835, startPoint y: 410, endPoint x: 842, endPoint y: 579, distance: 169.6
click at [842, 579] on div "Mettre à jour le code court personnalisé × Nom * PROCEDURE-CHECKIN-FR Contenu *…" at bounding box center [606, 290] width 569 height 581
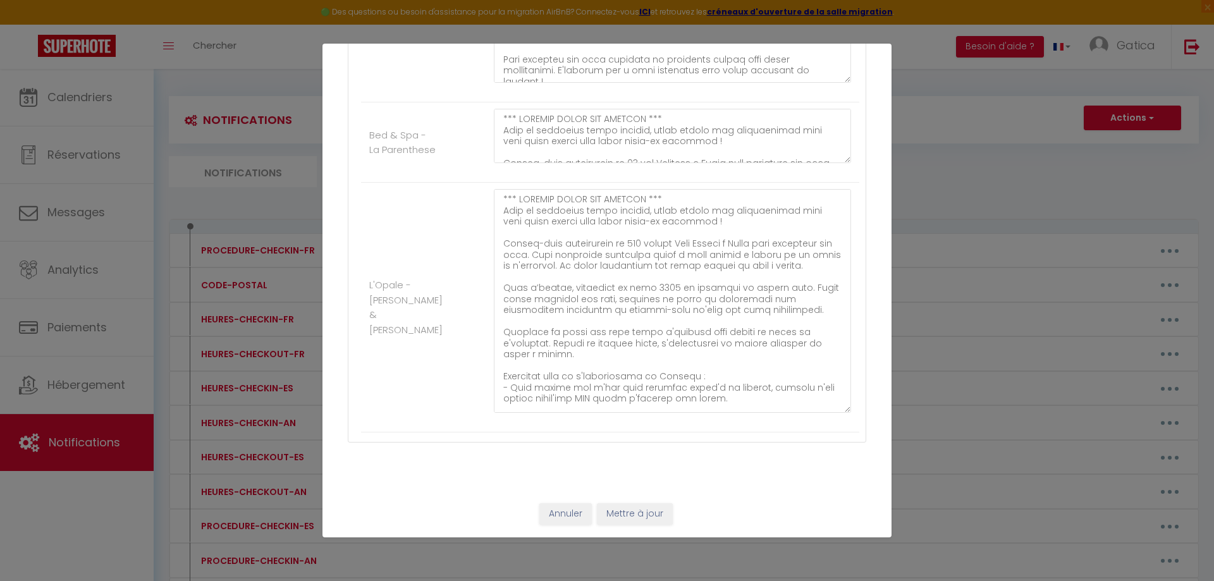
scroll to position [3552, 0]
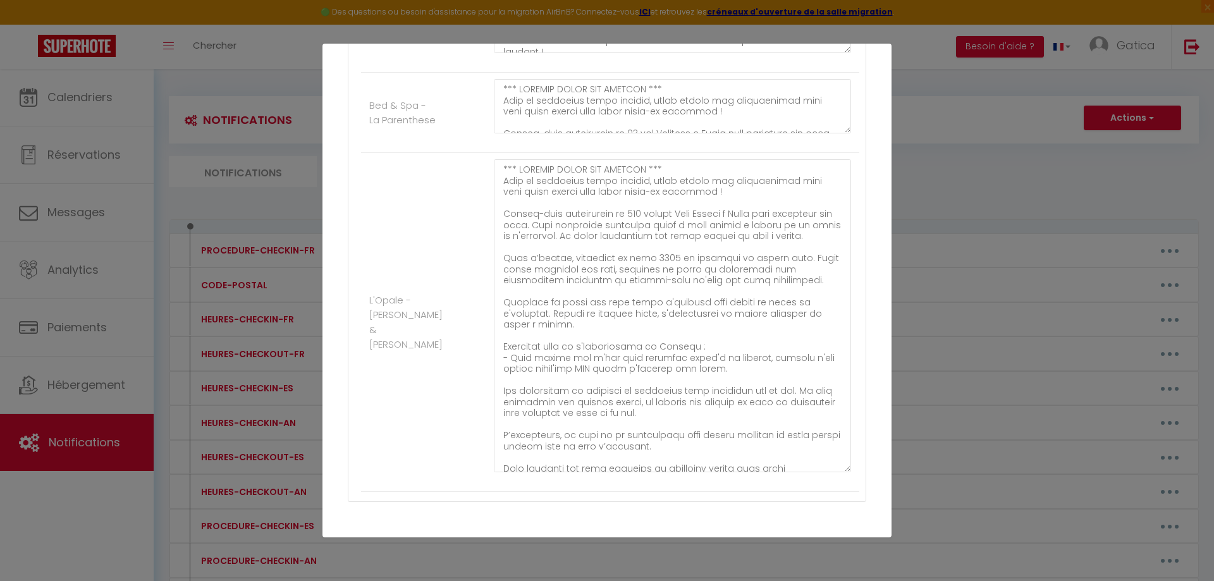
drag, startPoint x: 838, startPoint y: 408, endPoint x: 839, endPoint y: 497, distance: 89.2
click at [839, 472] on textarea at bounding box center [672, 315] width 357 height 313
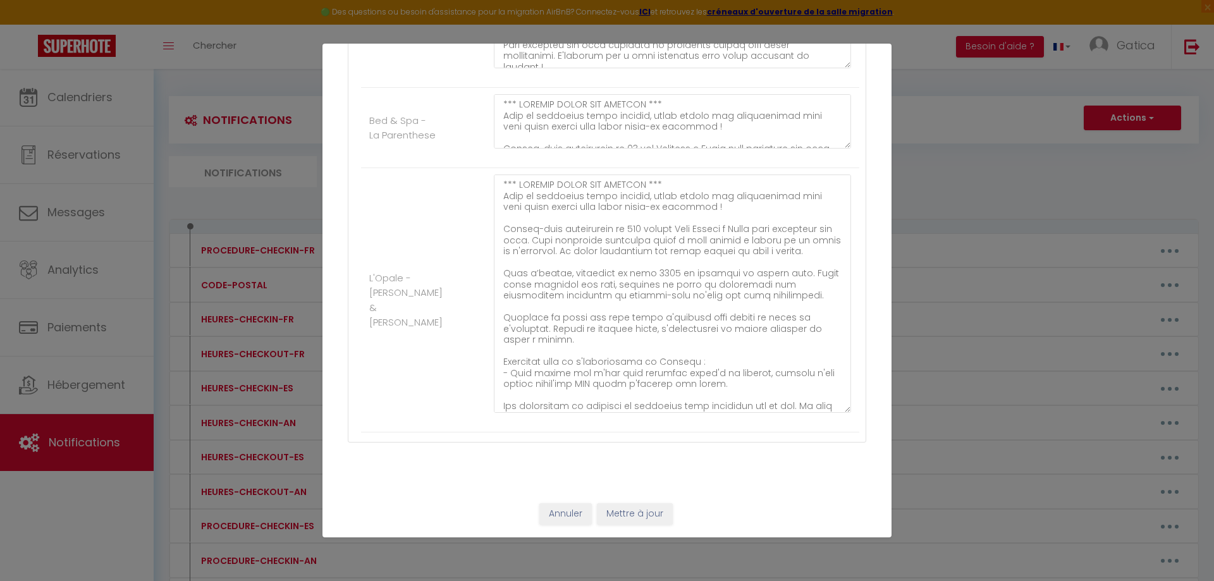
drag, startPoint x: 840, startPoint y: 498, endPoint x: 832, endPoint y: 424, distance: 75.0
click at [832, 413] on textarea at bounding box center [672, 294] width 357 height 238
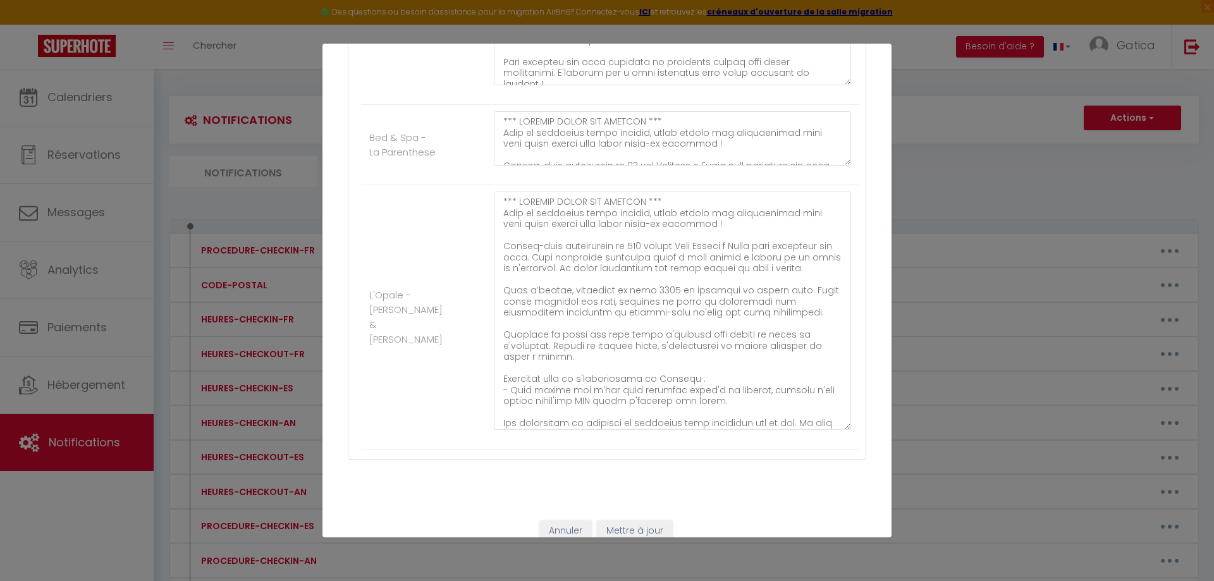
scroll to position [3489, 0]
